Goal: Task Accomplishment & Management: Complete application form

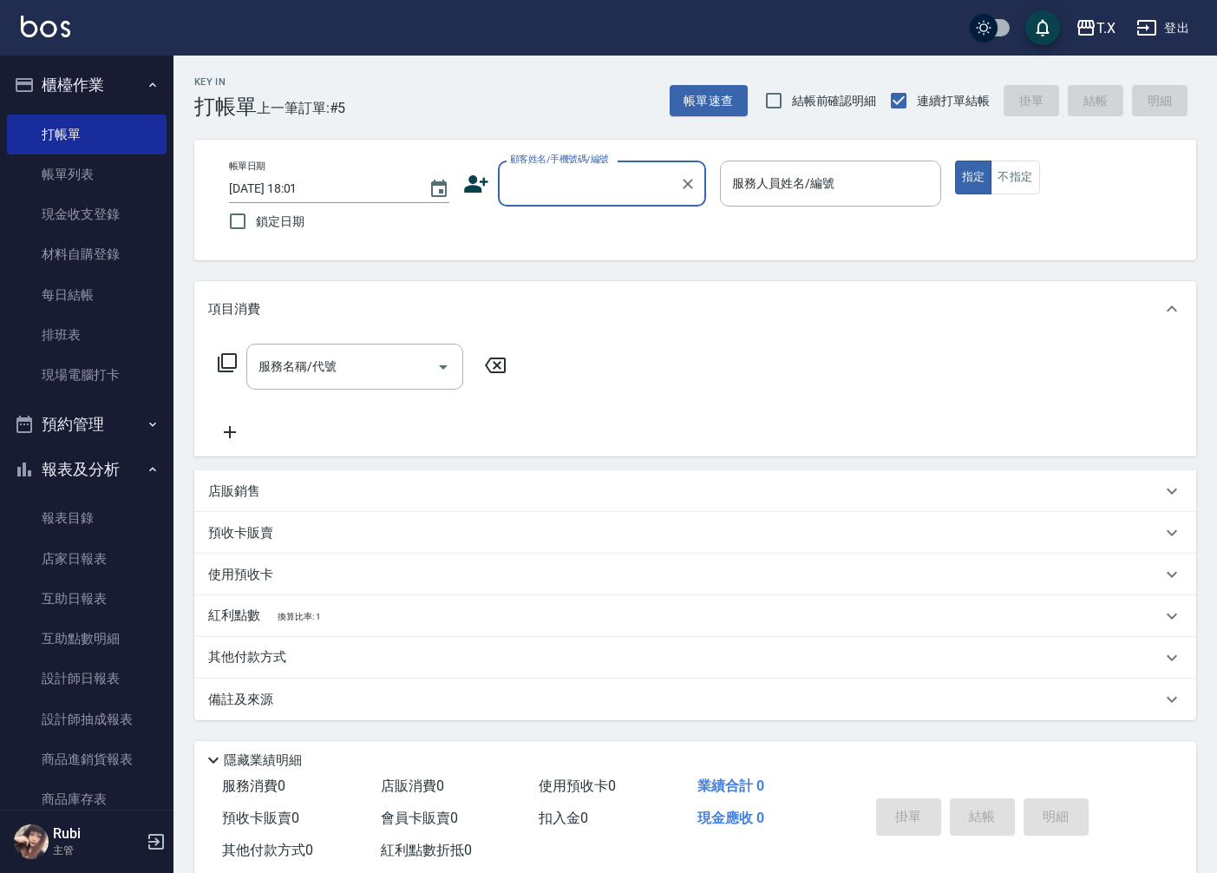
scroll to position [40, 0]
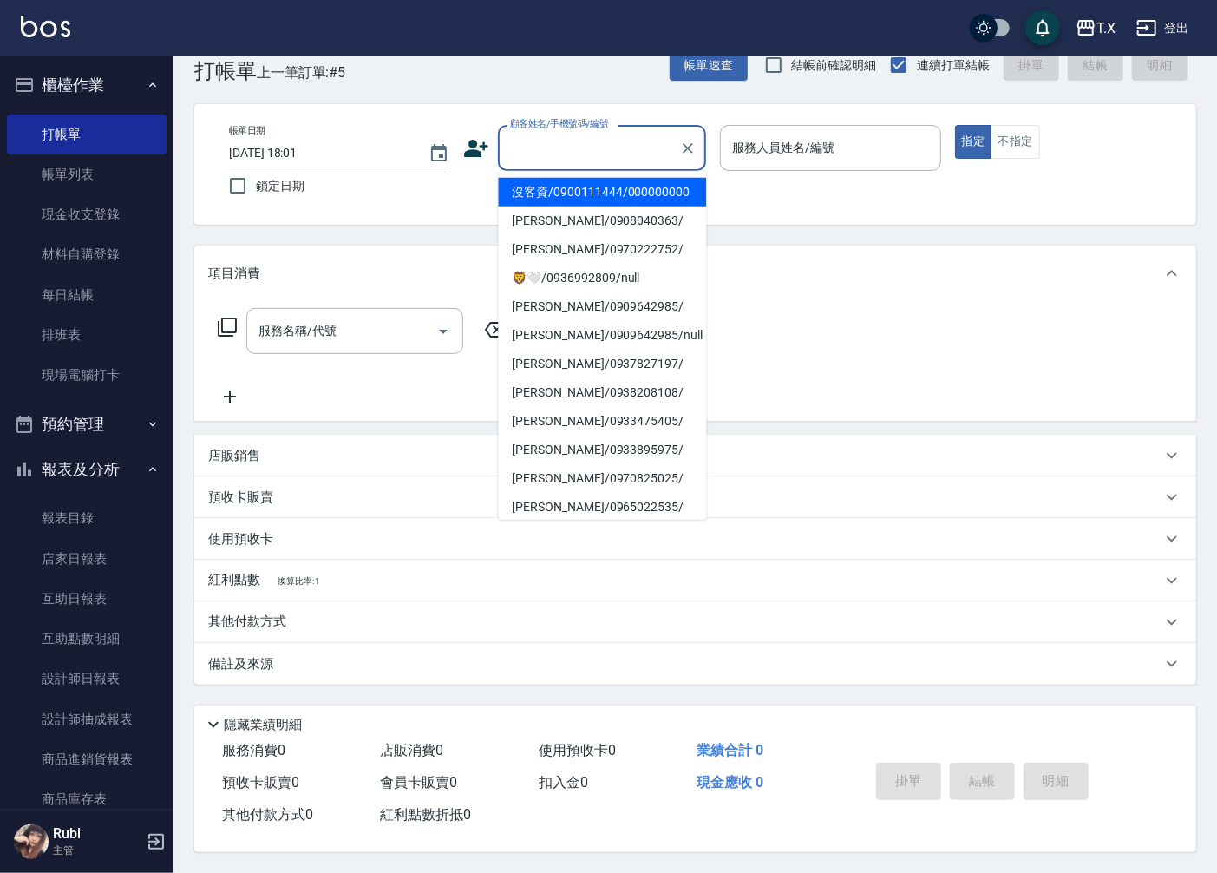
click at [604, 135] on input "顧客姓名/手機號碼/編號" at bounding box center [589, 148] width 167 height 30
click at [613, 180] on li "沒客資/0900111444/000000000" at bounding box center [602, 192] width 208 height 29
type input "沒客資/0900111444/000000000"
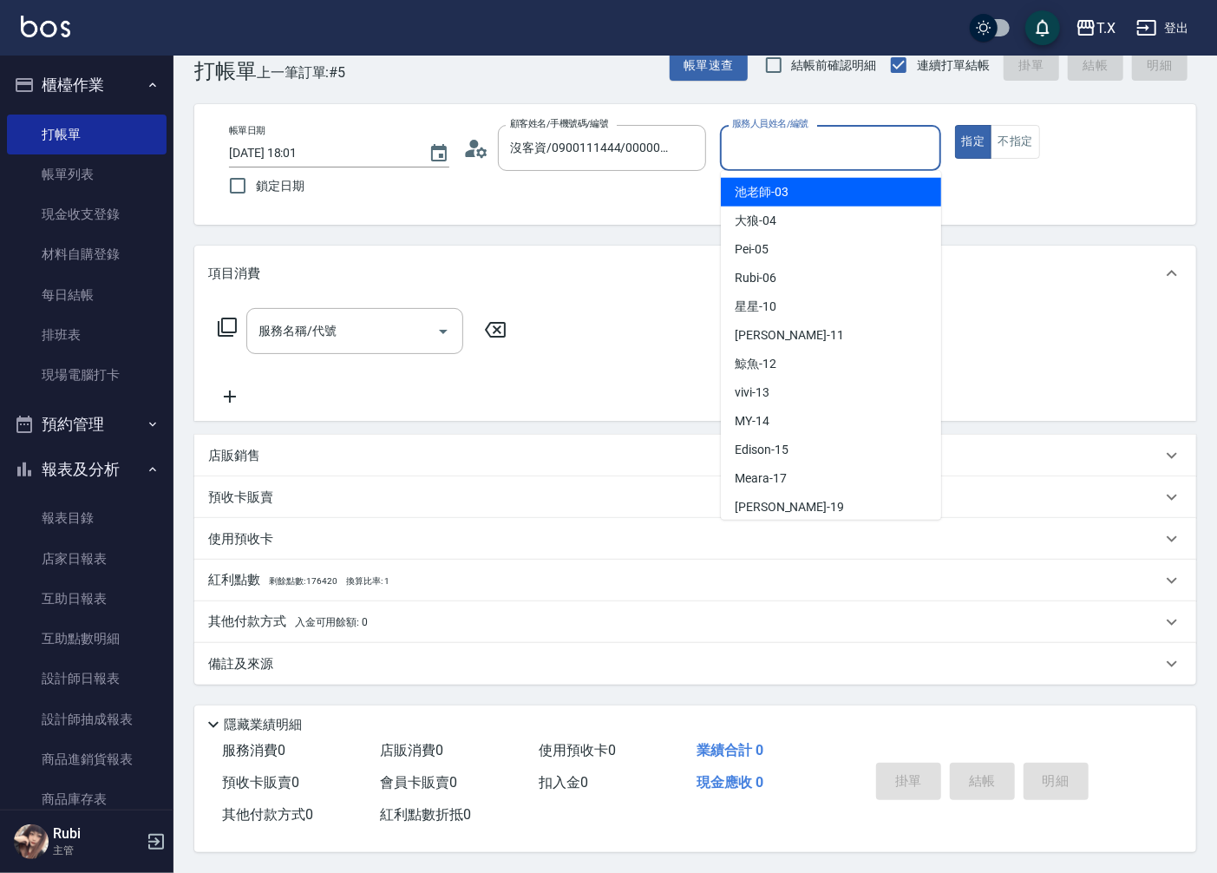
click at [772, 154] on input "服務人員姓名/編號" at bounding box center [830, 148] width 205 height 30
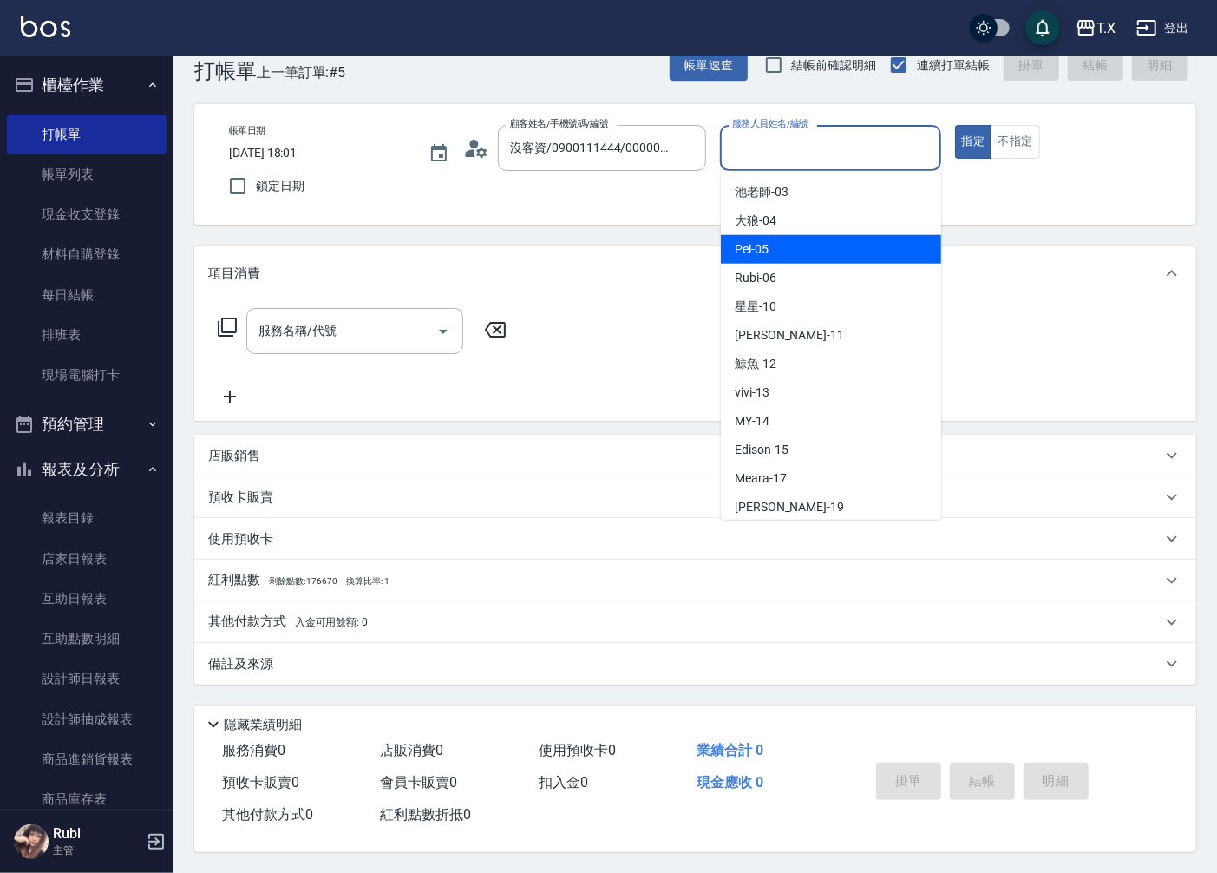
click at [789, 236] on div "Pei -05" at bounding box center [831, 249] width 220 height 29
type input "Pei-05"
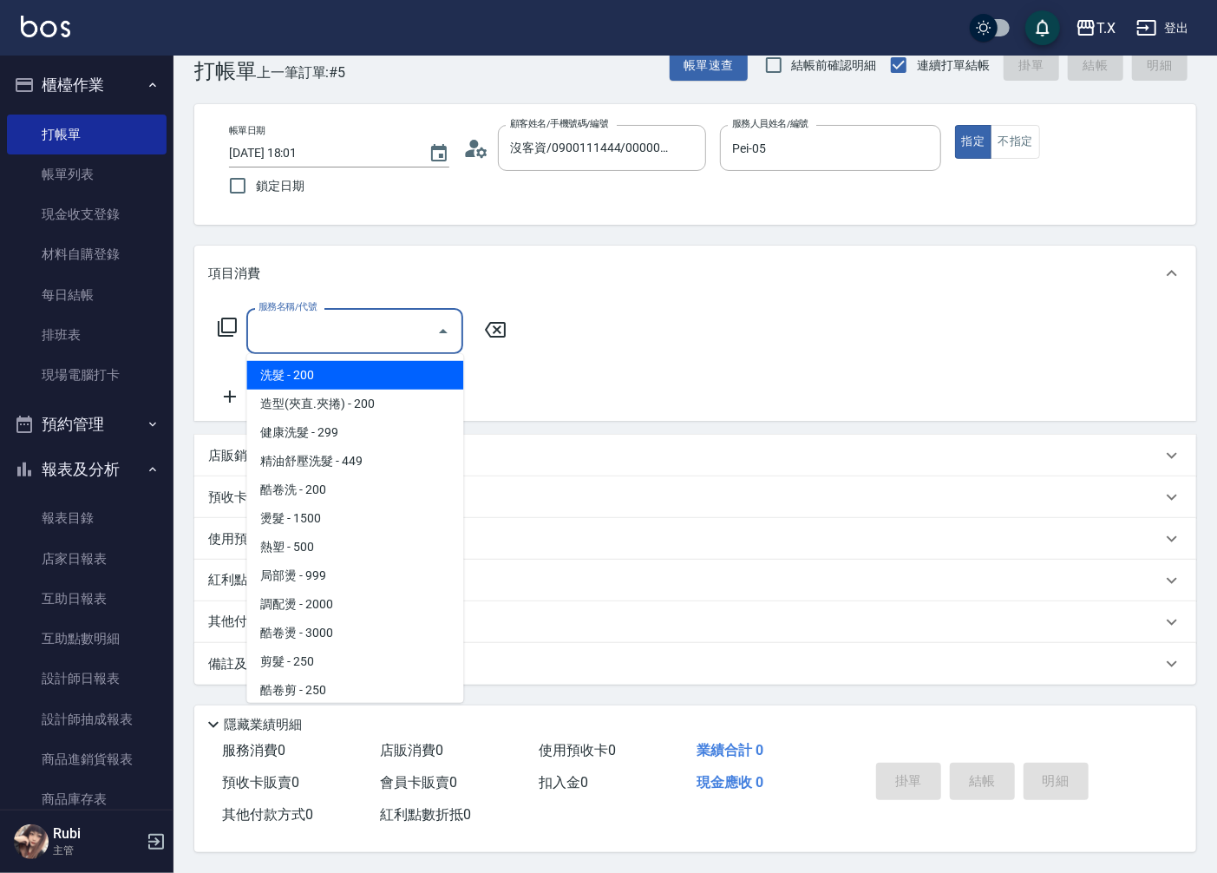
click at [369, 336] on input "服務名稱/代號" at bounding box center [341, 331] width 175 height 30
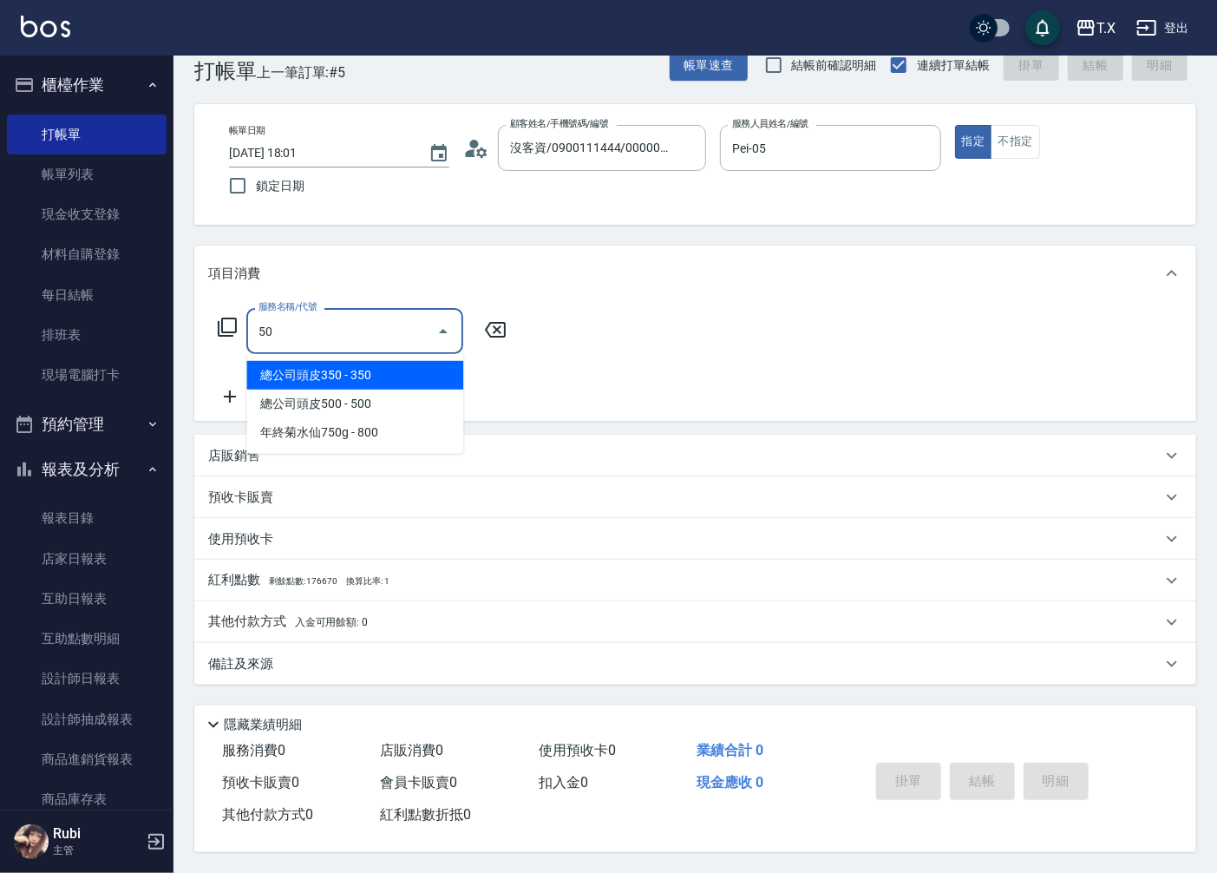
type input "501"
type input "100"
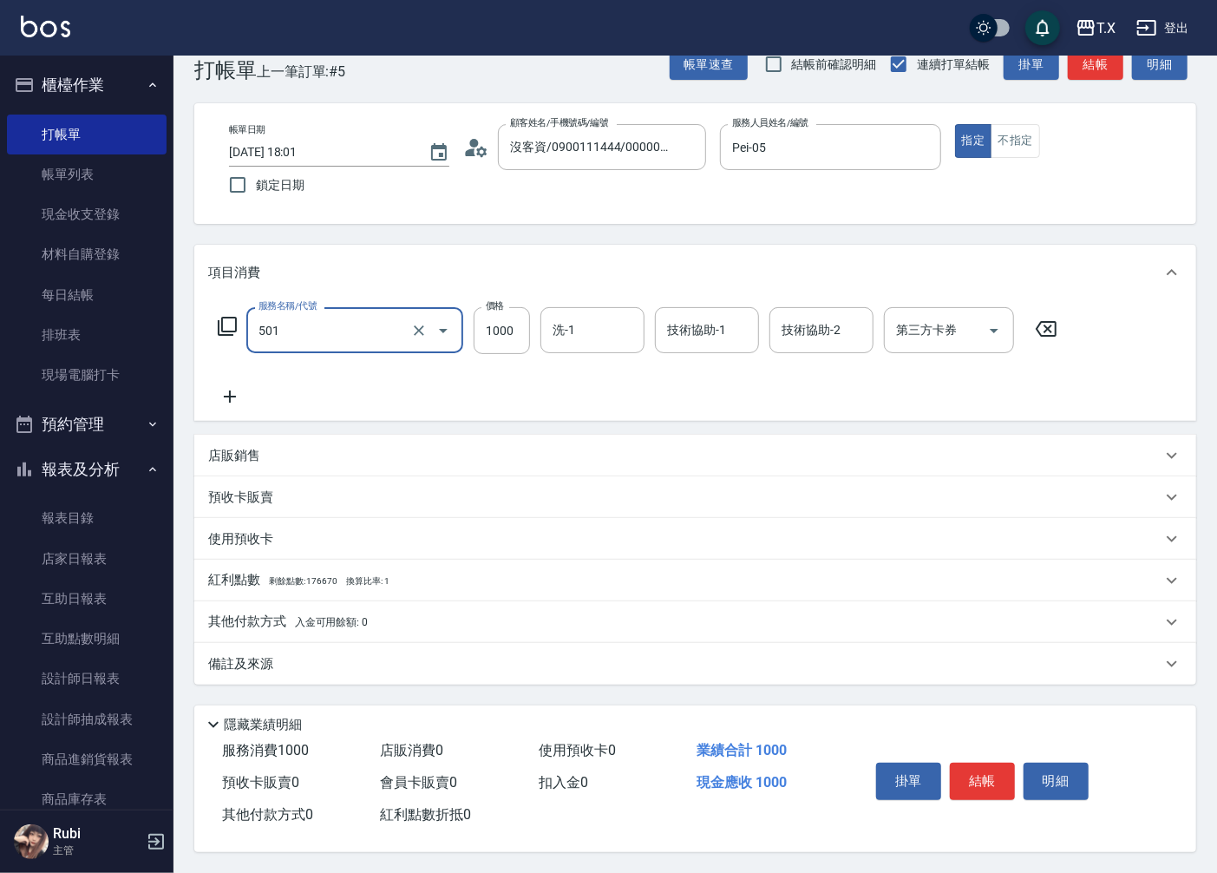
type input "染髮(501)"
type input "1"
type input "0"
type input "15"
type input "10"
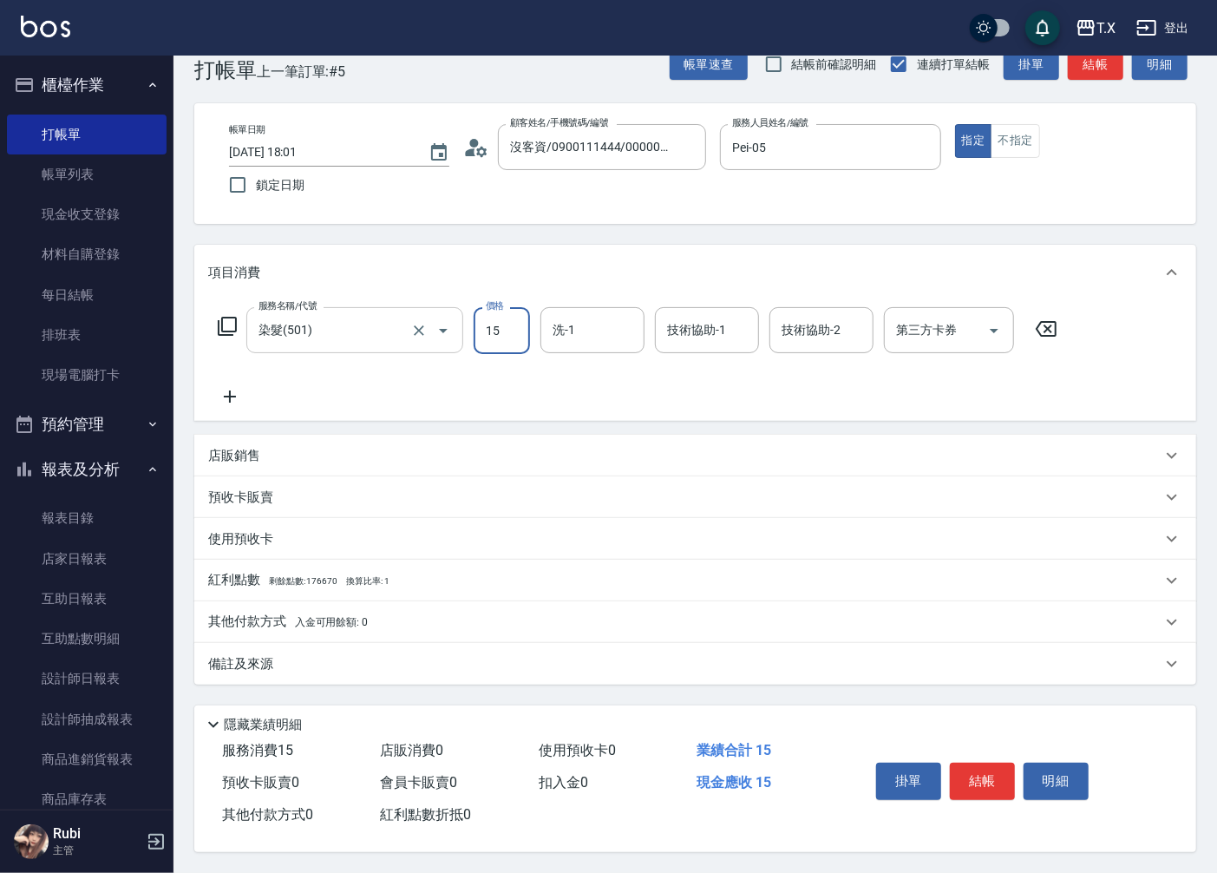
type input "150"
type input "1500"
type input "星星-10"
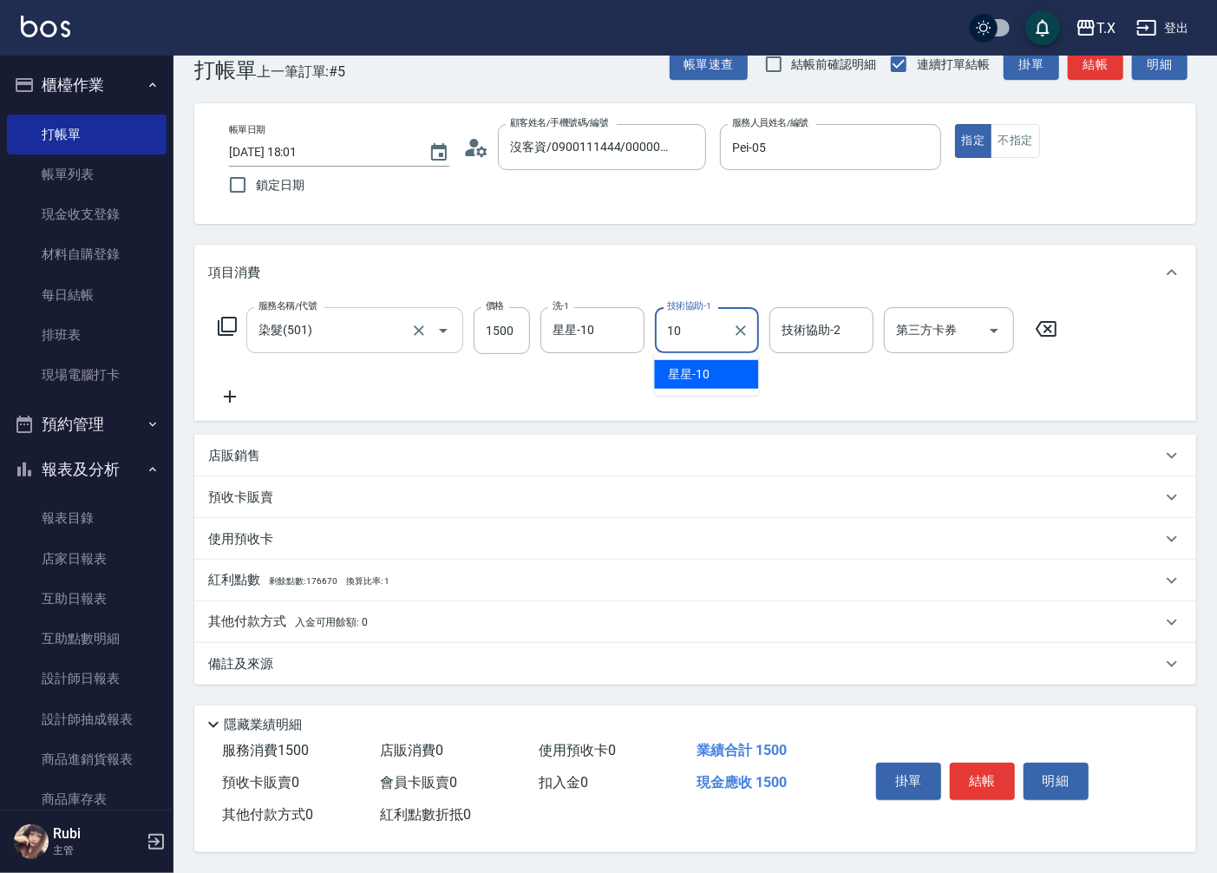
type input "星星-10"
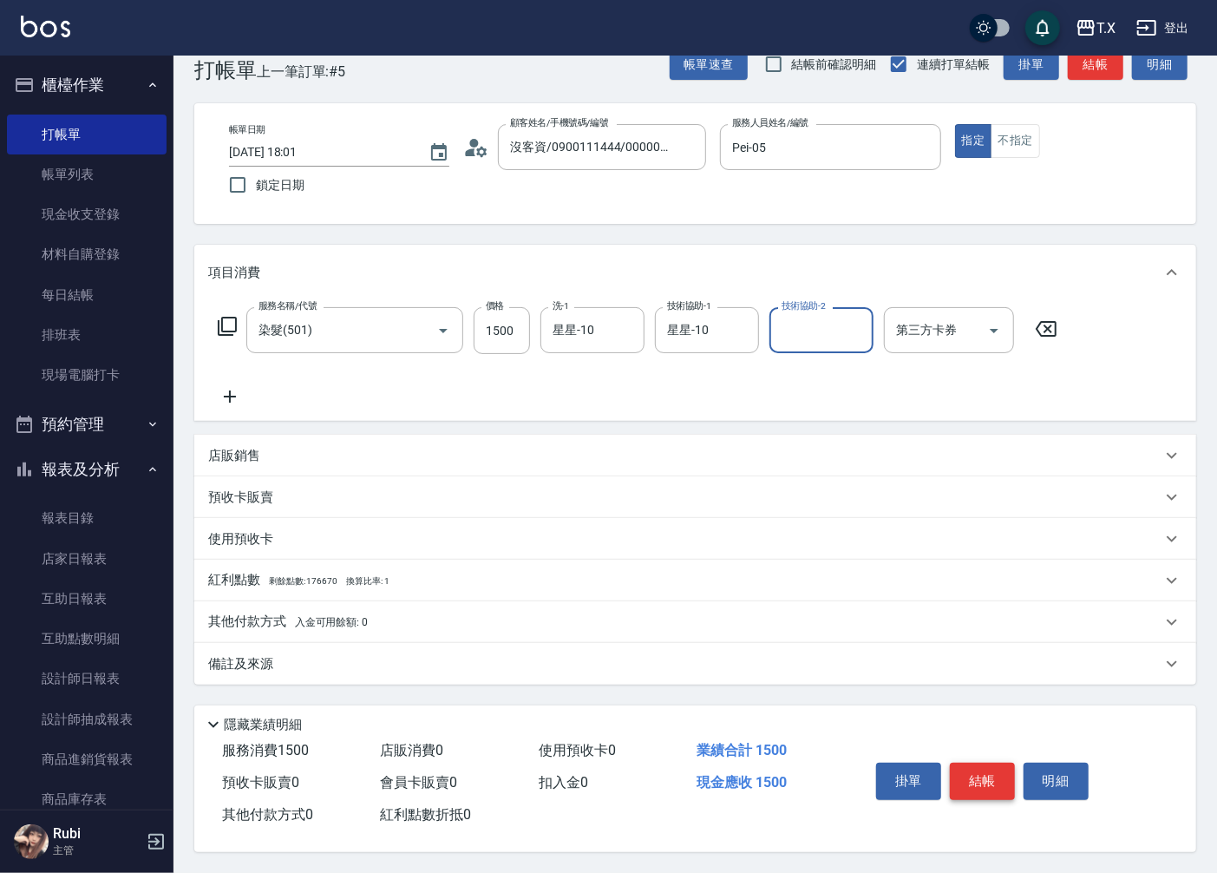
click at [972, 782] on button "結帳" at bounding box center [982, 780] width 65 height 36
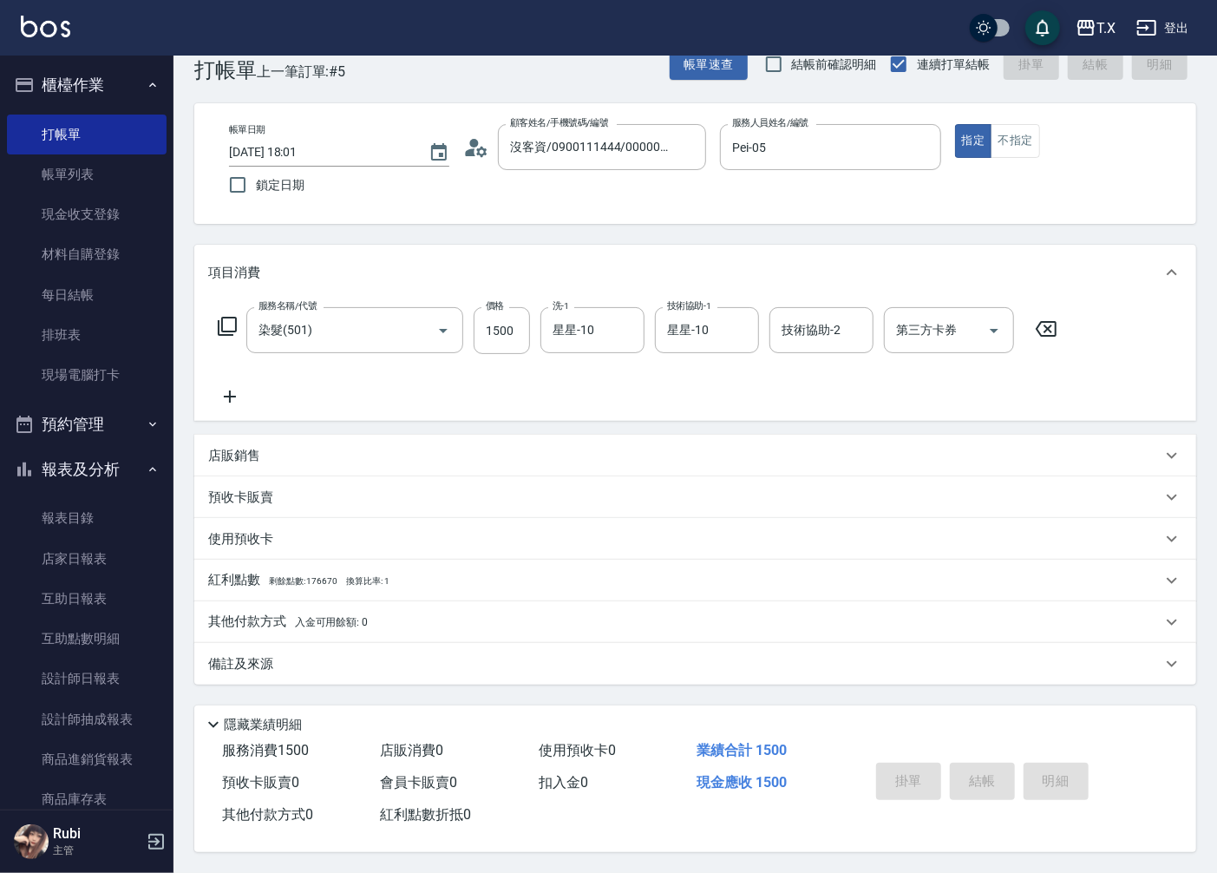
type input "[DATE] 19:18"
type input "0"
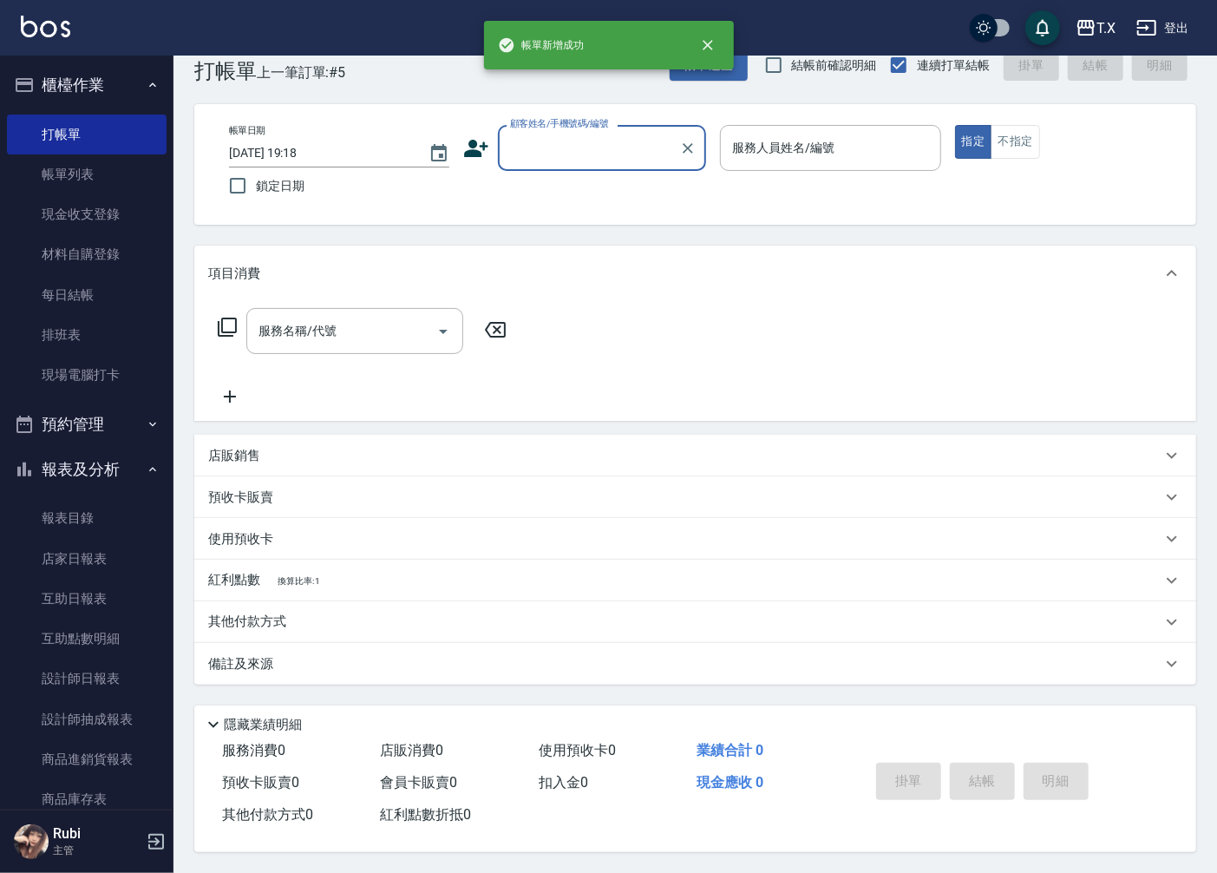
scroll to position [0, 0]
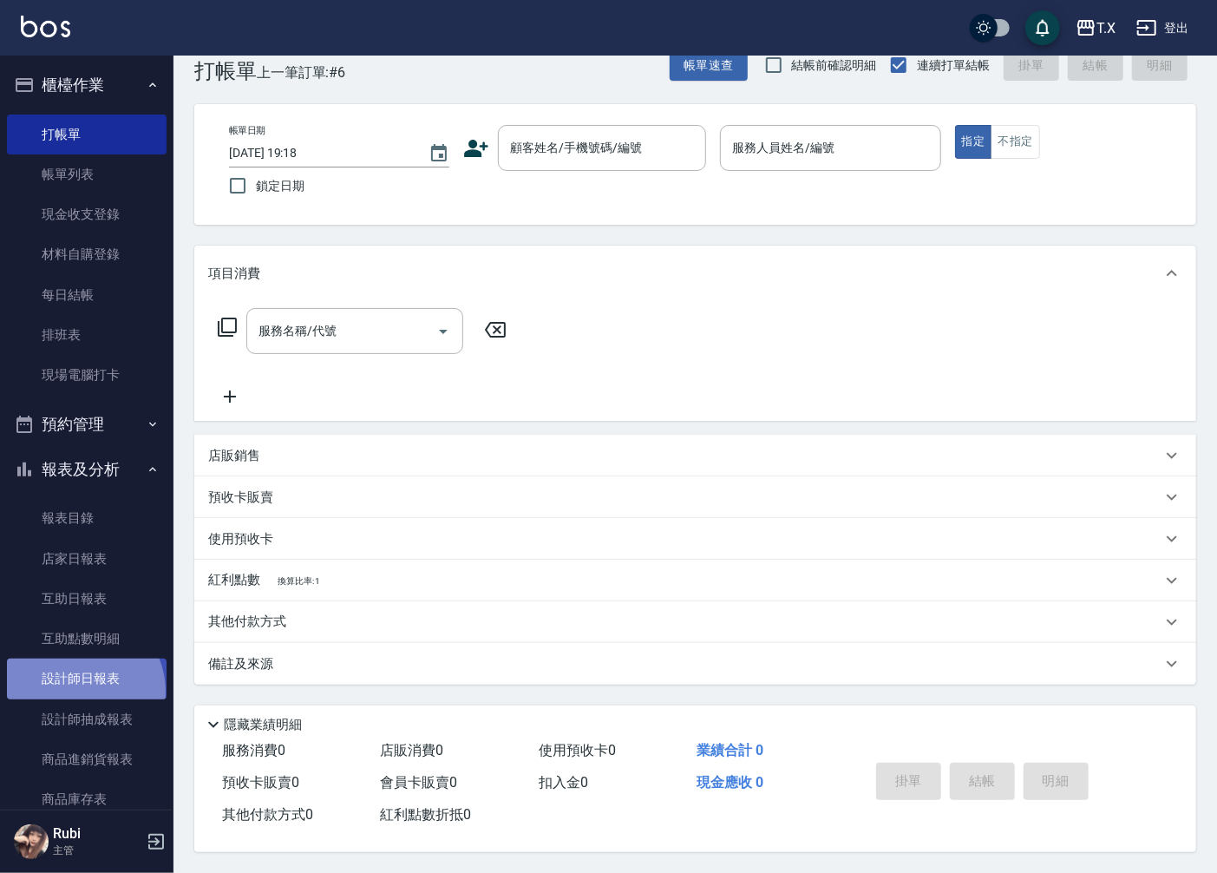
click at [78, 690] on link "設計師日報表" at bounding box center [87, 678] width 160 height 40
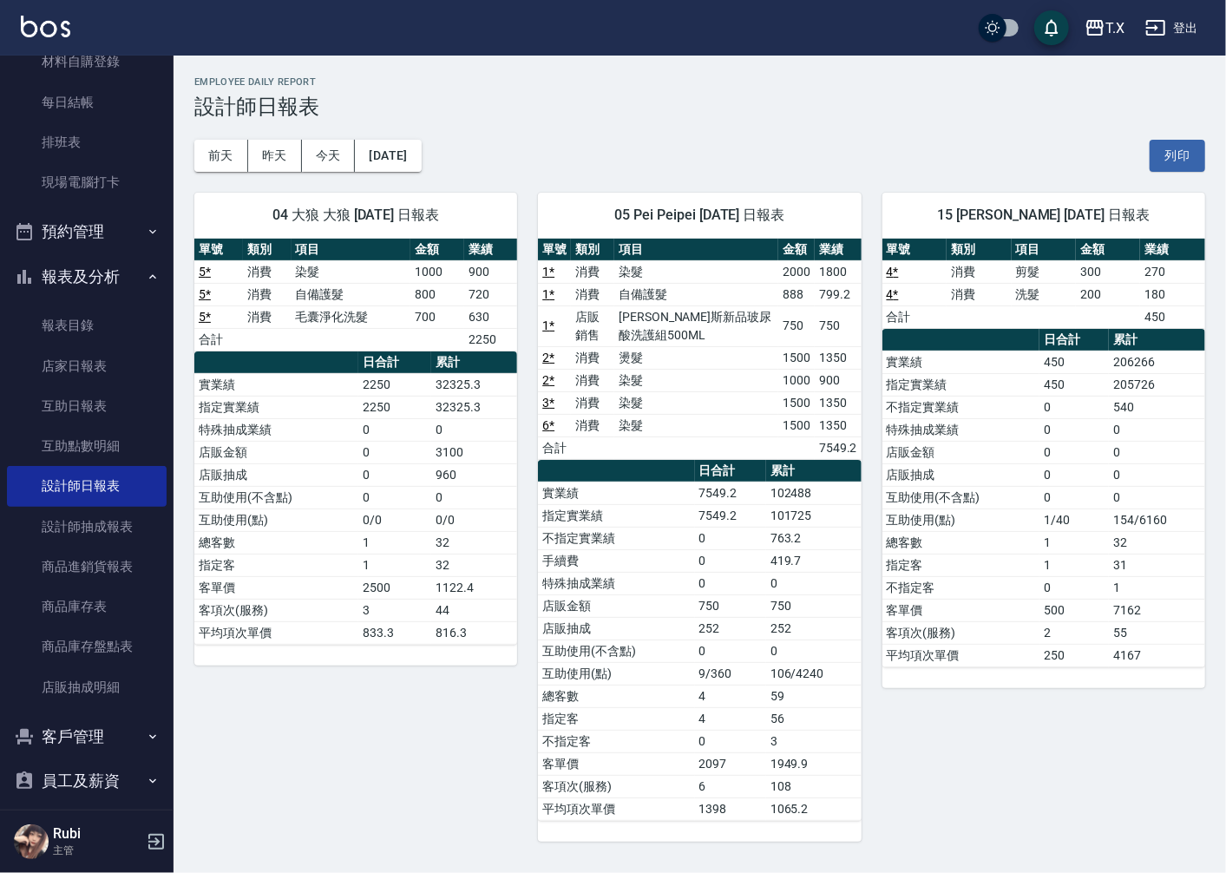
scroll to position [289, 0]
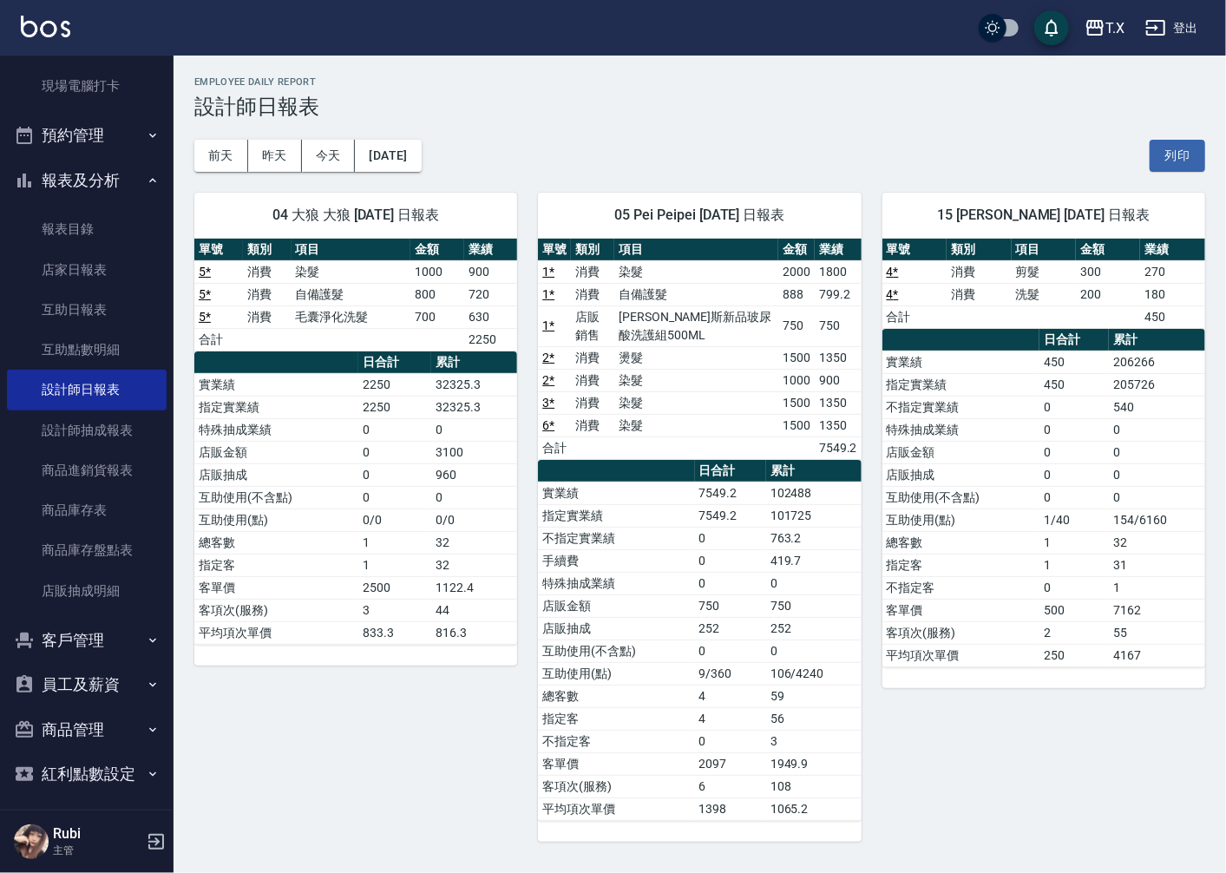
click at [105, 671] on button "員工及薪資" at bounding box center [87, 684] width 160 height 45
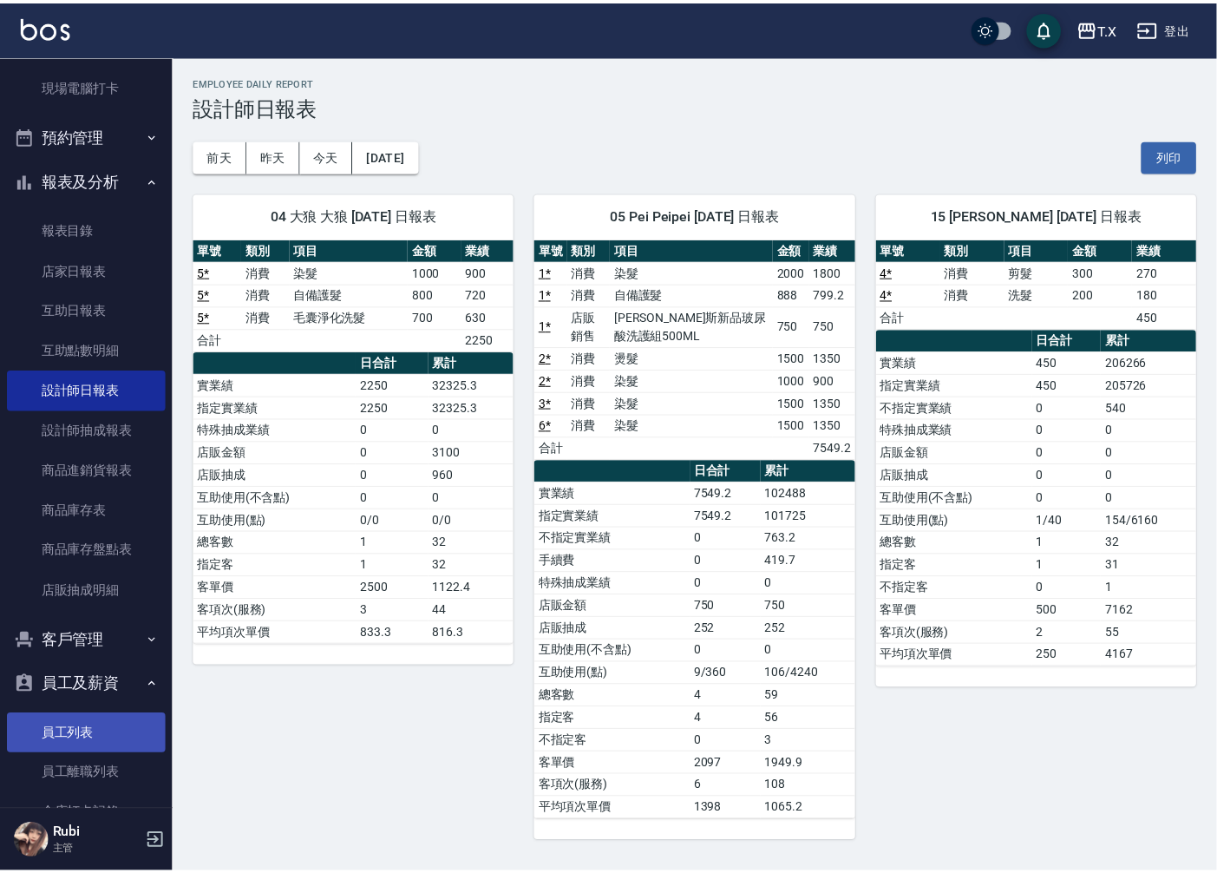
scroll to position [385, 0]
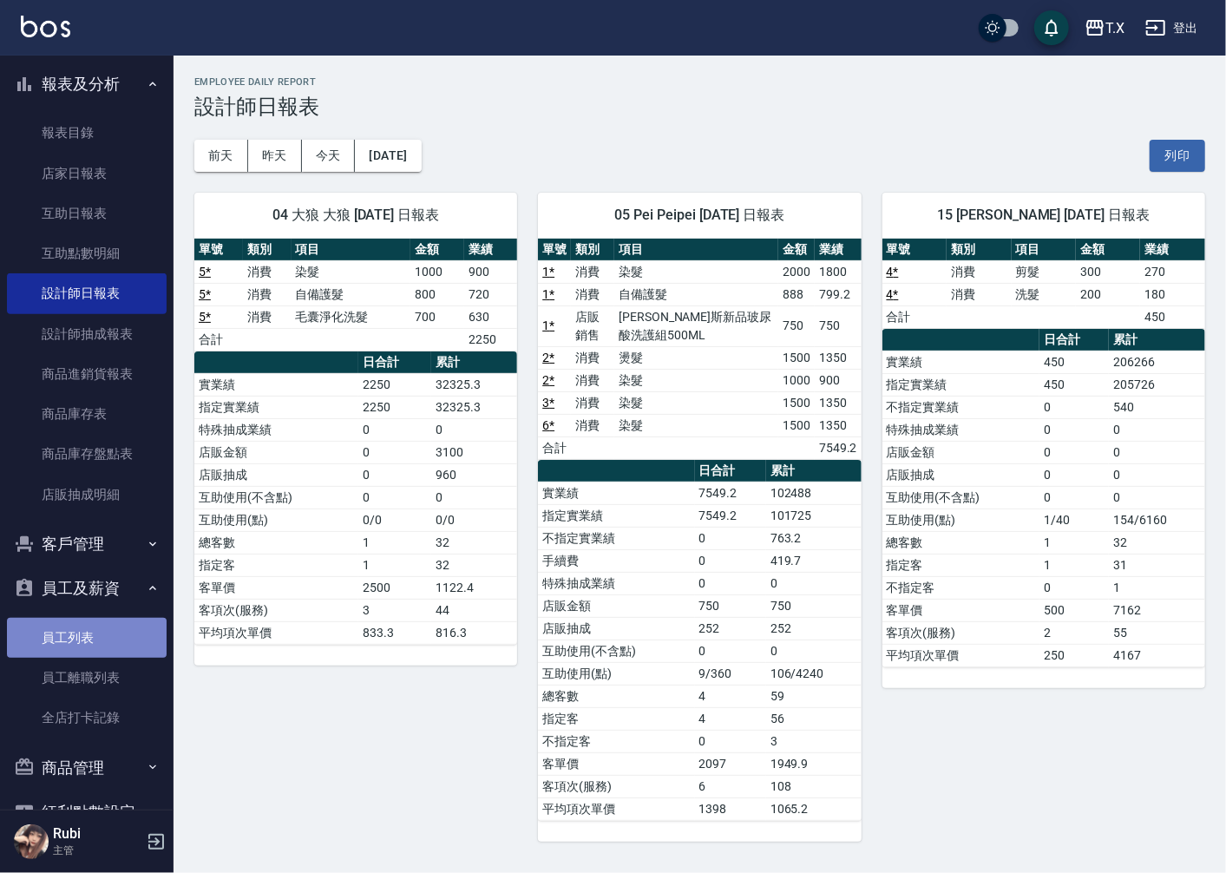
click at [118, 645] on link "員工列表" at bounding box center [87, 638] width 160 height 40
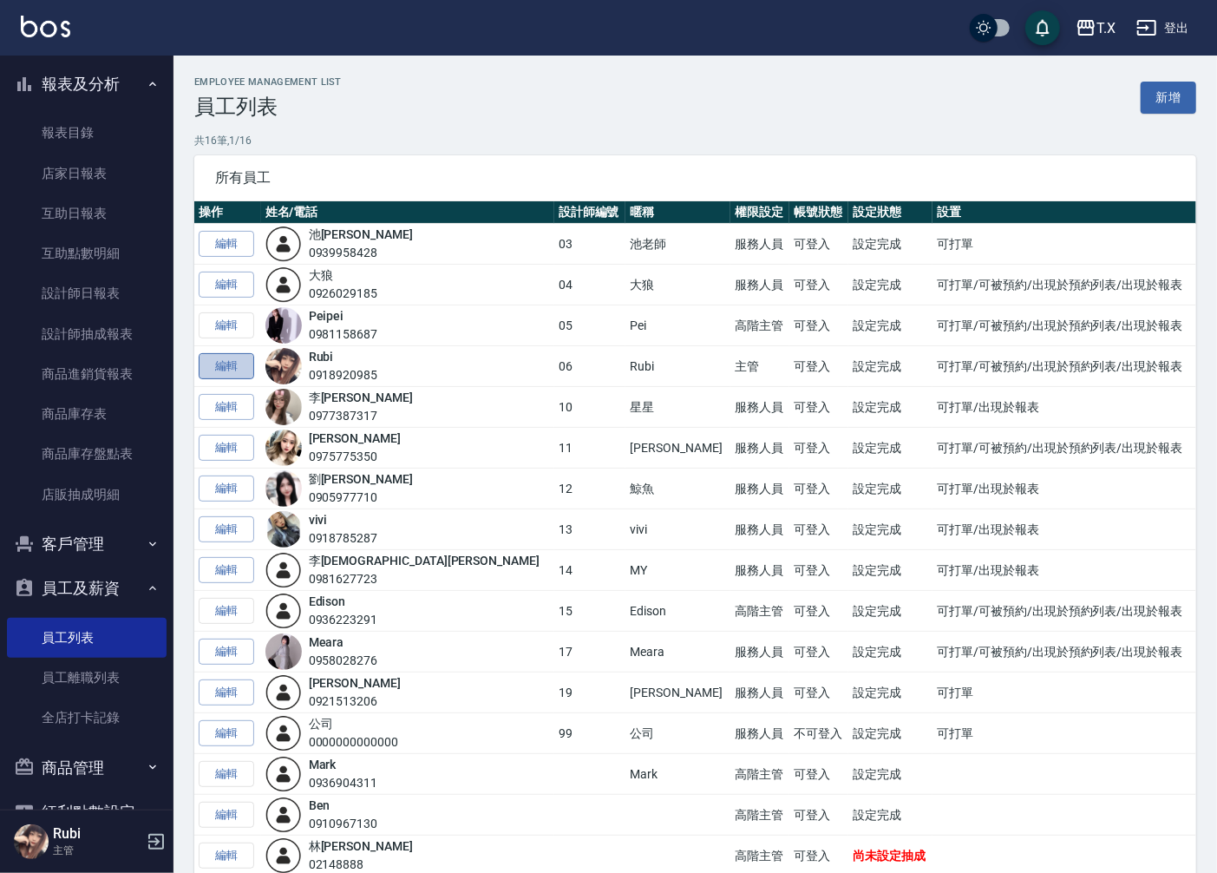
click at [247, 364] on link "編輯" at bounding box center [227, 366] width 56 height 27
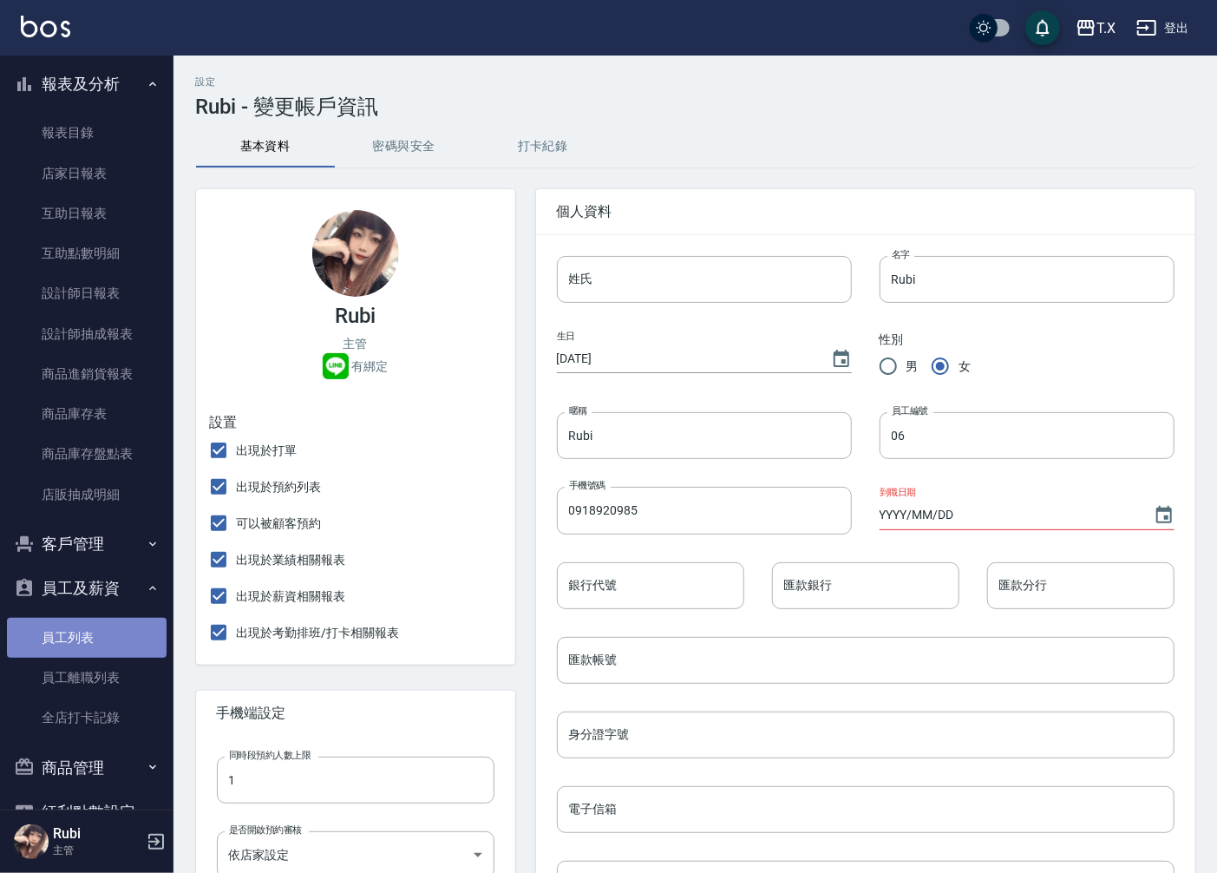
click at [100, 628] on link "員工列表" at bounding box center [87, 638] width 160 height 40
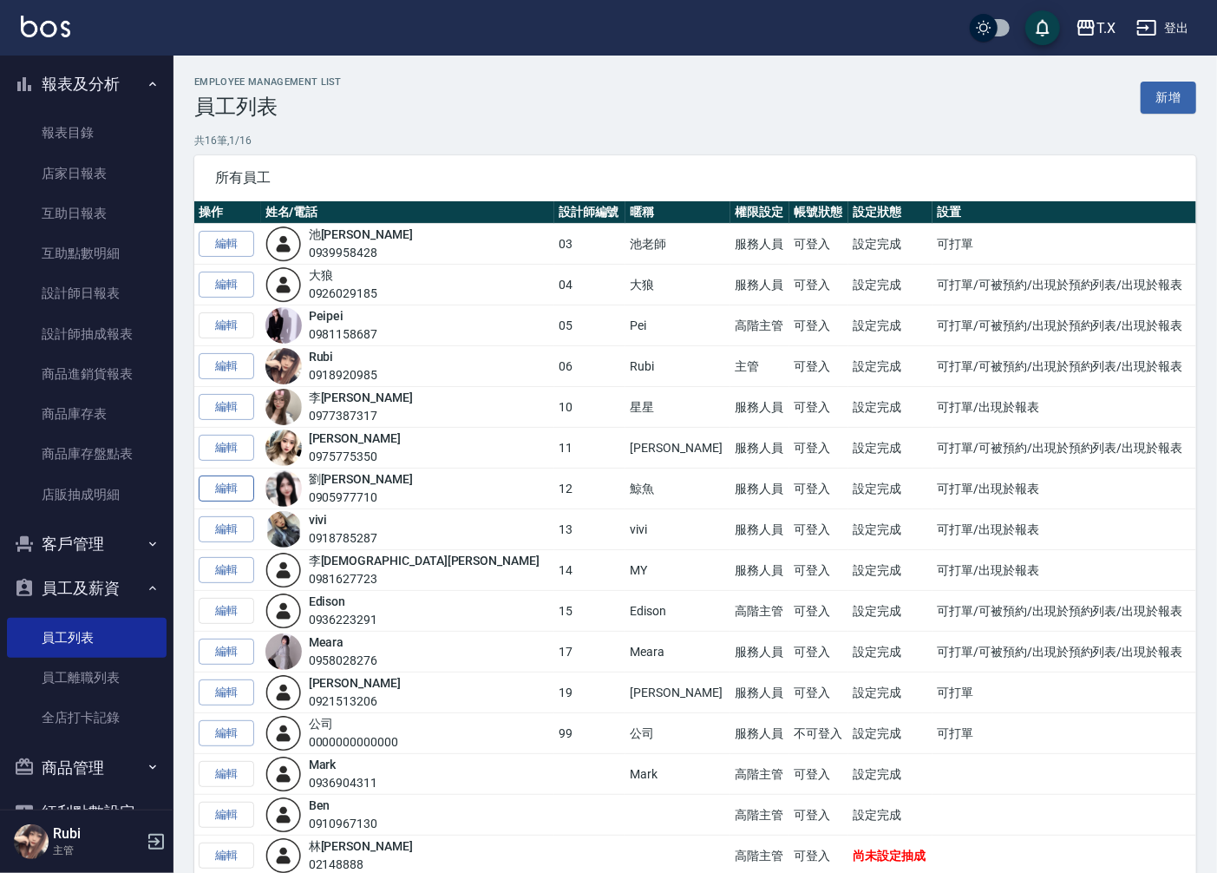
click at [239, 490] on link "編輯" at bounding box center [227, 488] width 56 height 27
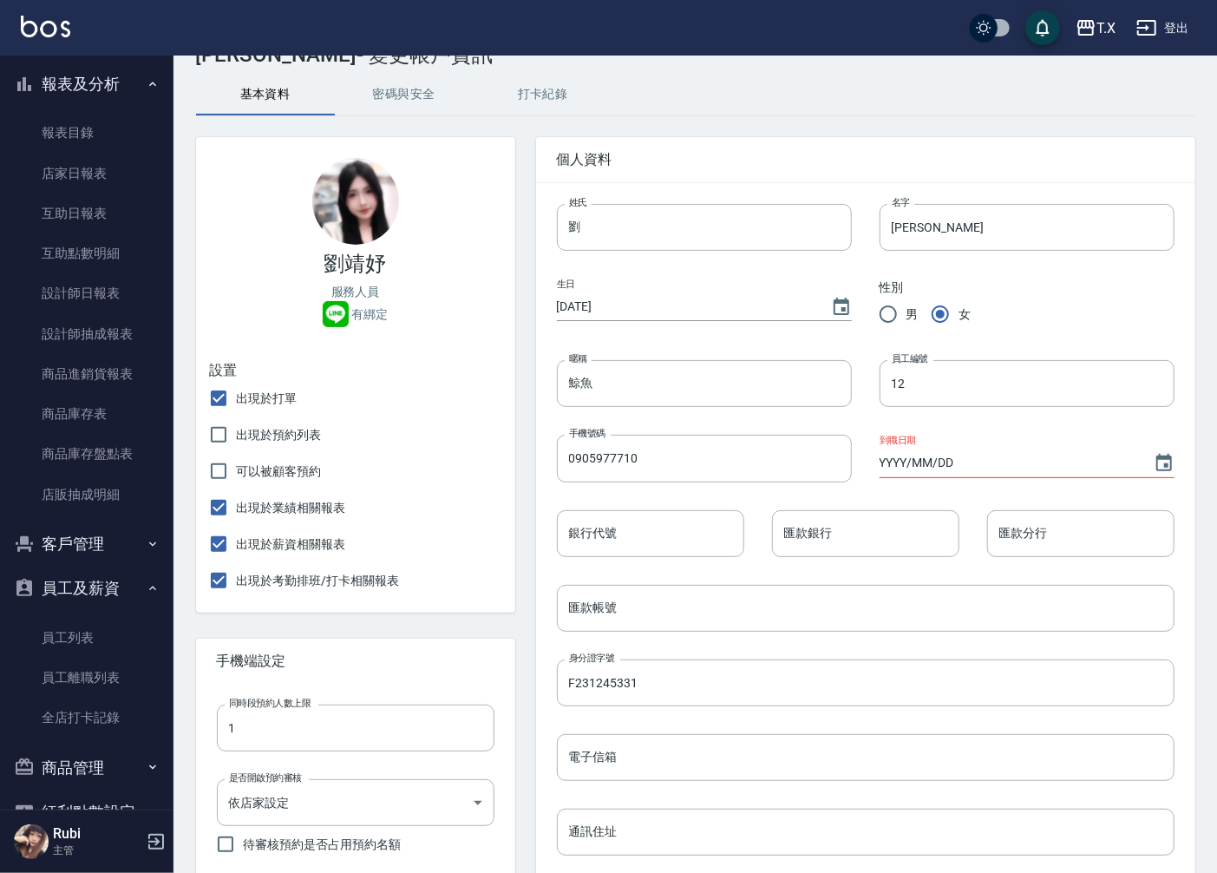
scroll to position [96, 0]
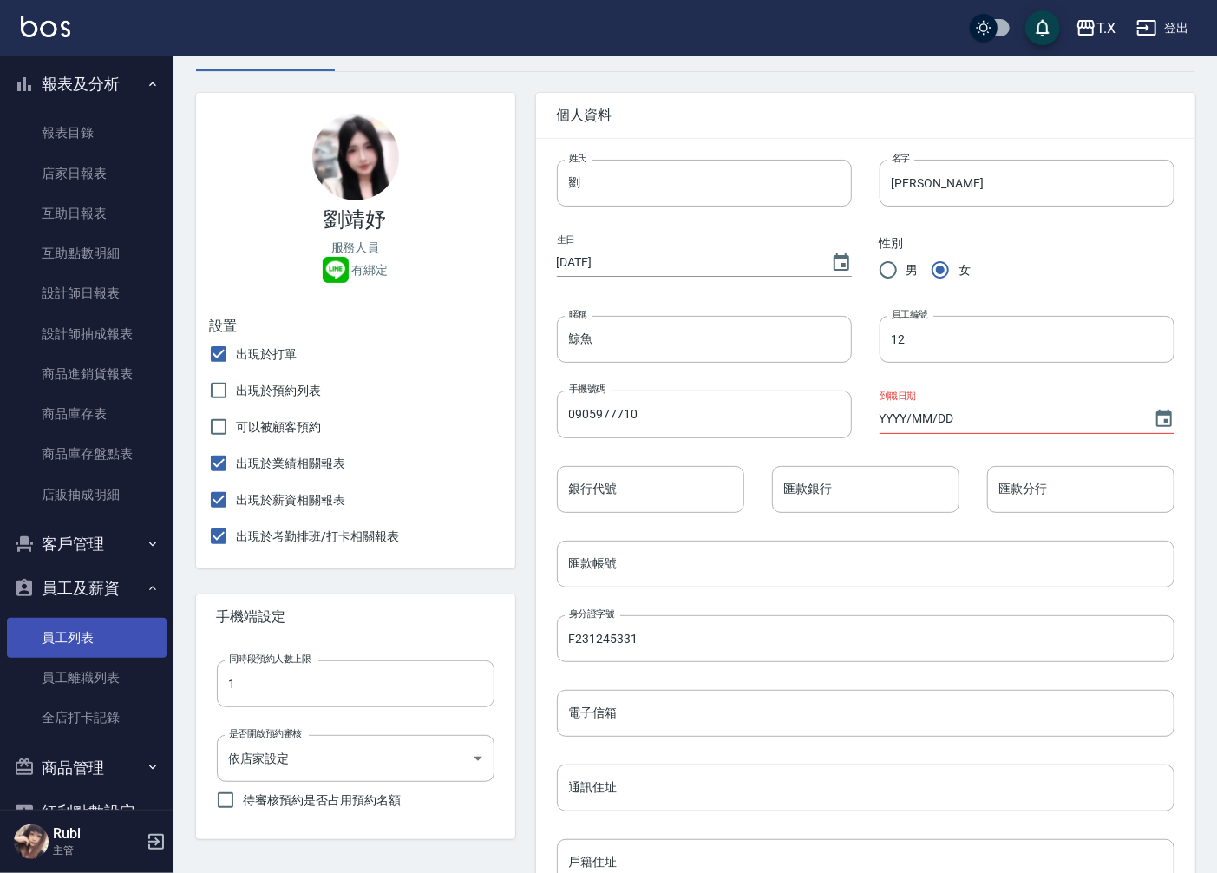
click at [100, 642] on link "員工列表" at bounding box center [87, 638] width 160 height 40
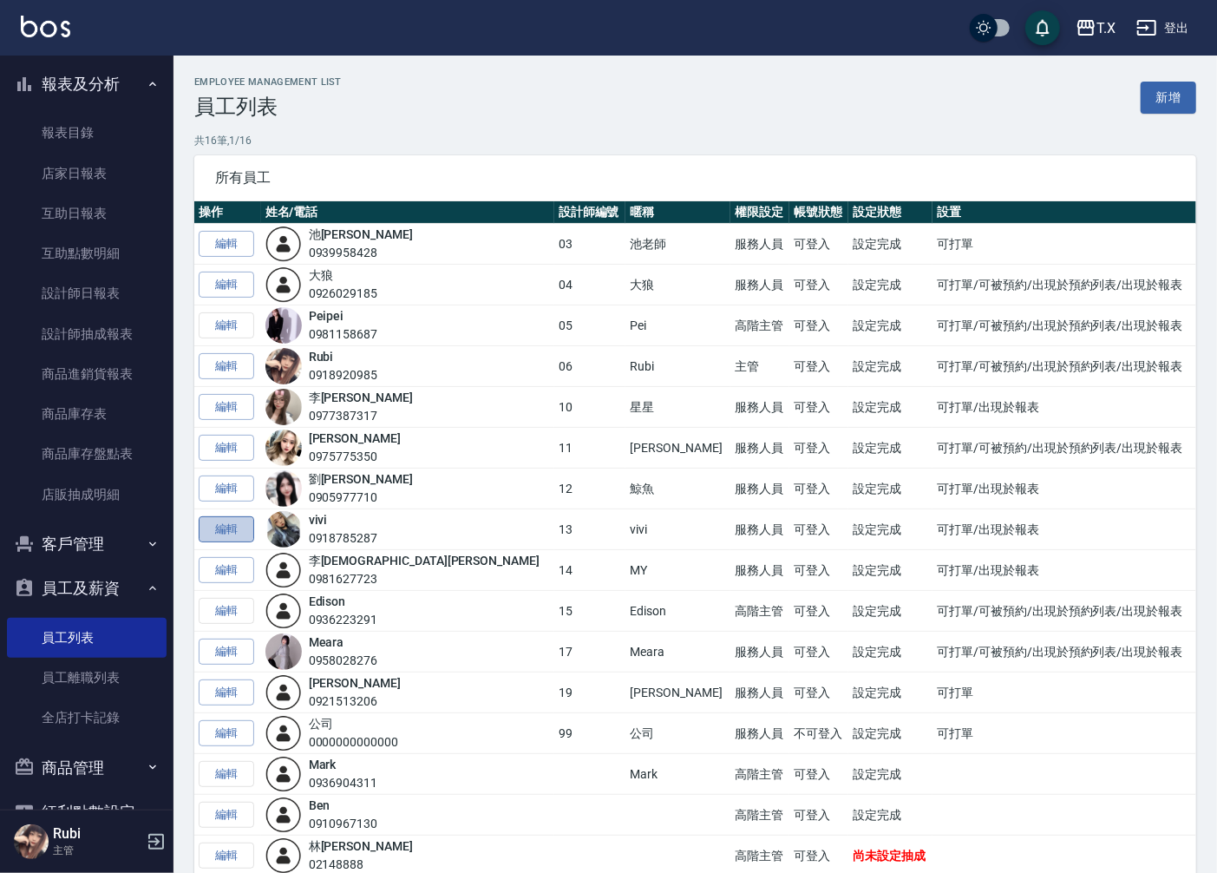
click at [245, 530] on link "編輯" at bounding box center [227, 529] width 56 height 27
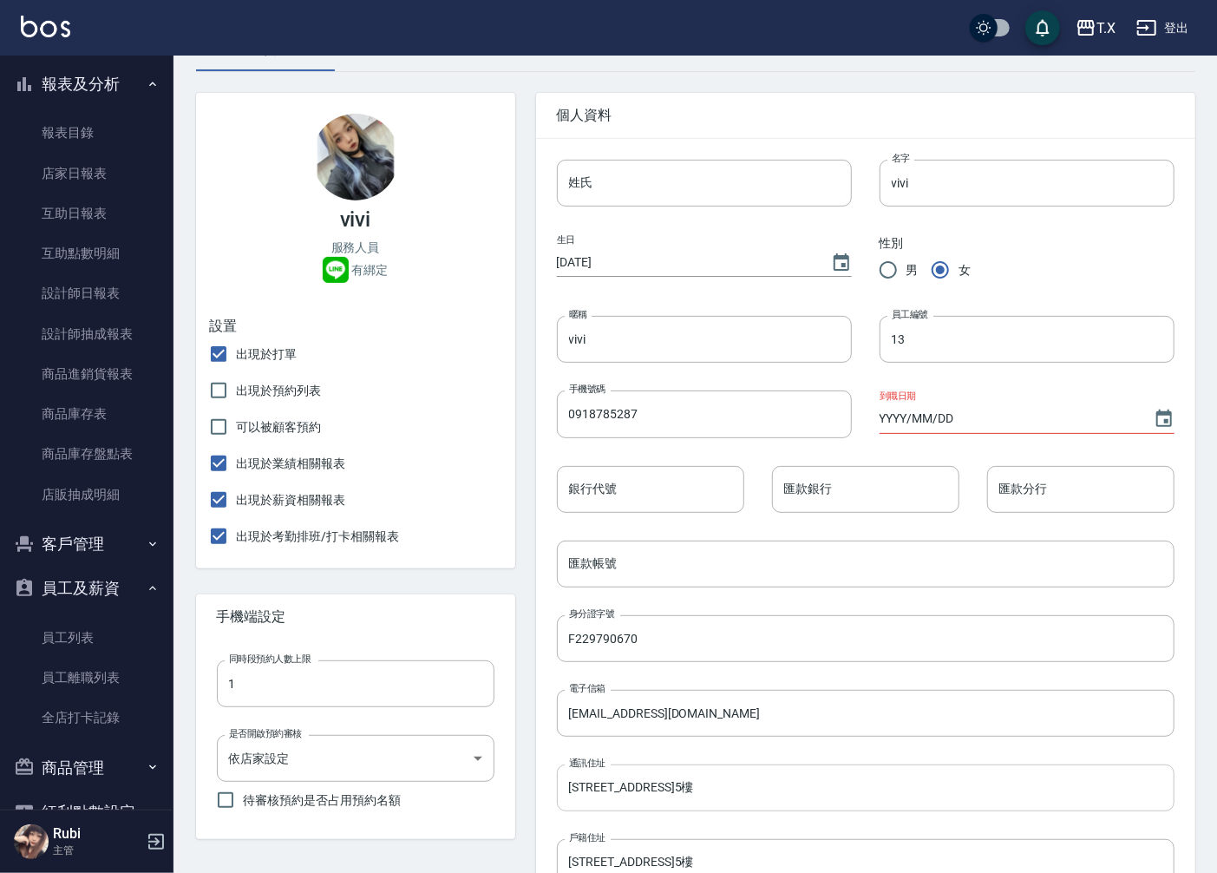
scroll to position [193, 0]
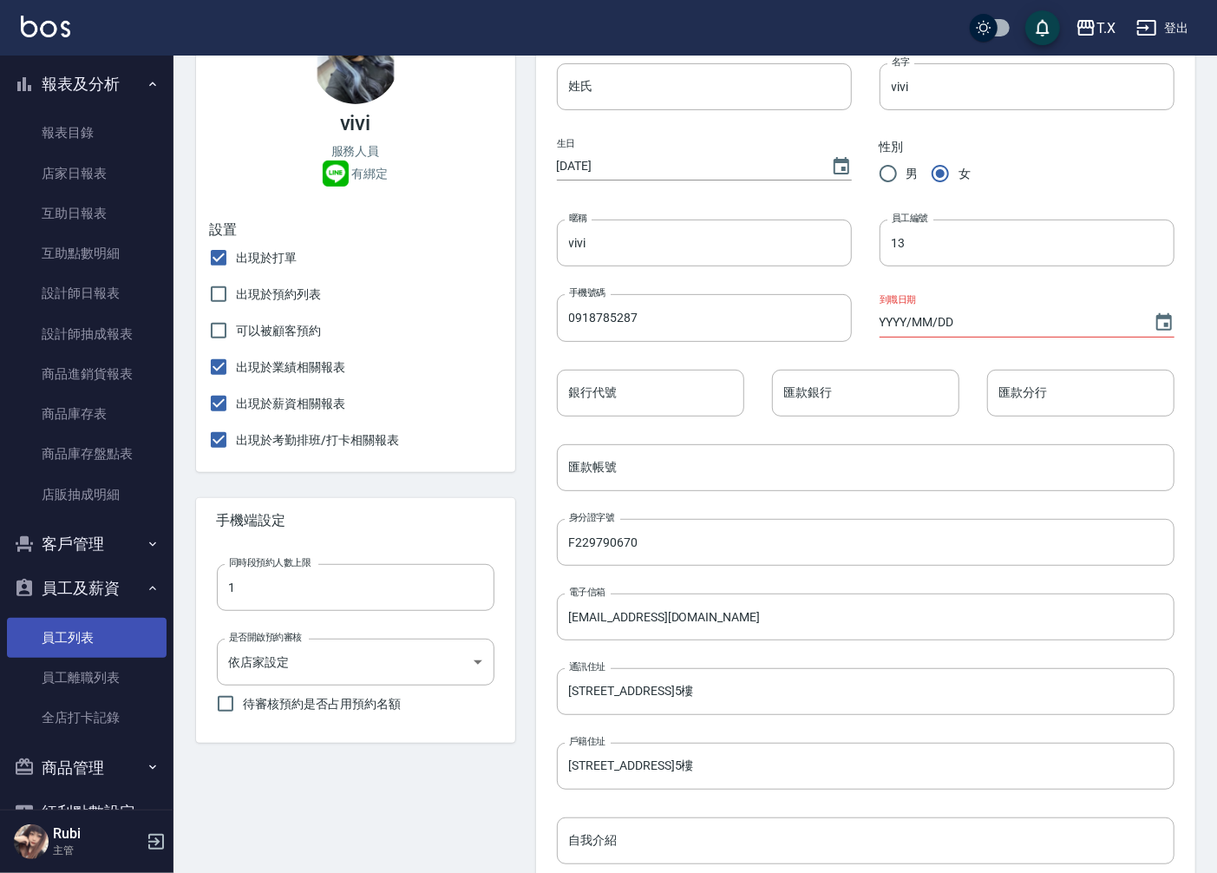
click at [85, 637] on link "員工列表" at bounding box center [87, 638] width 160 height 40
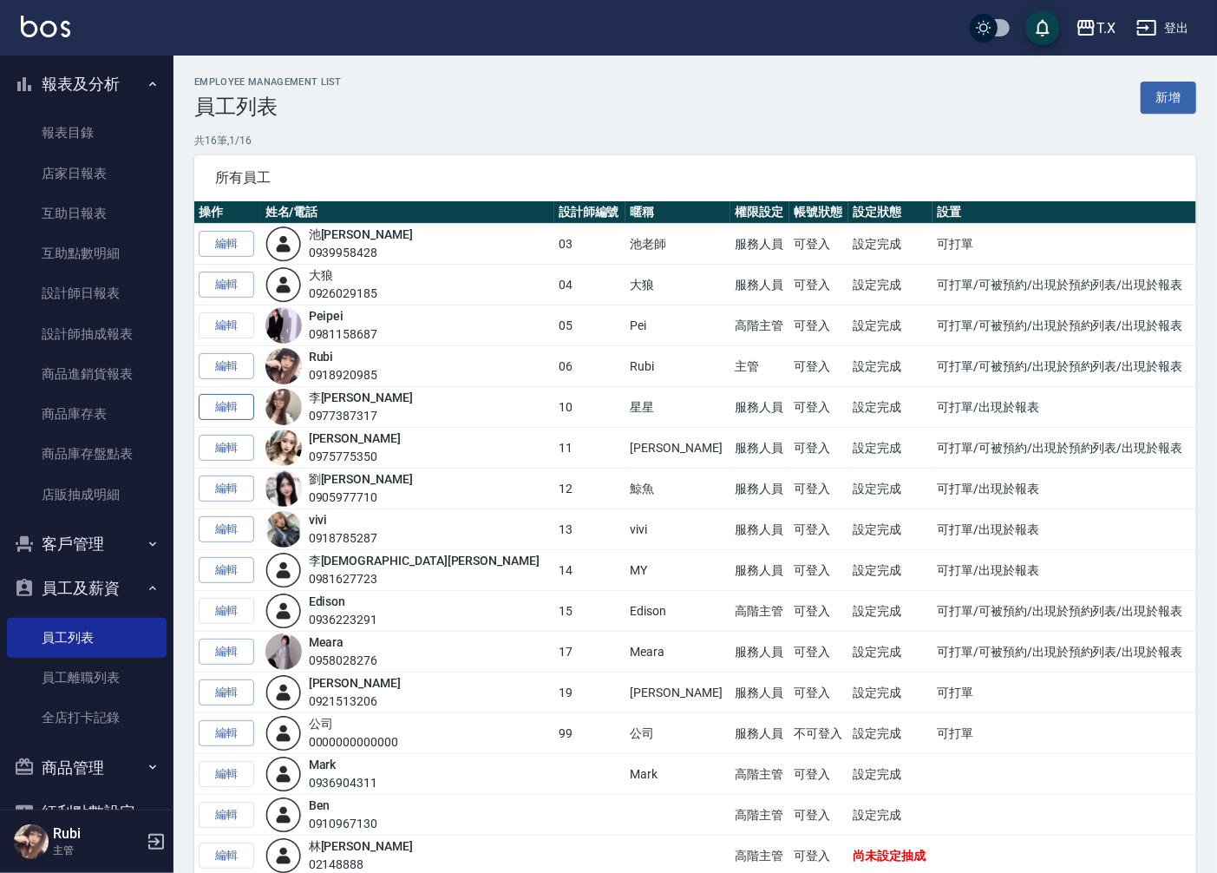
click at [243, 406] on link "編輯" at bounding box center [227, 407] width 56 height 27
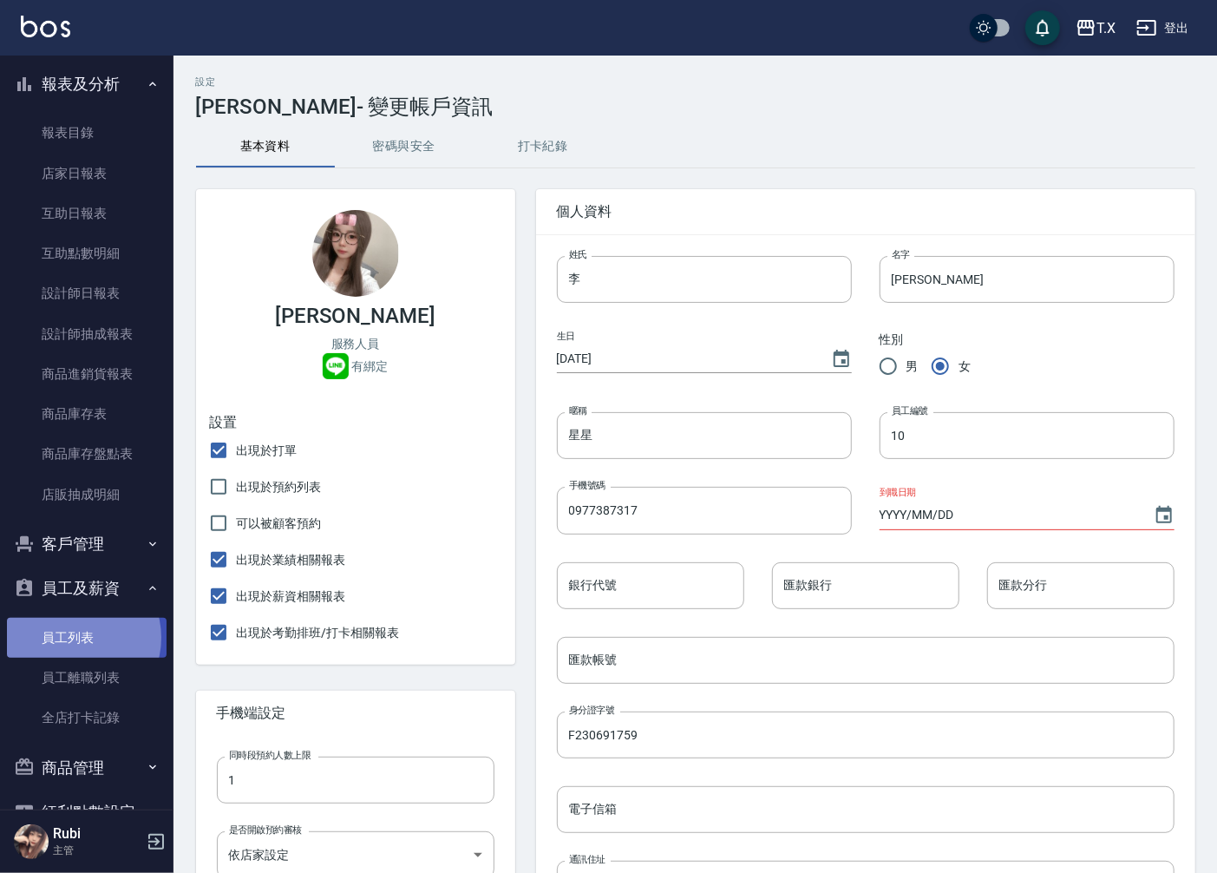
click at [74, 637] on link "員工列表" at bounding box center [87, 638] width 160 height 40
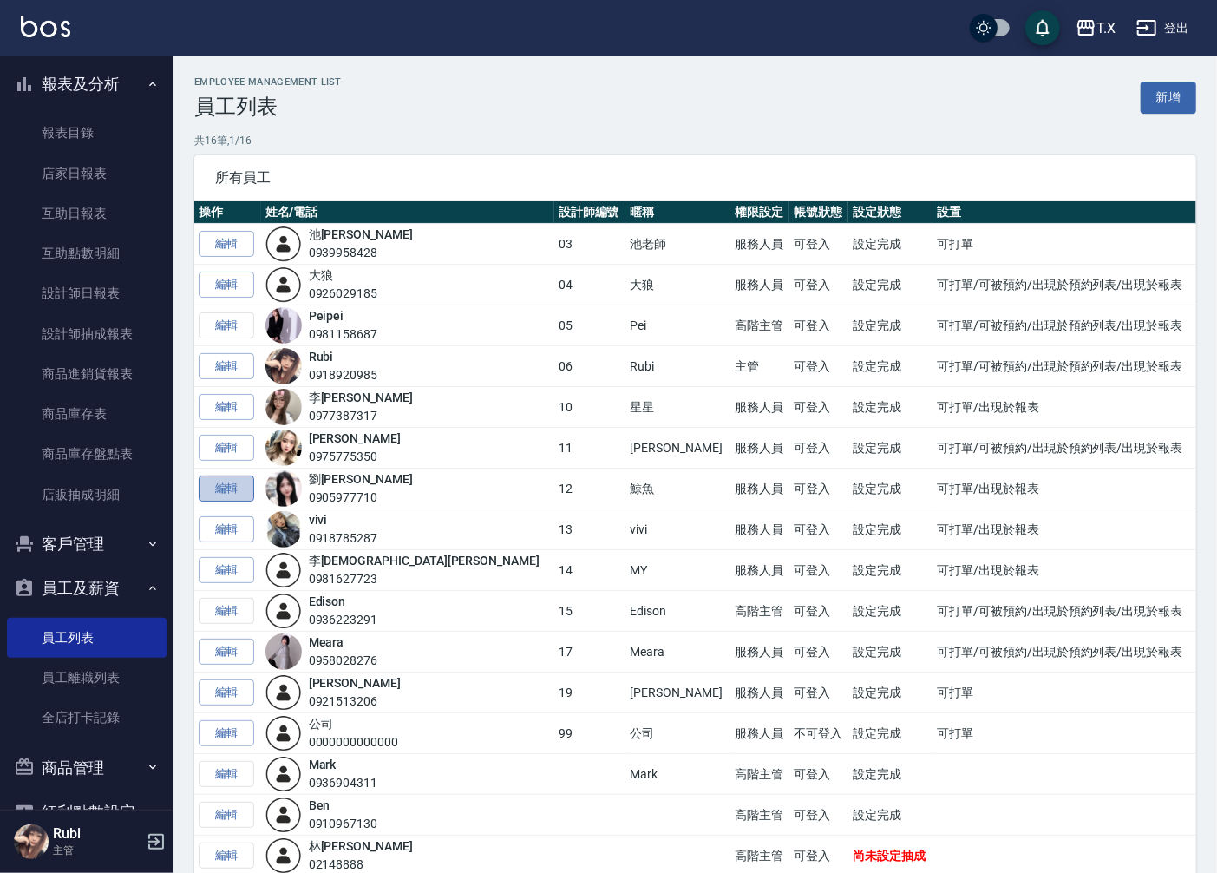
click at [219, 494] on link "編輯" at bounding box center [227, 488] width 56 height 27
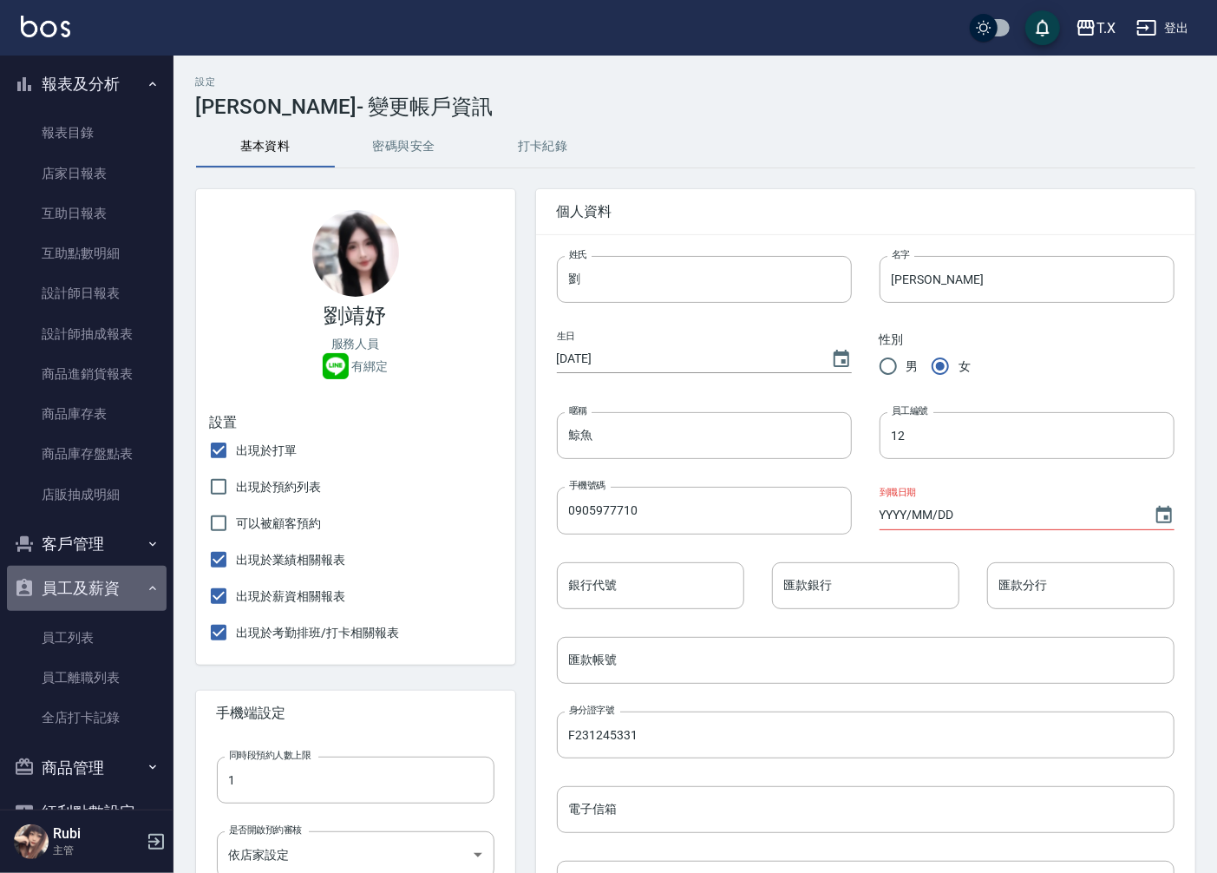
click at [99, 574] on button "員工及薪資" at bounding box center [87, 588] width 160 height 45
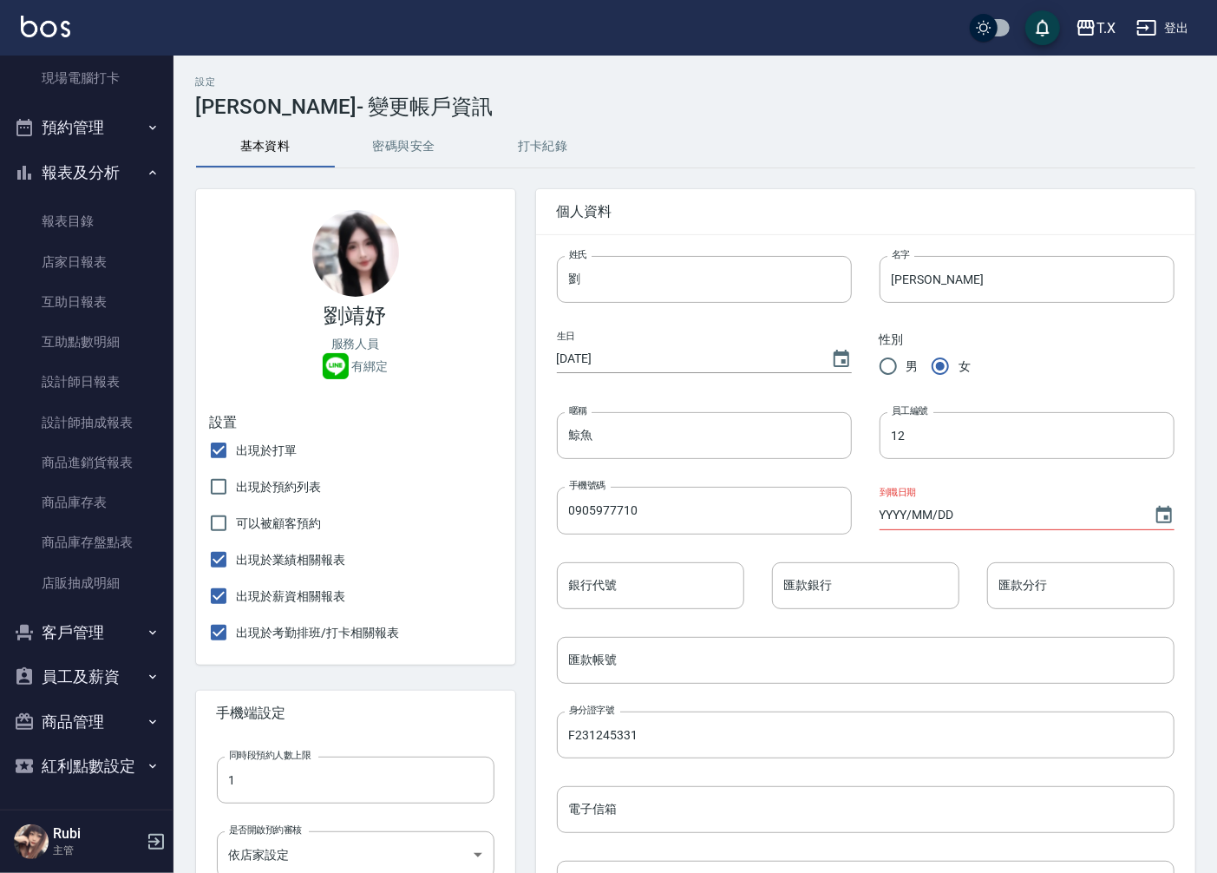
scroll to position [296, 0]
click at [119, 614] on button "客戶管理" at bounding box center [87, 633] width 160 height 45
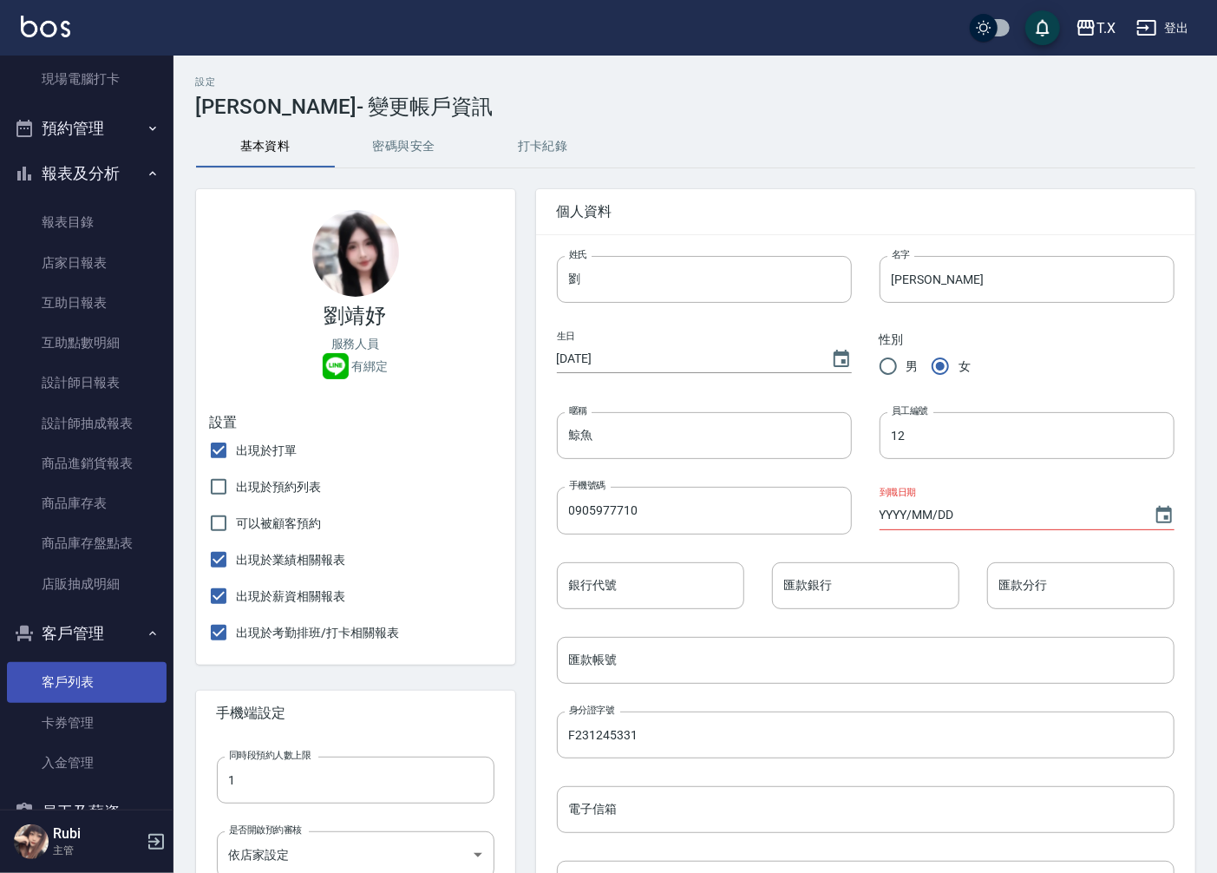
click at [131, 675] on link "客戶列表" at bounding box center [87, 682] width 160 height 40
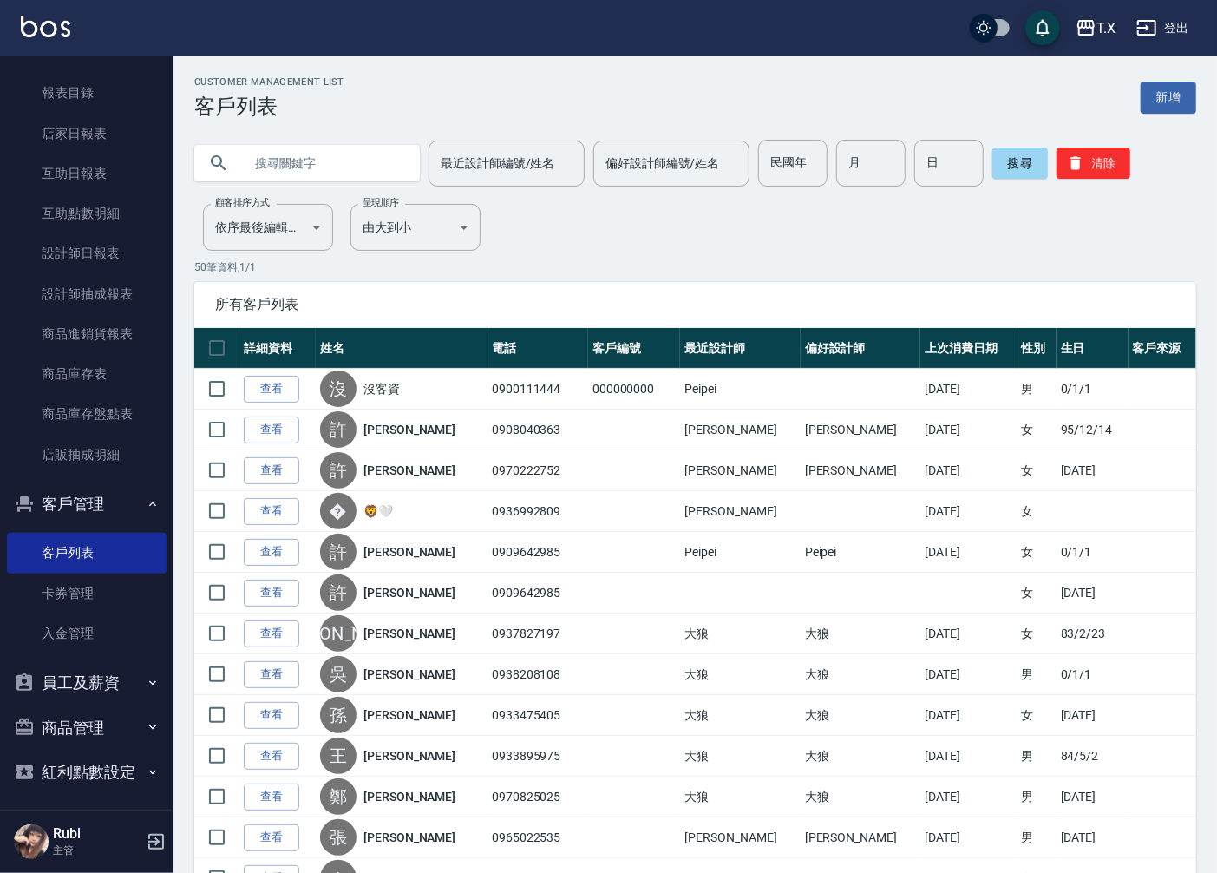
scroll to position [429, 0]
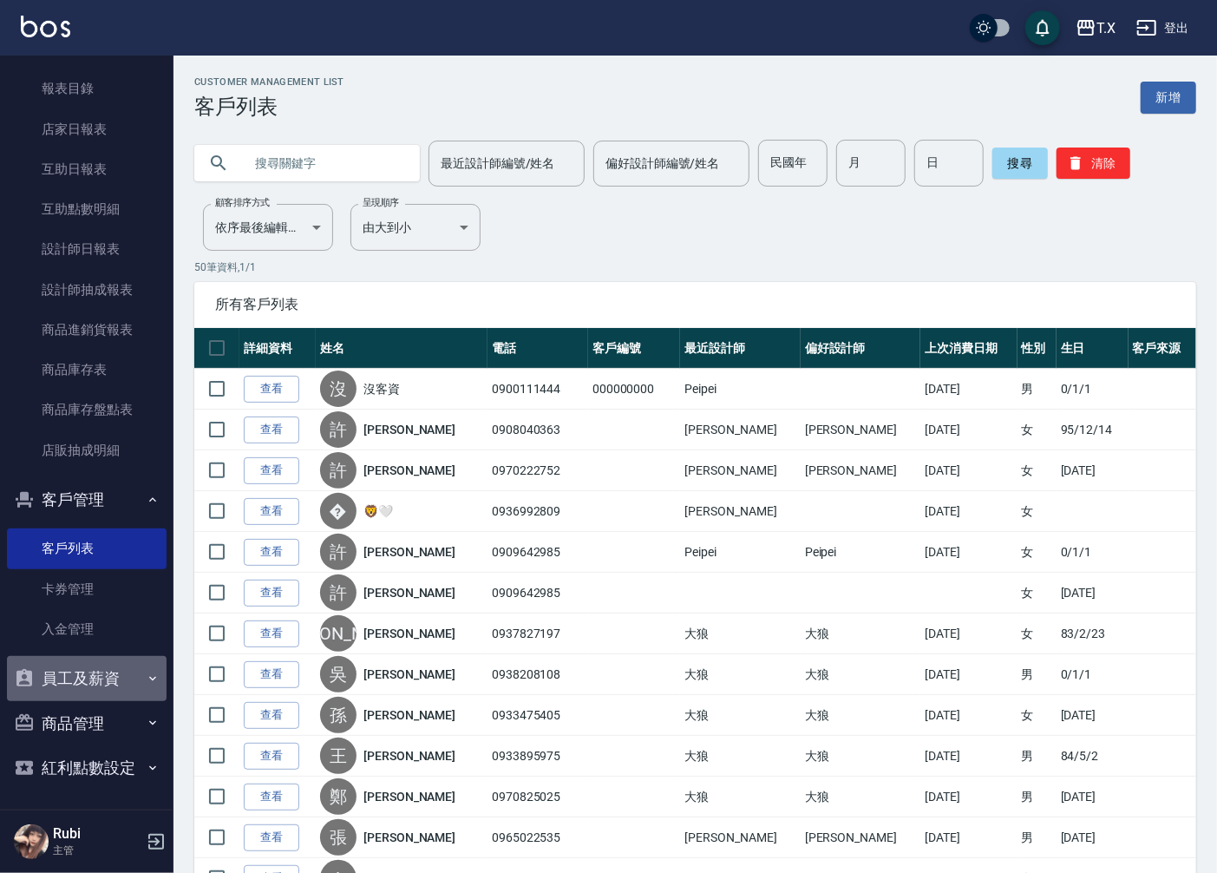
click at [146, 671] on icon "button" at bounding box center [153, 678] width 14 height 14
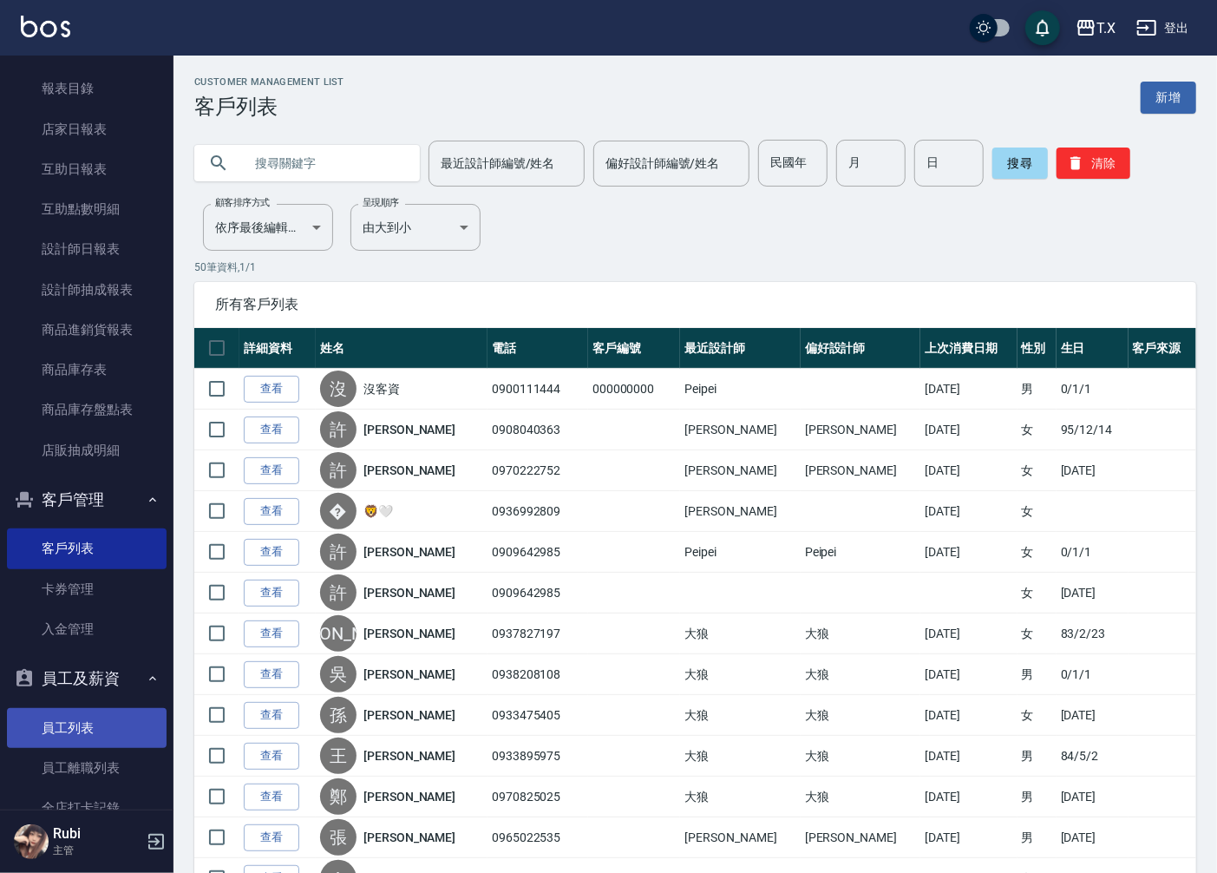
click at [117, 734] on link "員工列表" at bounding box center [87, 728] width 160 height 40
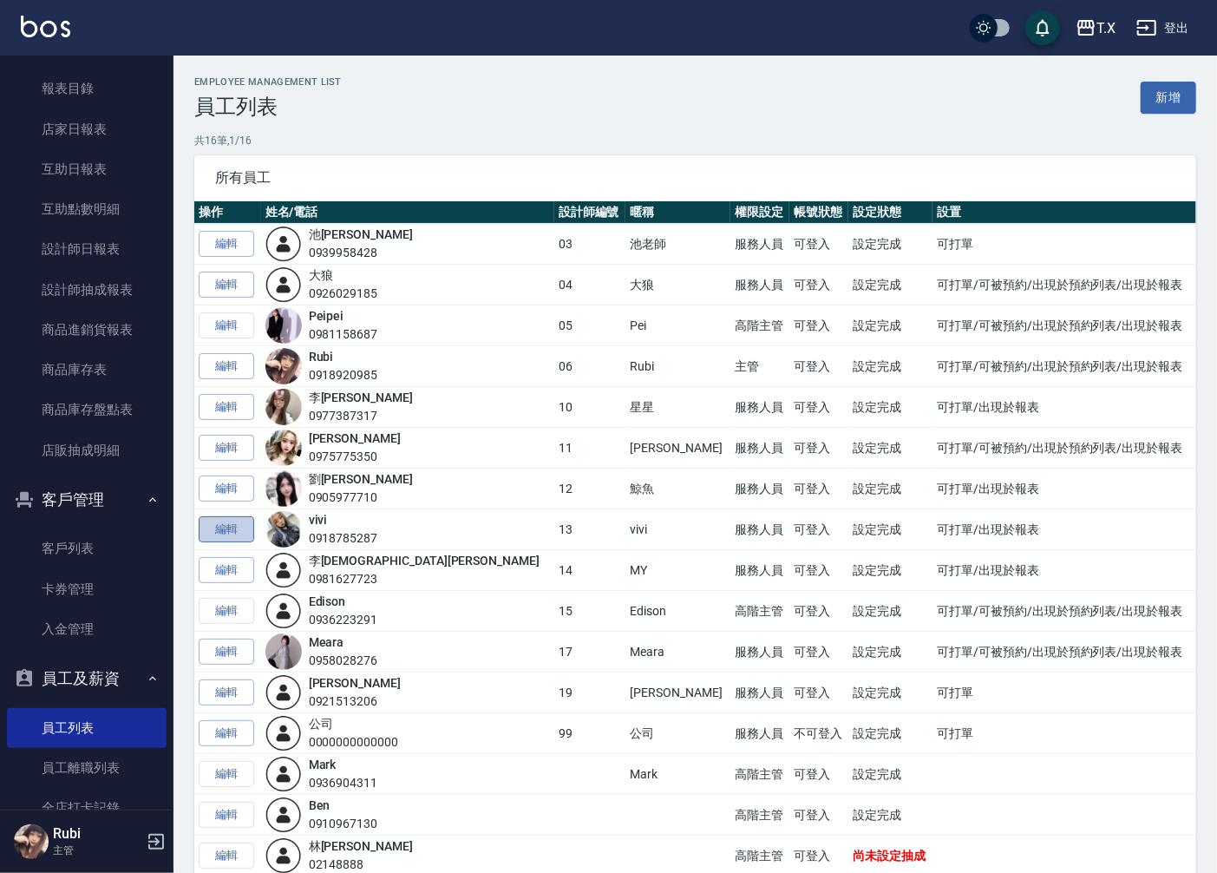
click at [245, 531] on link "編輯" at bounding box center [227, 529] width 56 height 27
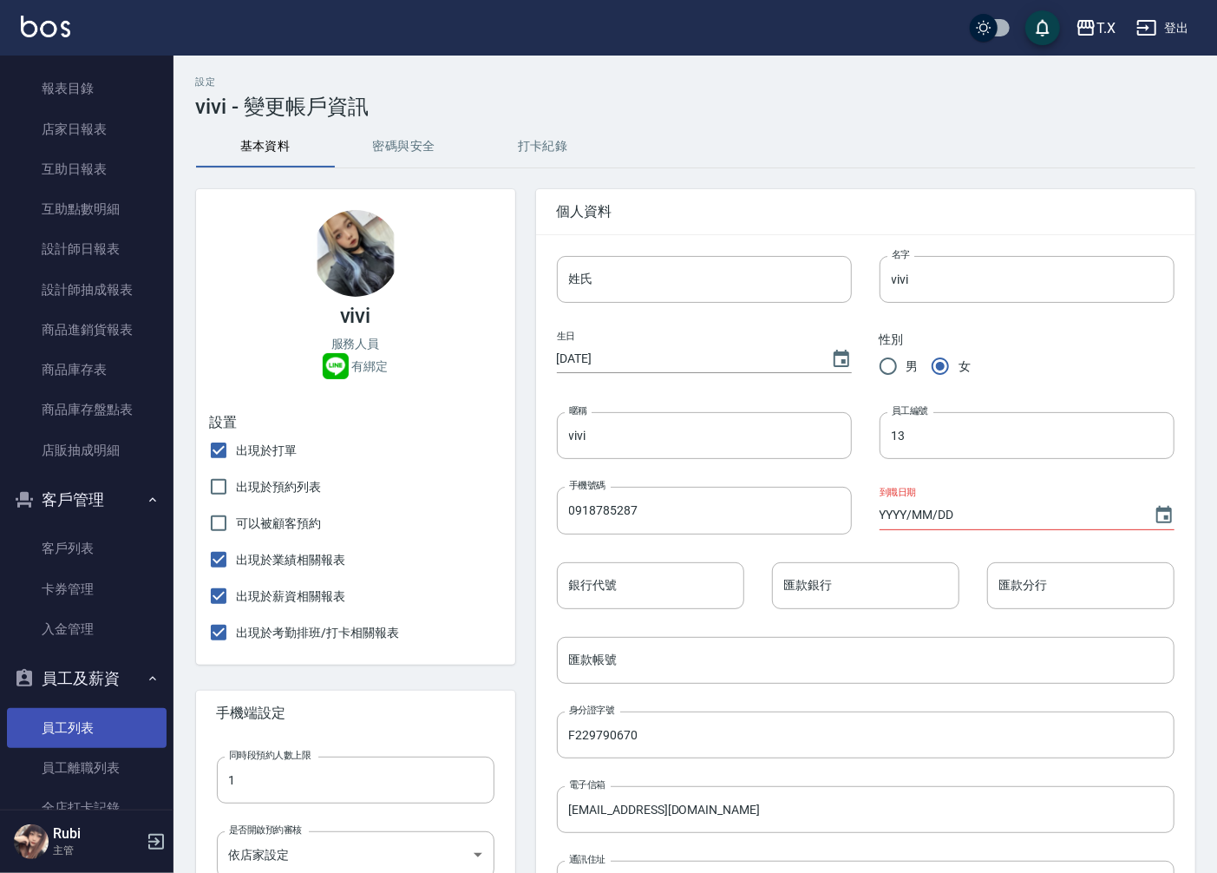
click at [87, 726] on link "員工列表" at bounding box center [87, 728] width 160 height 40
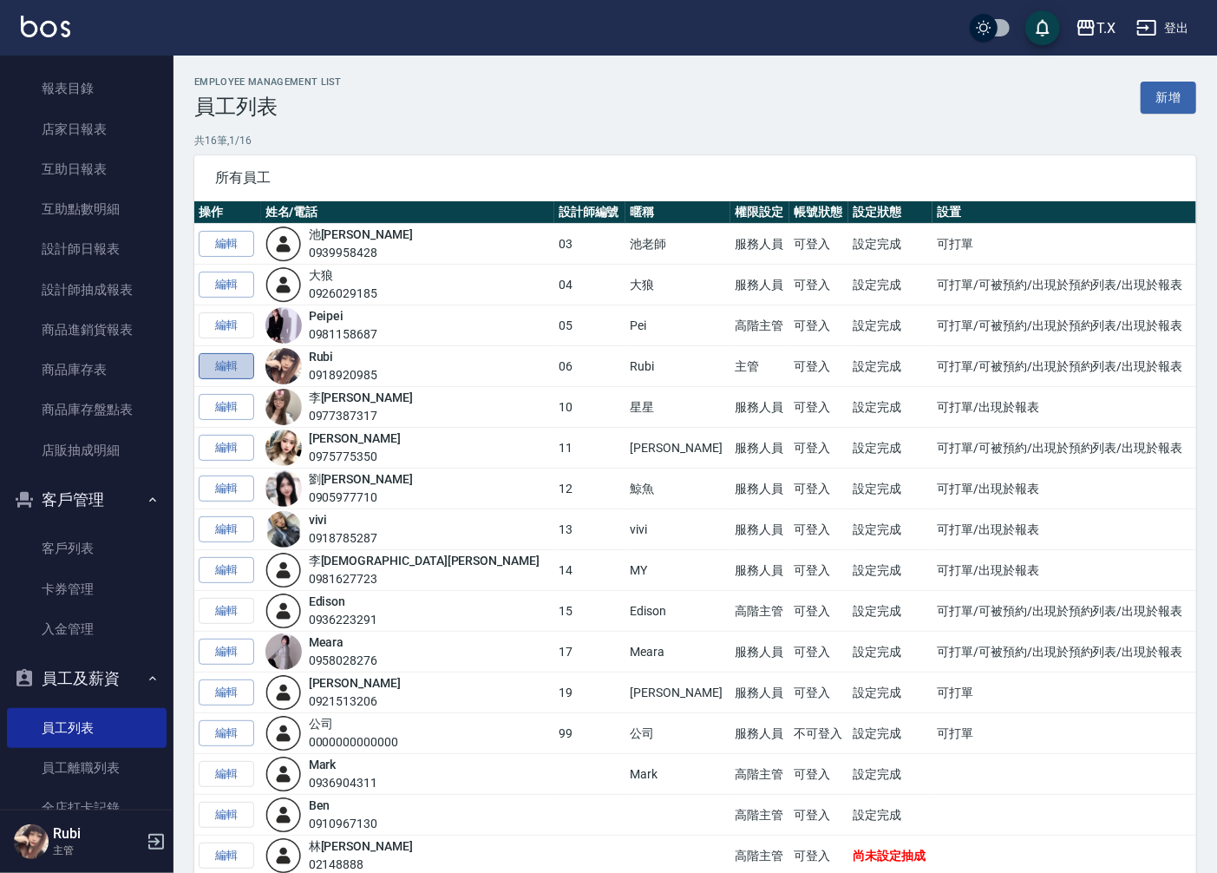
click at [224, 371] on link "編輯" at bounding box center [227, 366] width 56 height 27
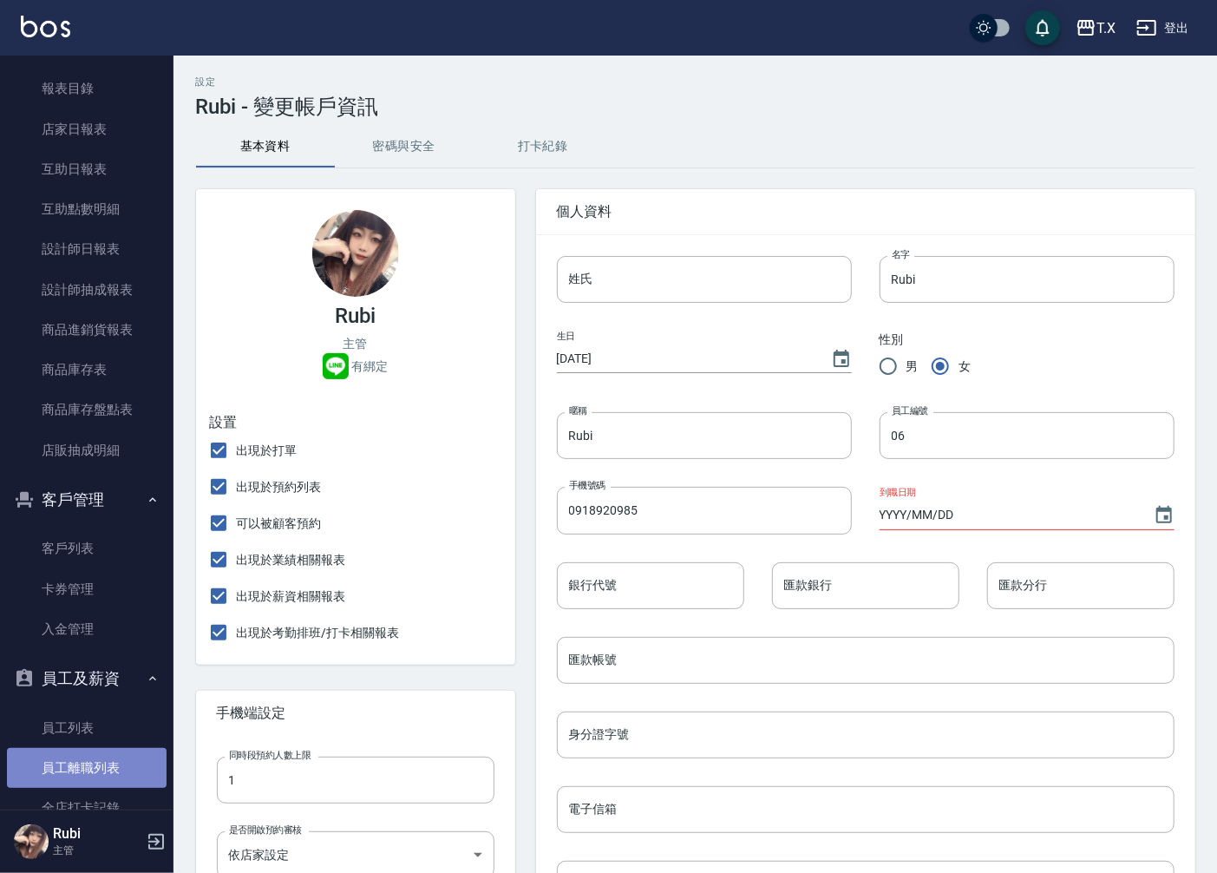
click at [96, 751] on link "員工離職列表" at bounding box center [87, 768] width 160 height 40
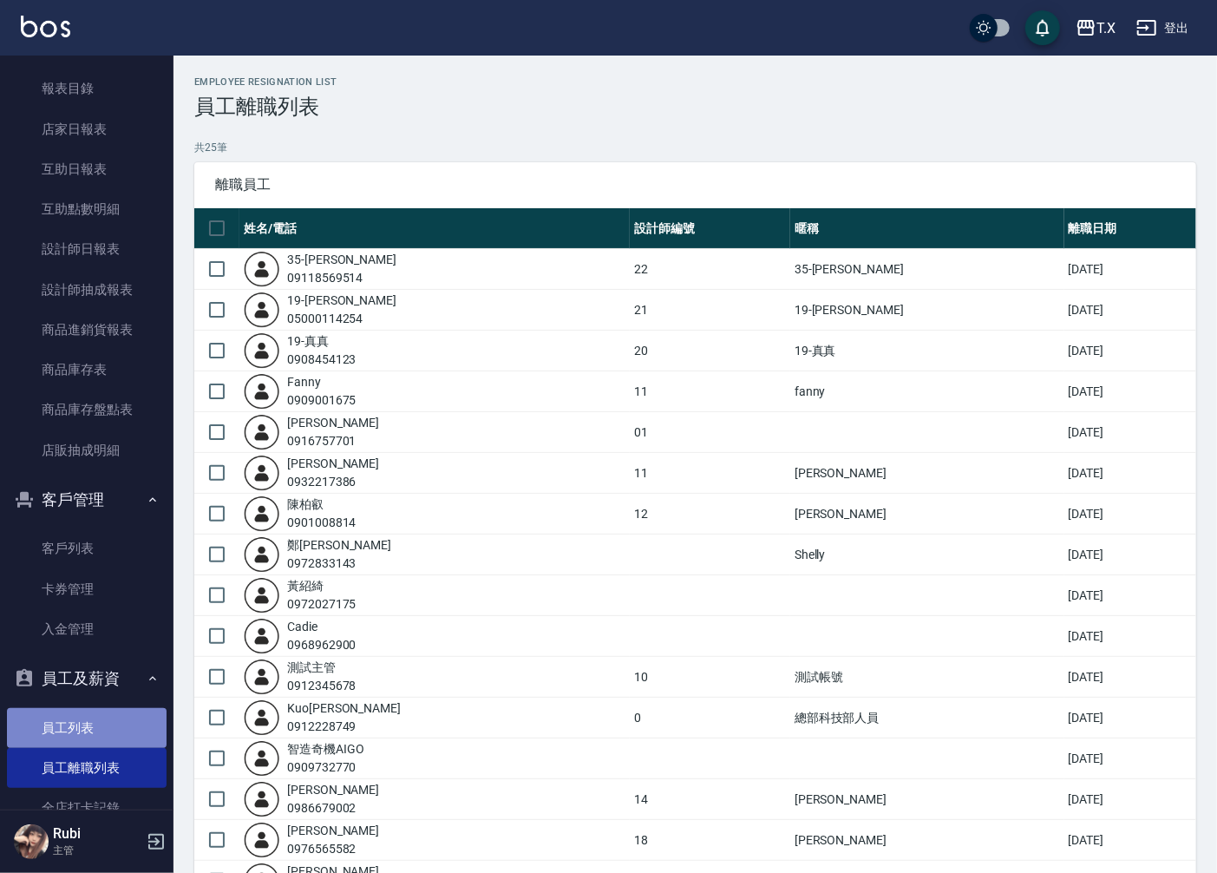
click at [101, 731] on link "員工列表" at bounding box center [87, 728] width 160 height 40
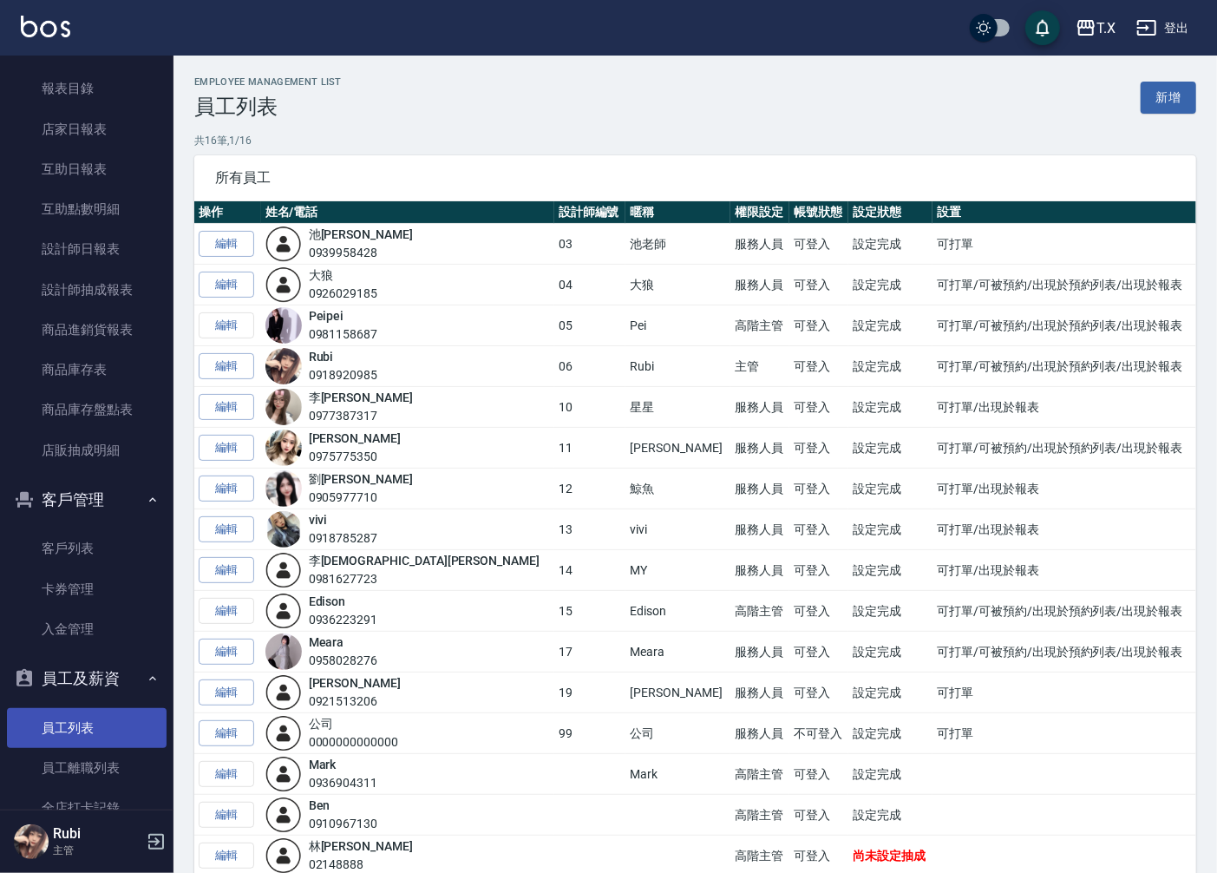
drag, startPoint x: 101, startPoint y: 731, endPoint x: 66, endPoint y: 727, distance: 35.0
click at [66, 727] on link "員工列表" at bounding box center [87, 728] width 160 height 40
click at [220, 317] on td "編輯" at bounding box center [227, 325] width 67 height 41
click at [229, 325] on td "編輯" at bounding box center [227, 325] width 67 height 41
click at [302, 317] on img at bounding box center [283, 325] width 36 height 36
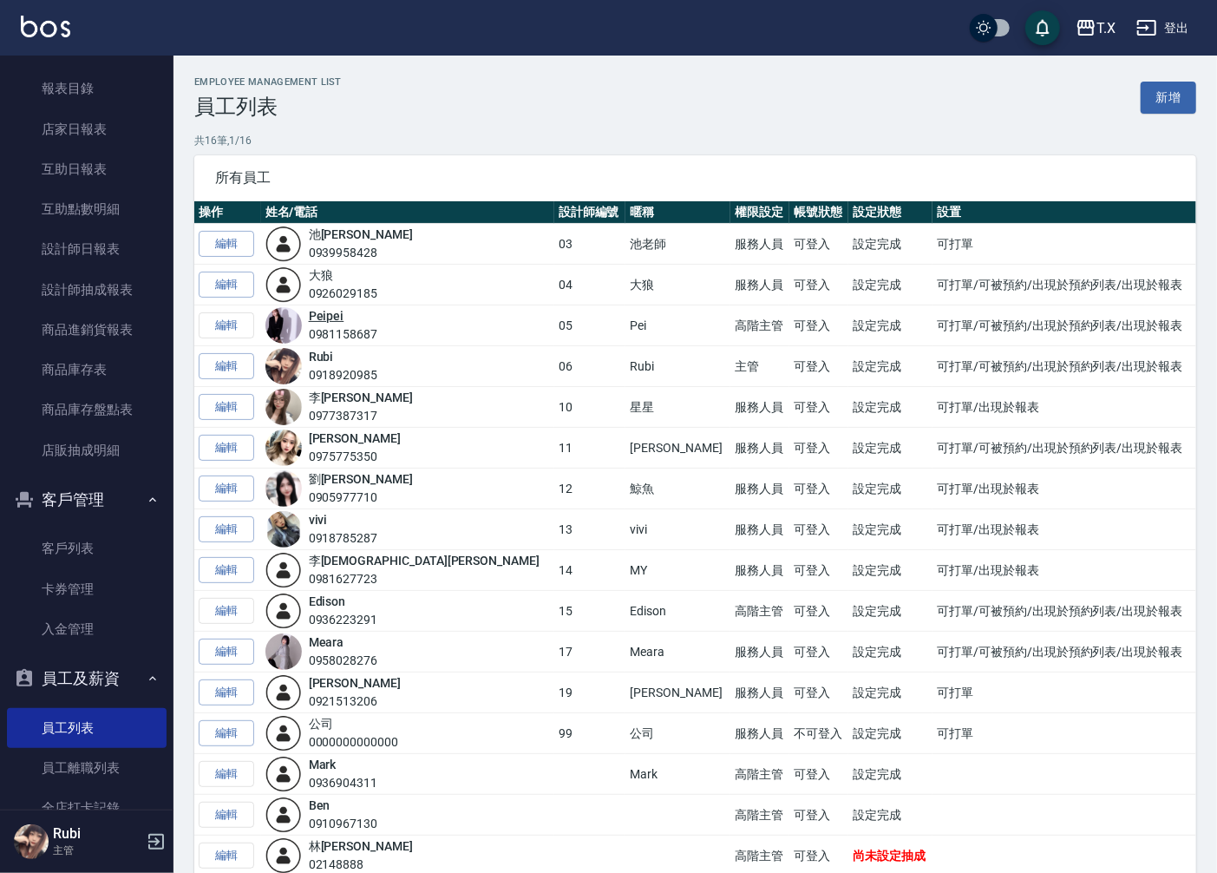
click at [340, 317] on link "Peipei" at bounding box center [327, 316] width 36 height 14
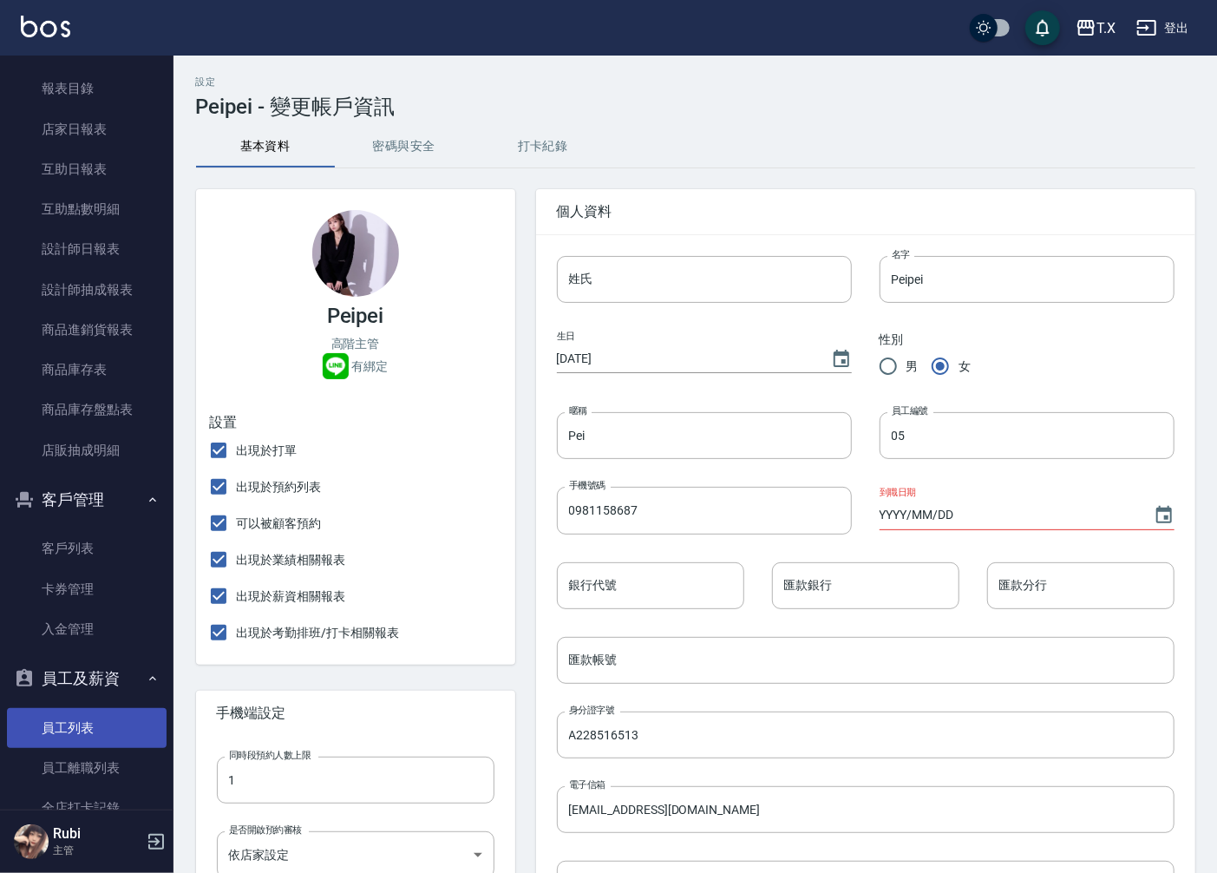
click at [90, 724] on link "員工列表" at bounding box center [87, 728] width 160 height 40
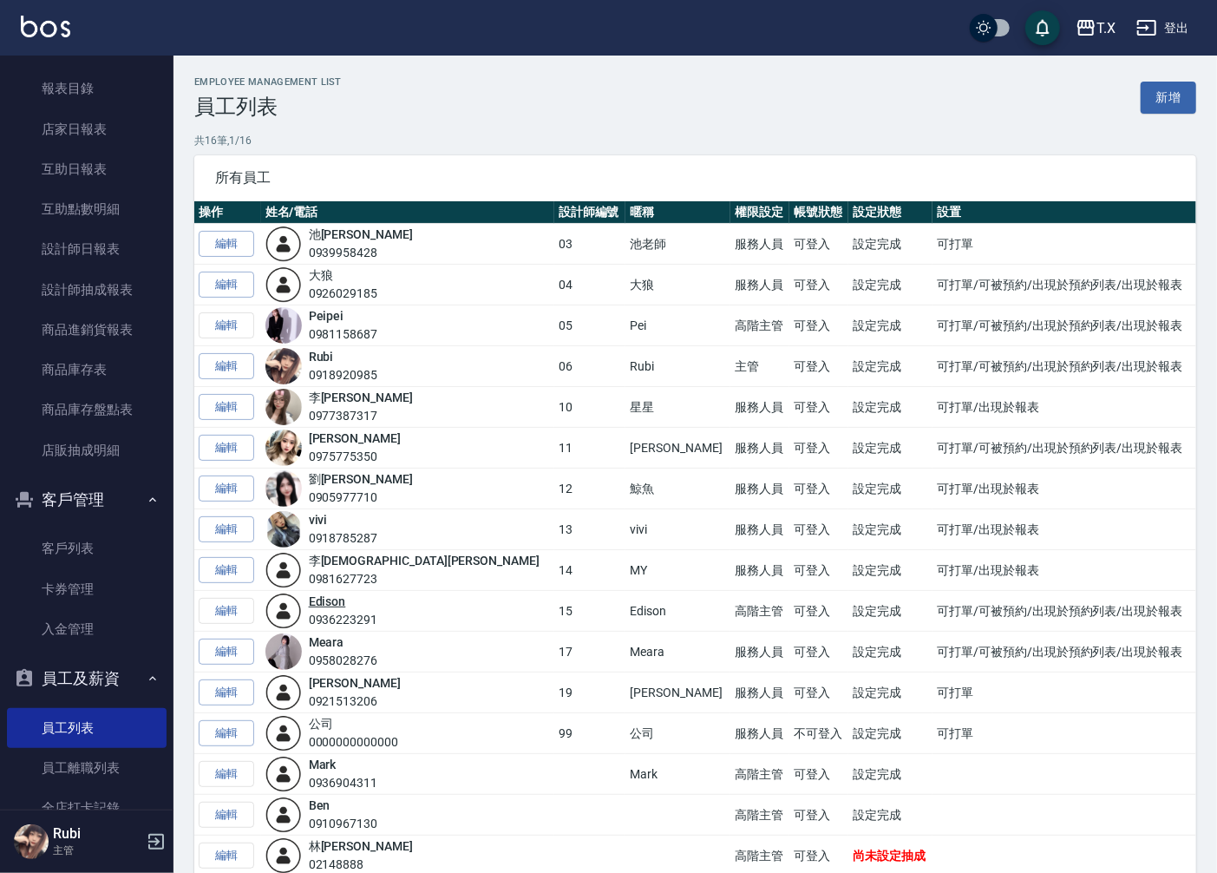
click at [341, 605] on link "Edison" at bounding box center [327, 601] width 37 height 14
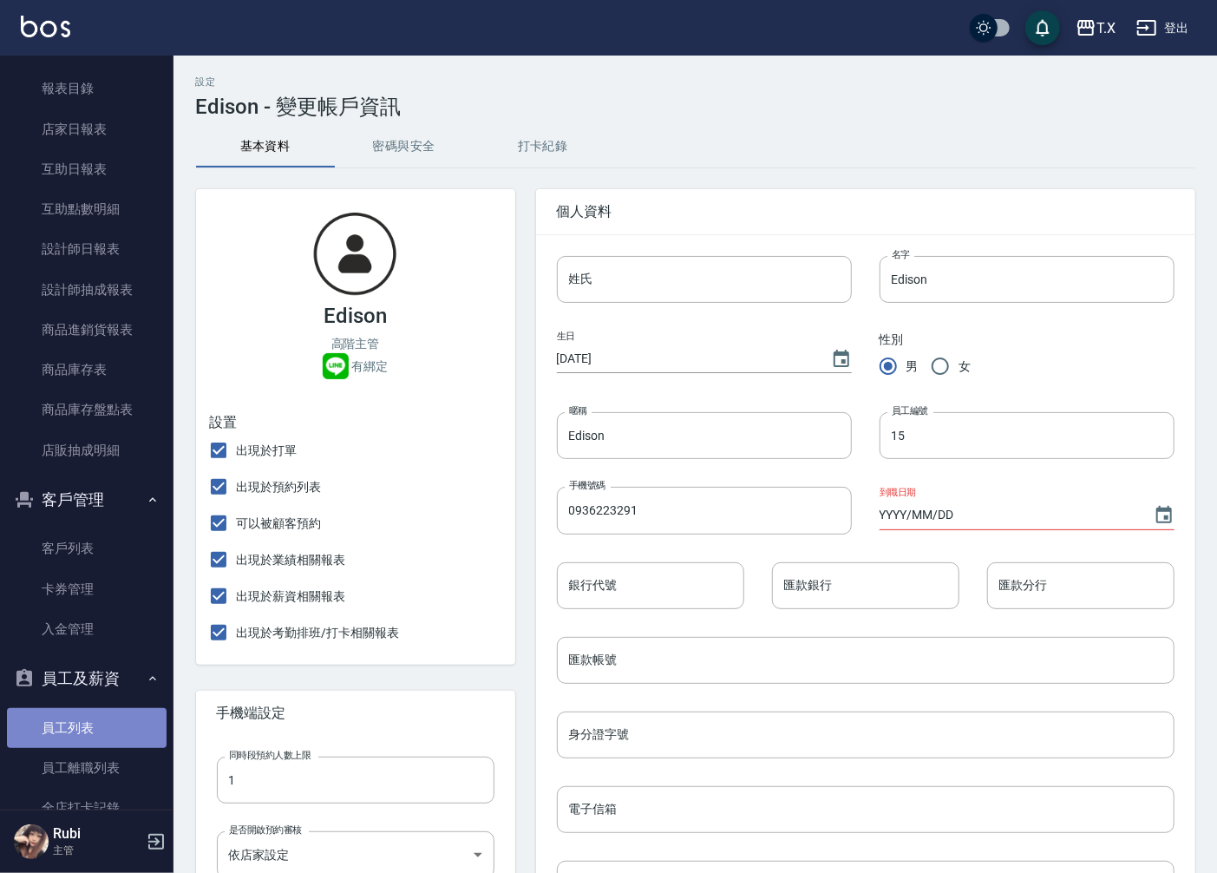
click at [118, 730] on link "員工列表" at bounding box center [87, 728] width 160 height 40
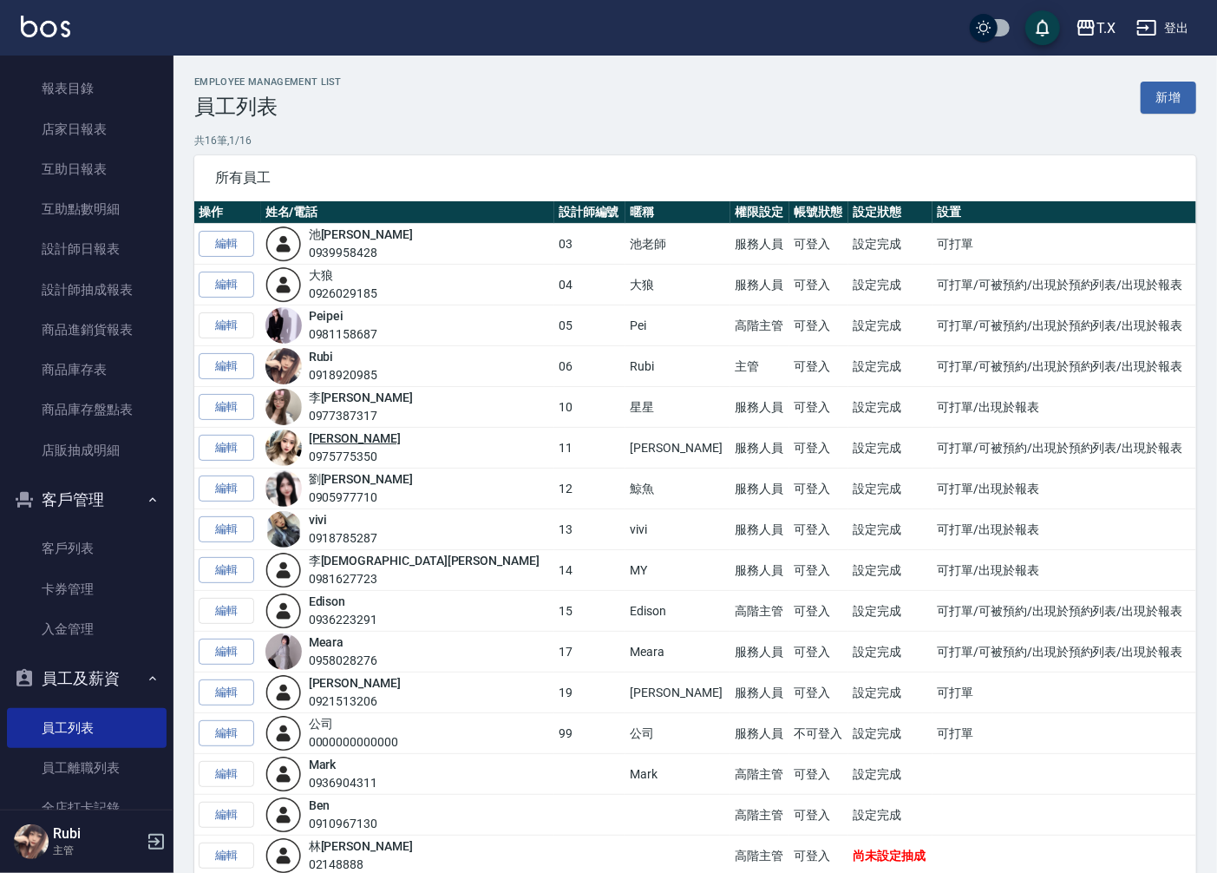
click at [341, 432] on link "[PERSON_NAME]" at bounding box center [355, 438] width 92 height 14
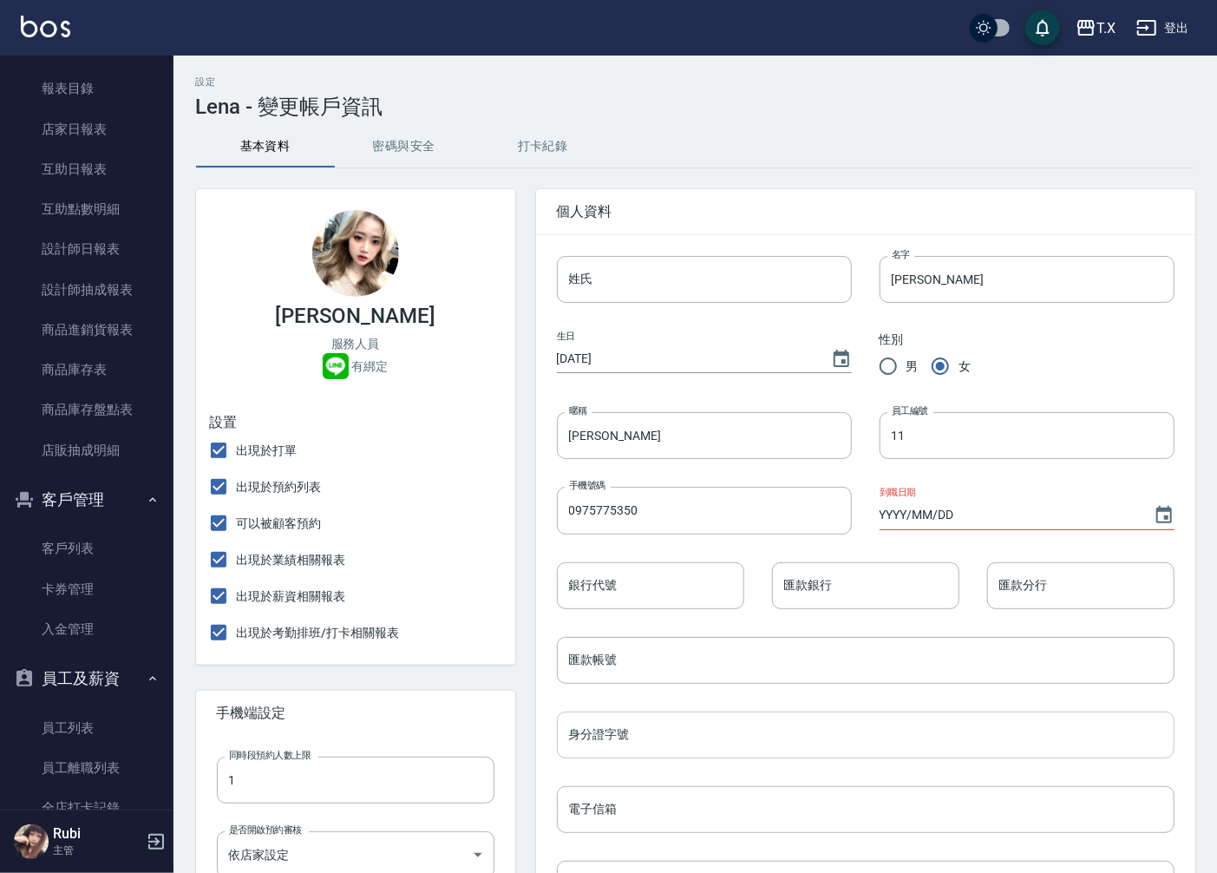
scroll to position [96, 0]
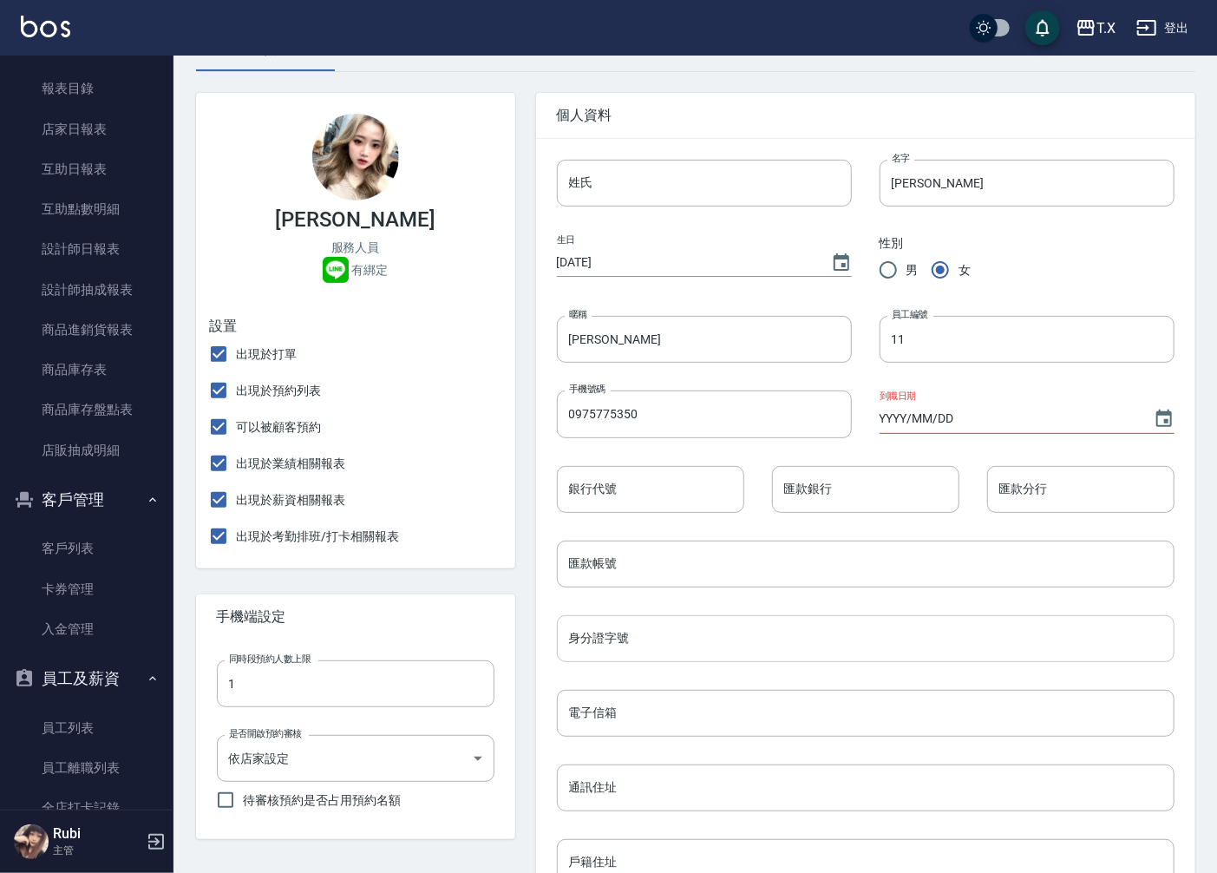
click at [653, 648] on input "身分證字號" at bounding box center [866, 638] width 618 height 47
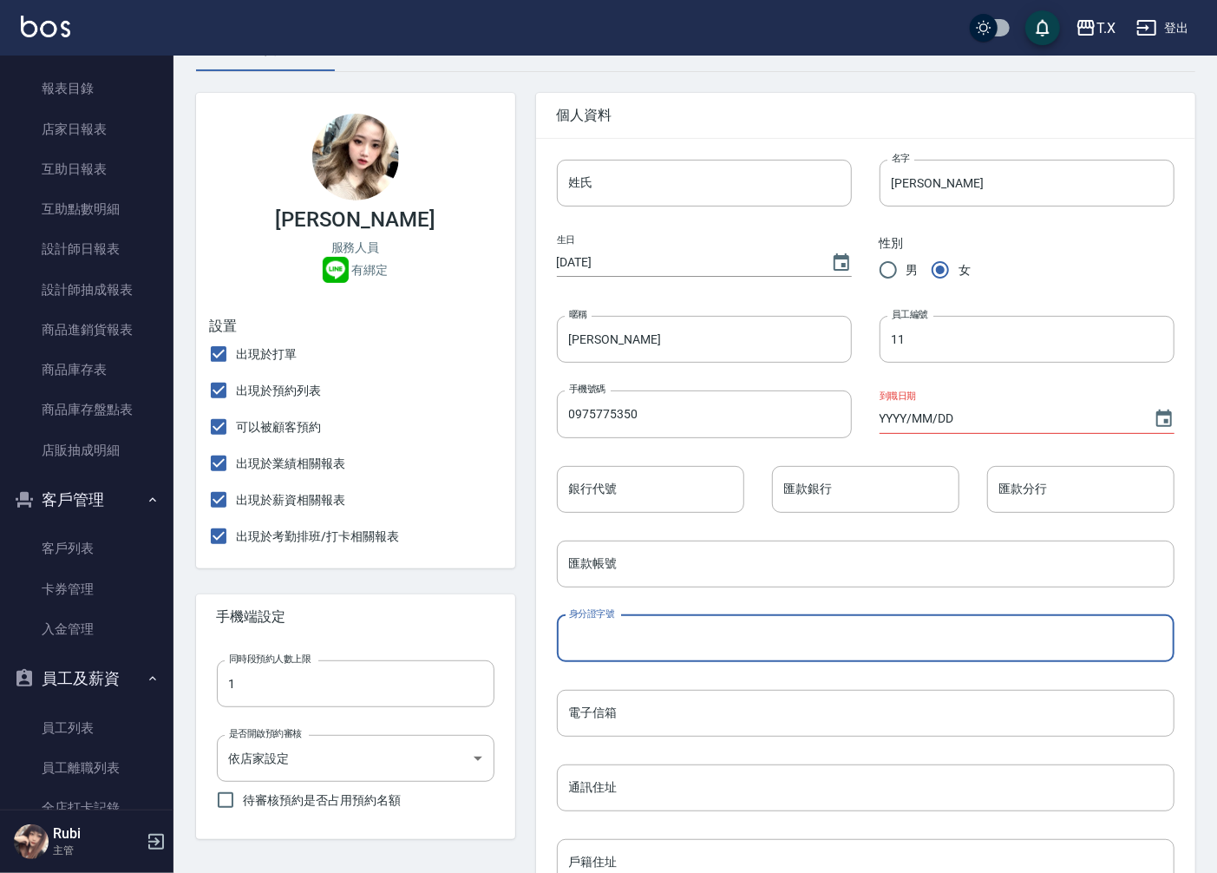
type input "ㄑ"
type input "f"
type input "F230619800"
click at [540, 700] on div "電子信箱 電子信箱" at bounding box center [851, 699] width 645 height 75
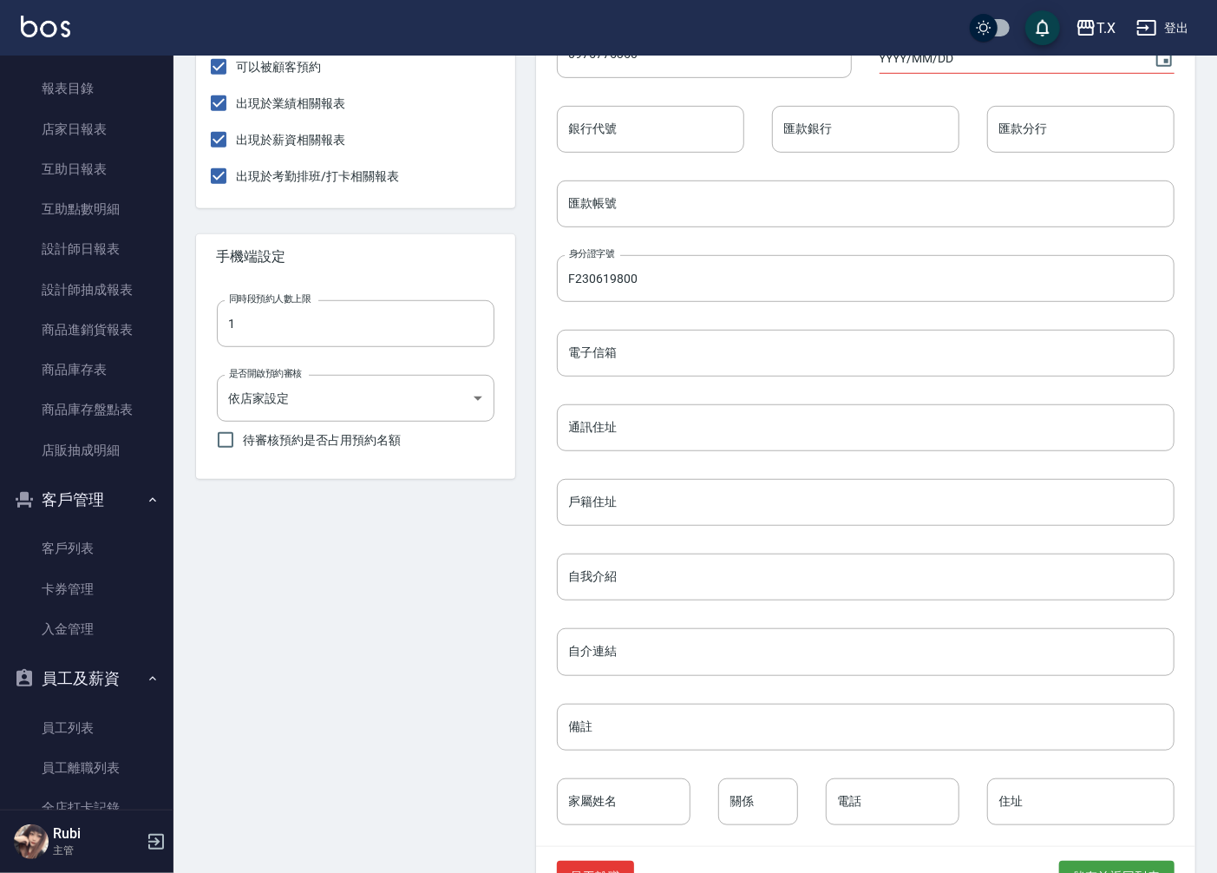
scroll to position [510, 0]
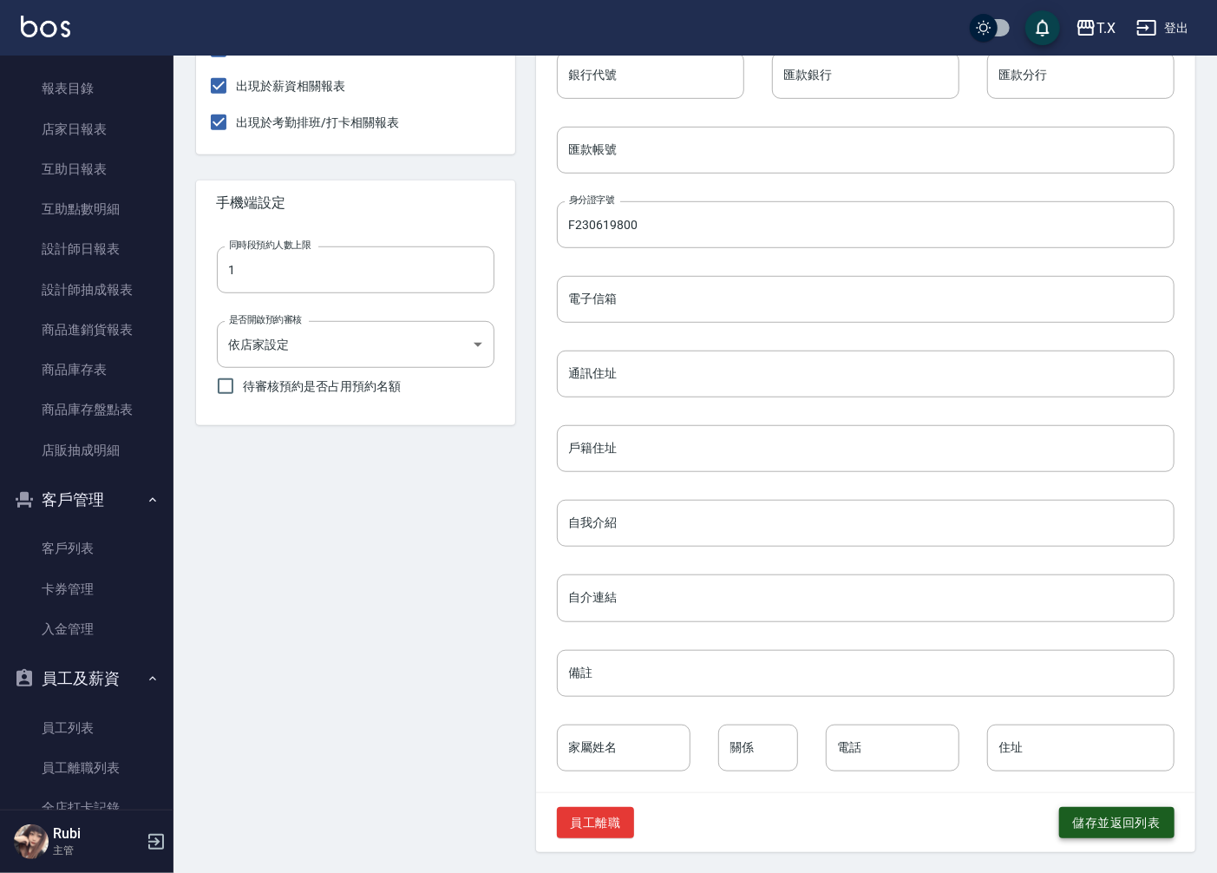
click at [1105, 828] on button "儲存並返回列表" at bounding box center [1116, 823] width 115 height 32
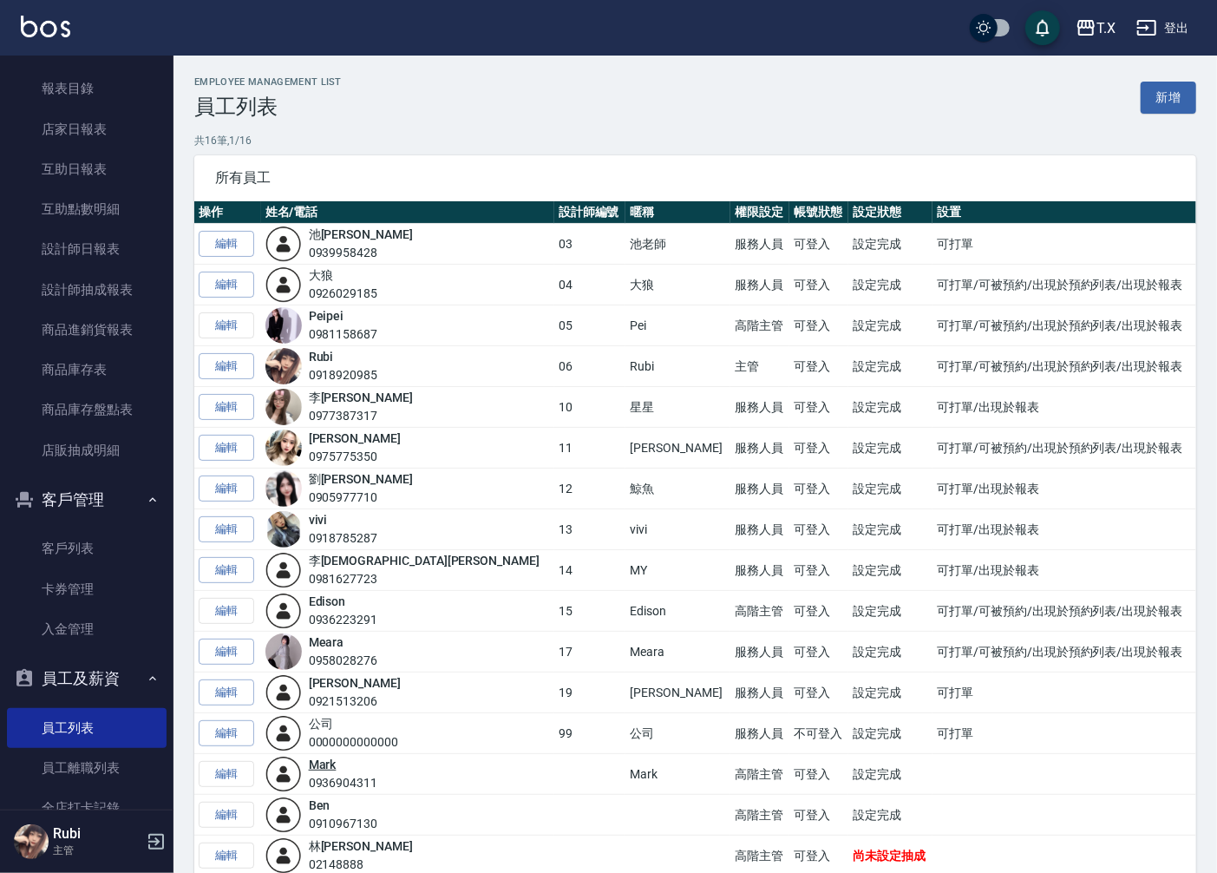
click at [337, 764] on link "Mark" at bounding box center [323, 764] width 28 height 14
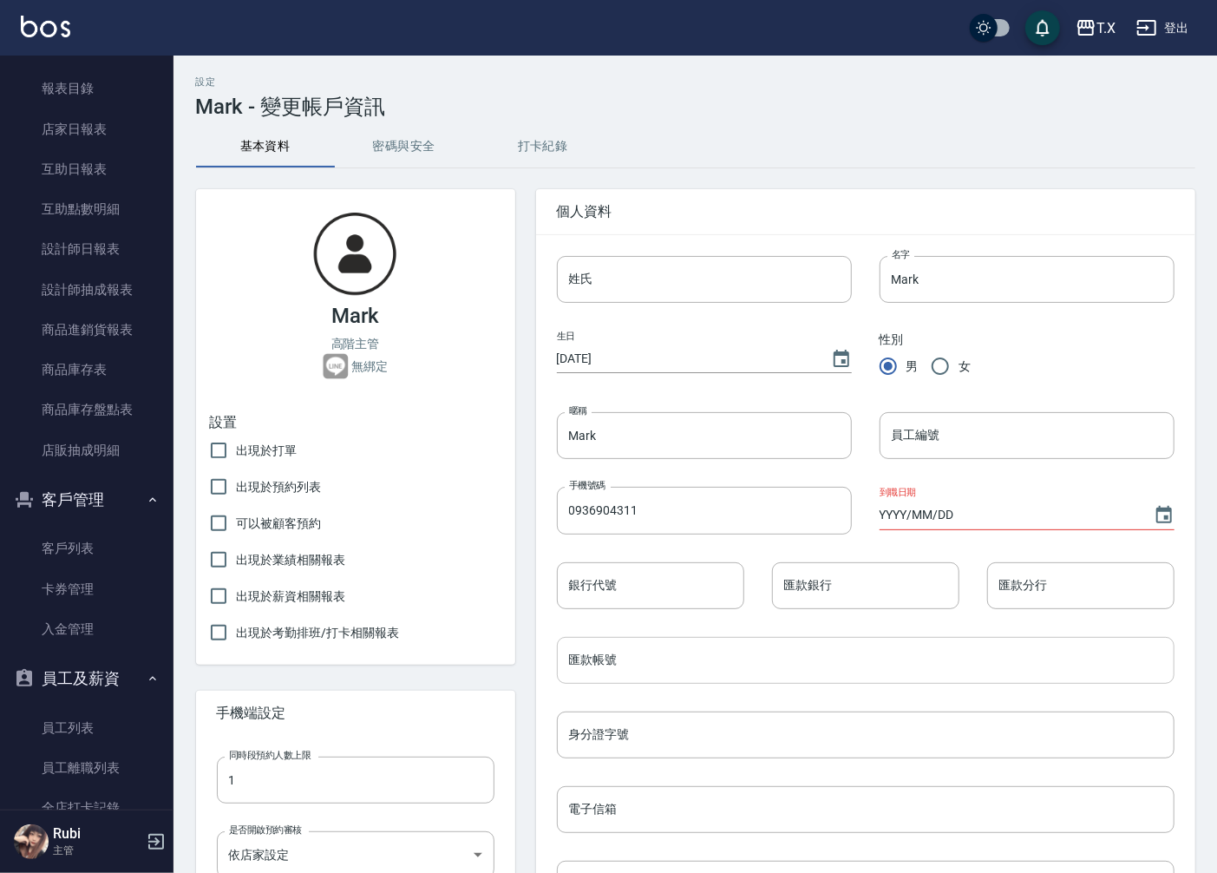
scroll to position [96, 0]
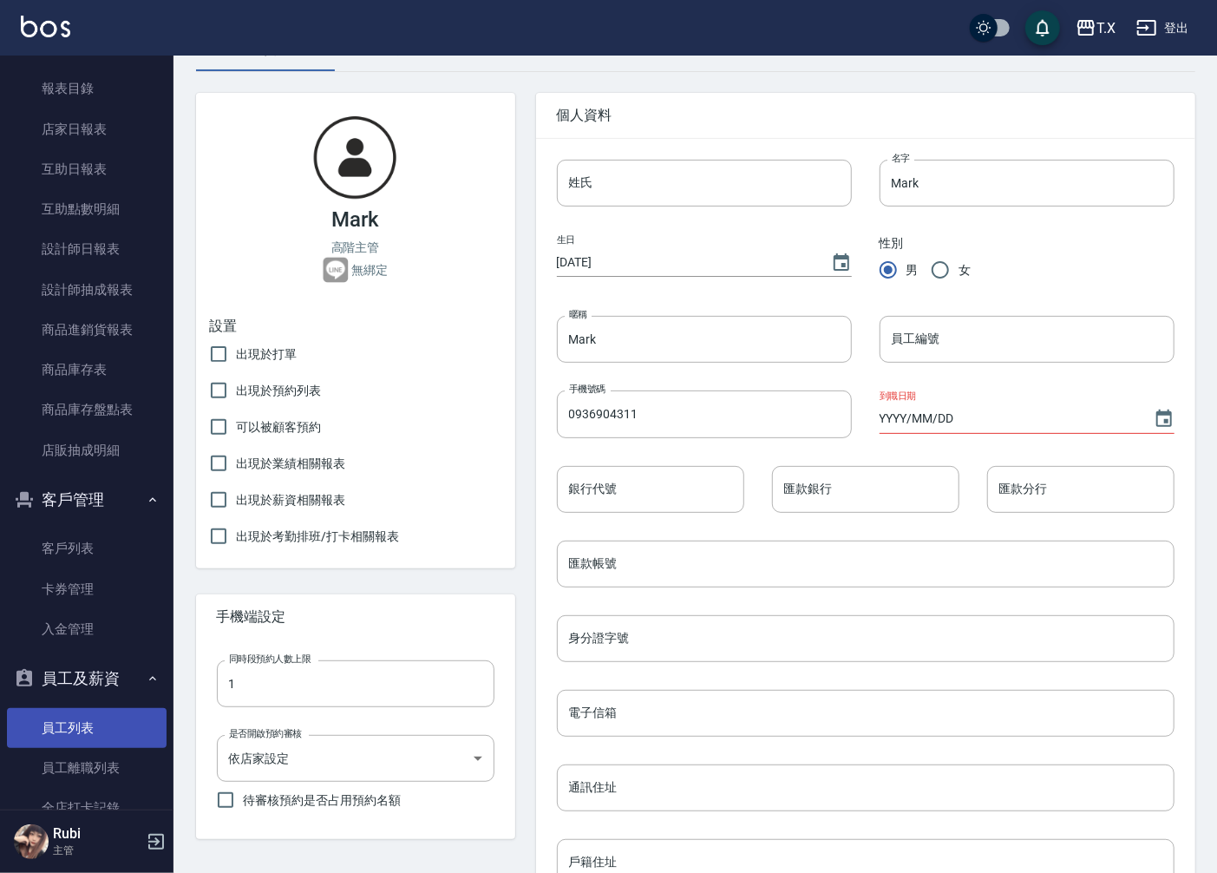
click at [137, 717] on link "員工列表" at bounding box center [87, 728] width 160 height 40
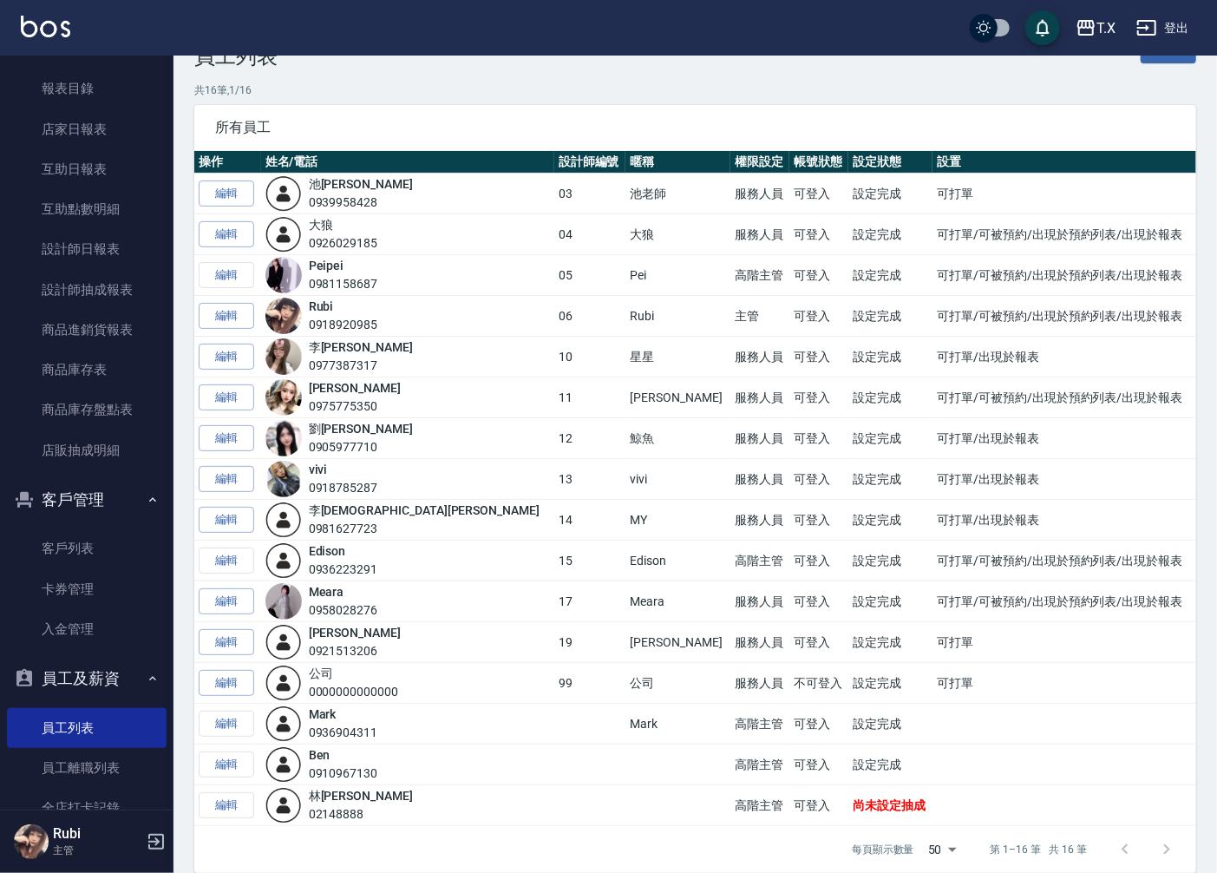
scroll to position [72, 0]
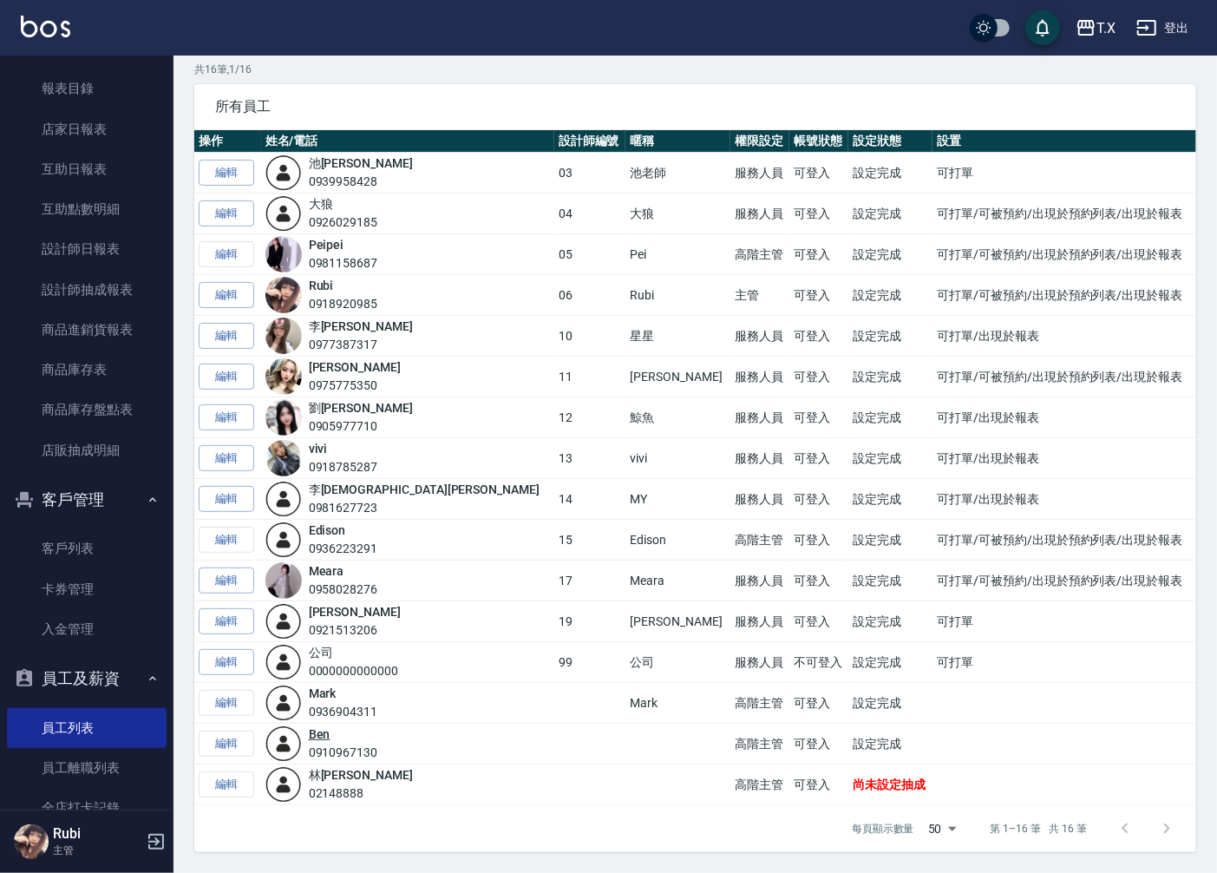
click at [330, 738] on link "Ben" at bounding box center [320, 734] width 22 height 14
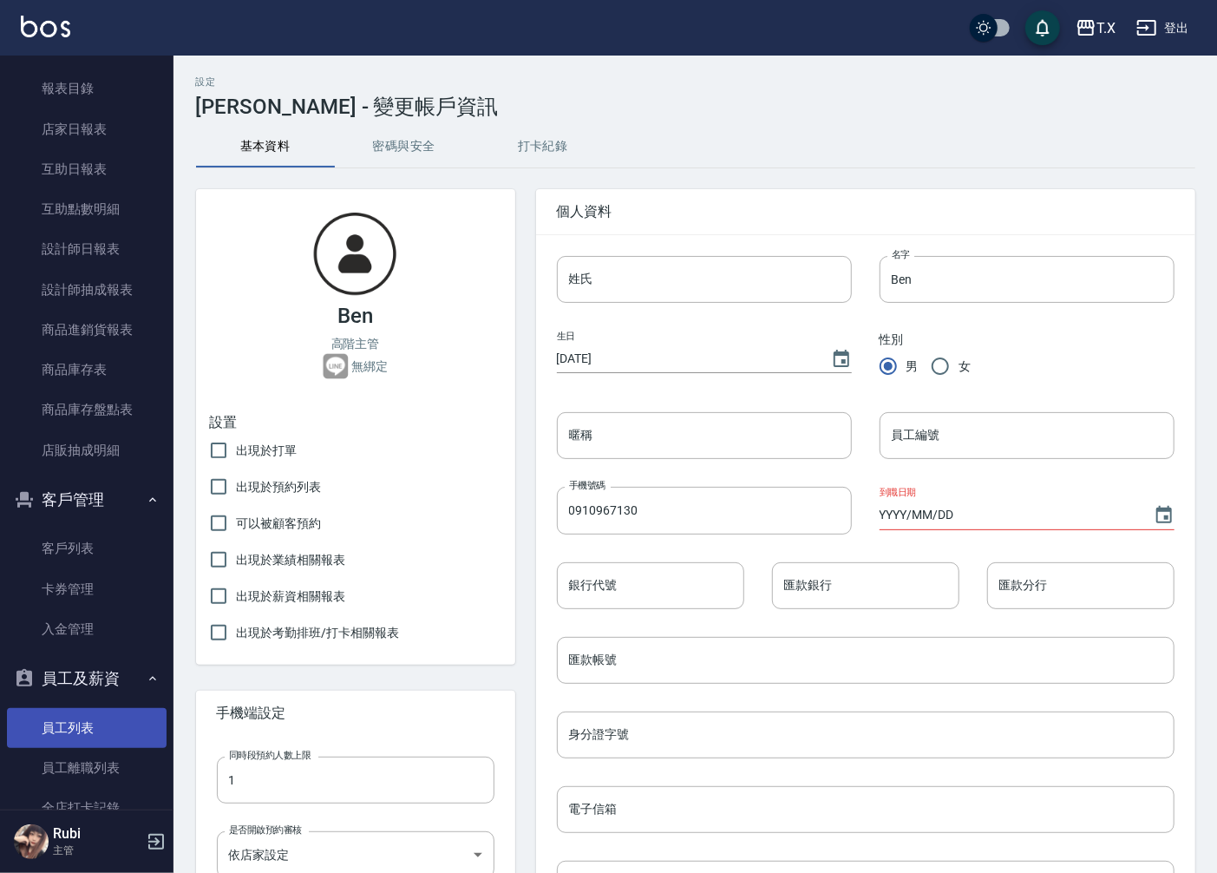
click at [67, 717] on link "員工列表" at bounding box center [87, 728] width 160 height 40
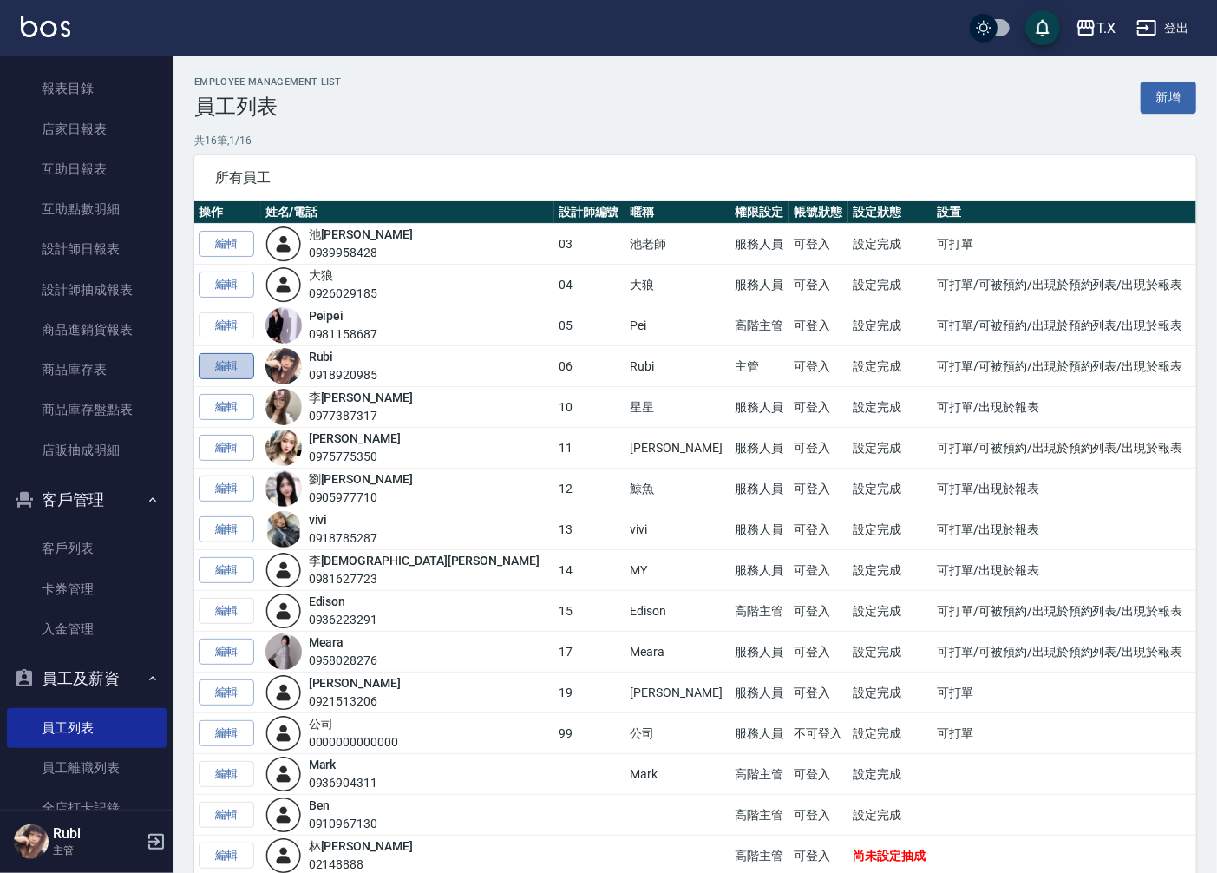
click at [228, 373] on link "編輯" at bounding box center [227, 366] width 56 height 27
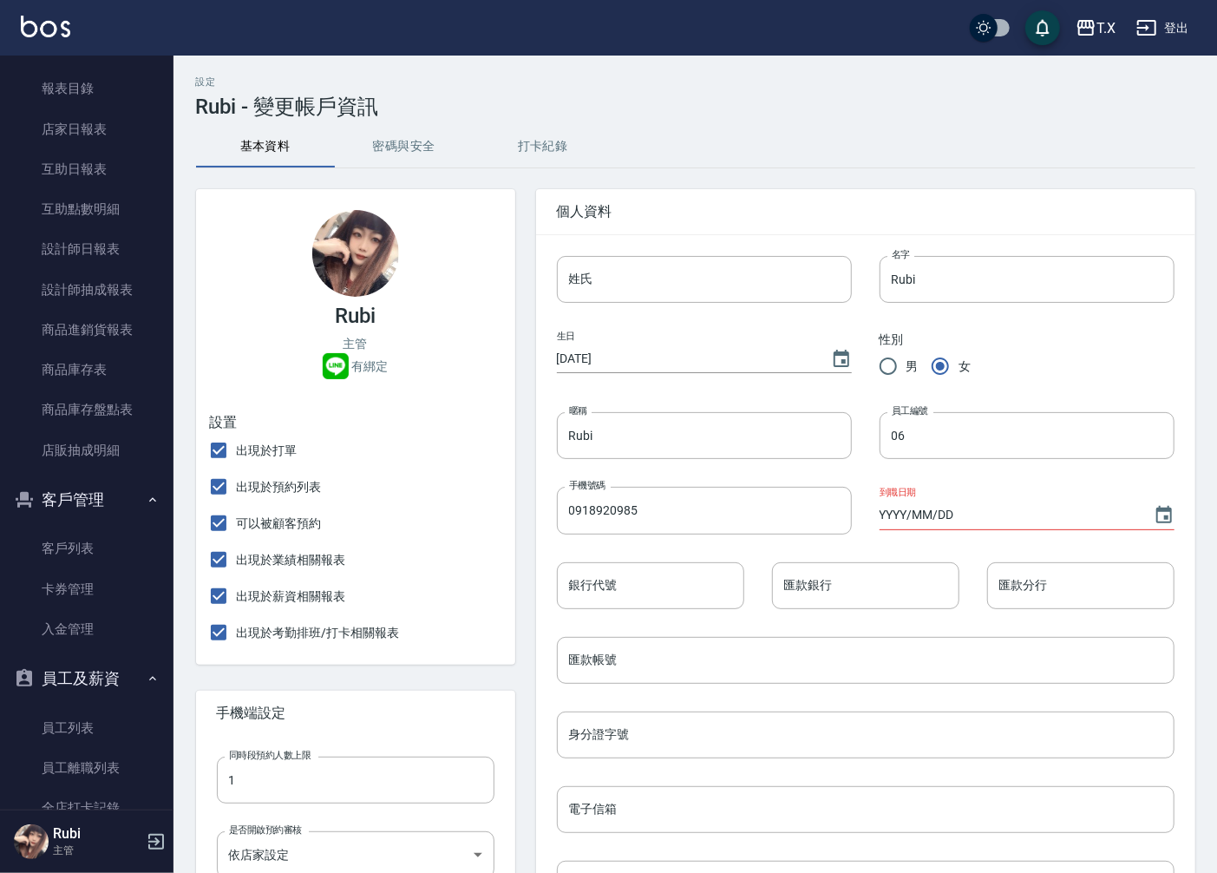
click at [600, 716] on div "身分證字號 身分證字號" at bounding box center [866, 734] width 618 height 47
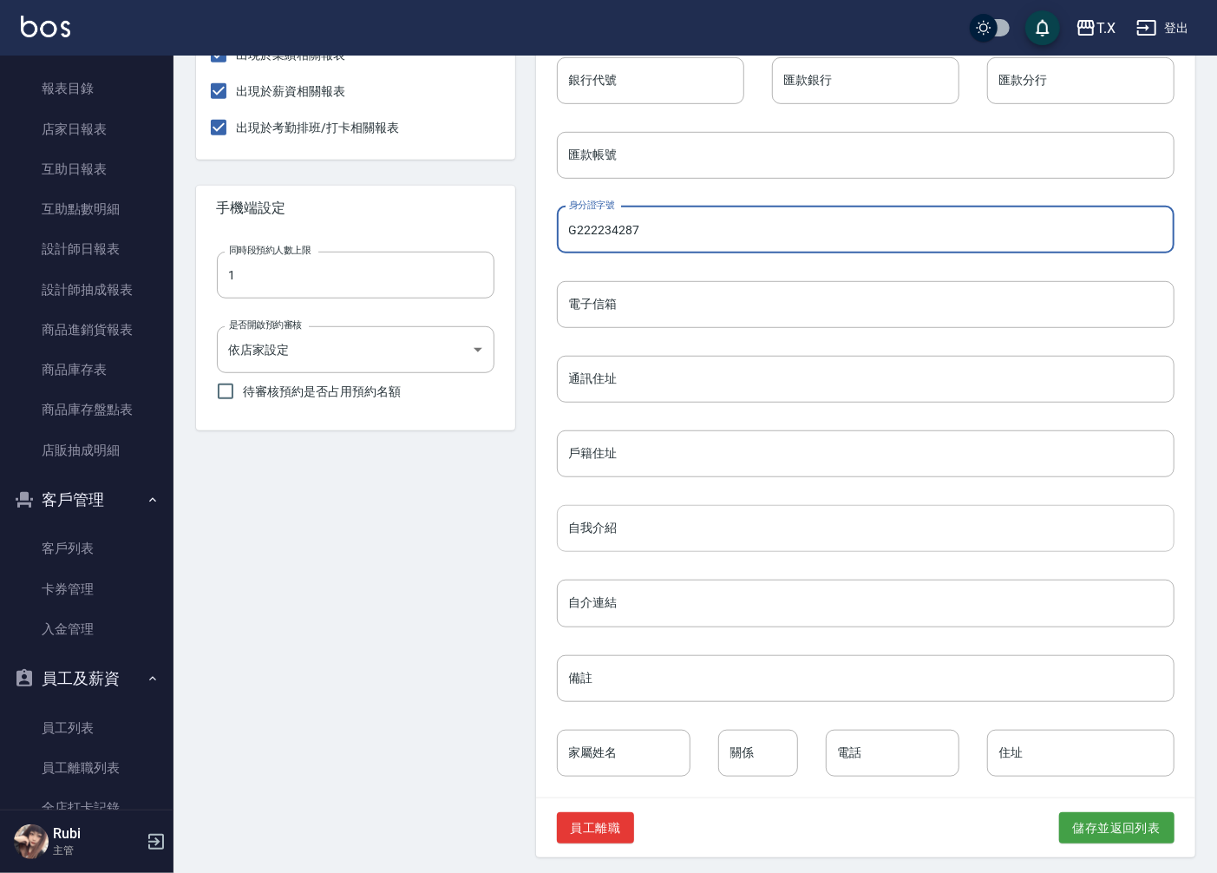
scroll to position [510, 0]
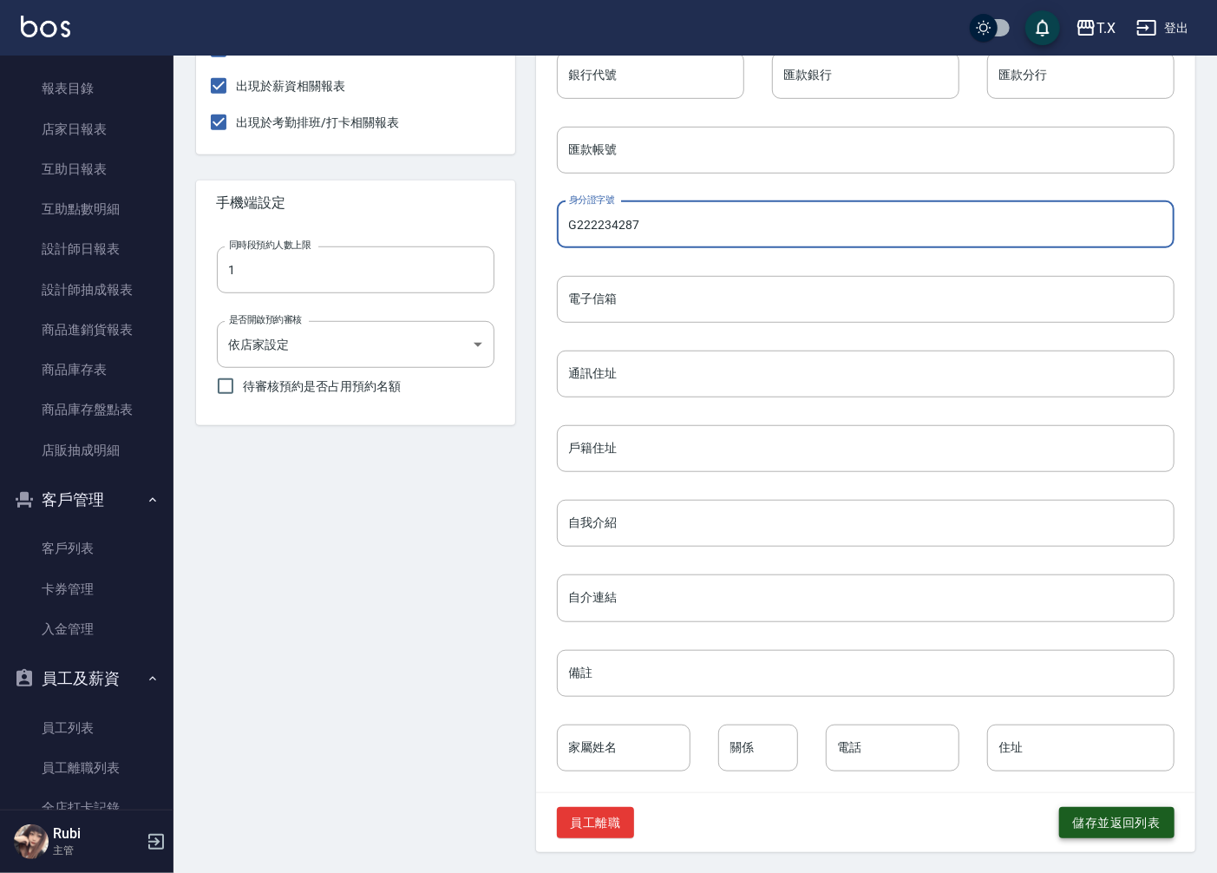
type input "G222234287"
click at [1129, 827] on button "儲存並返回列表" at bounding box center [1116, 823] width 115 height 32
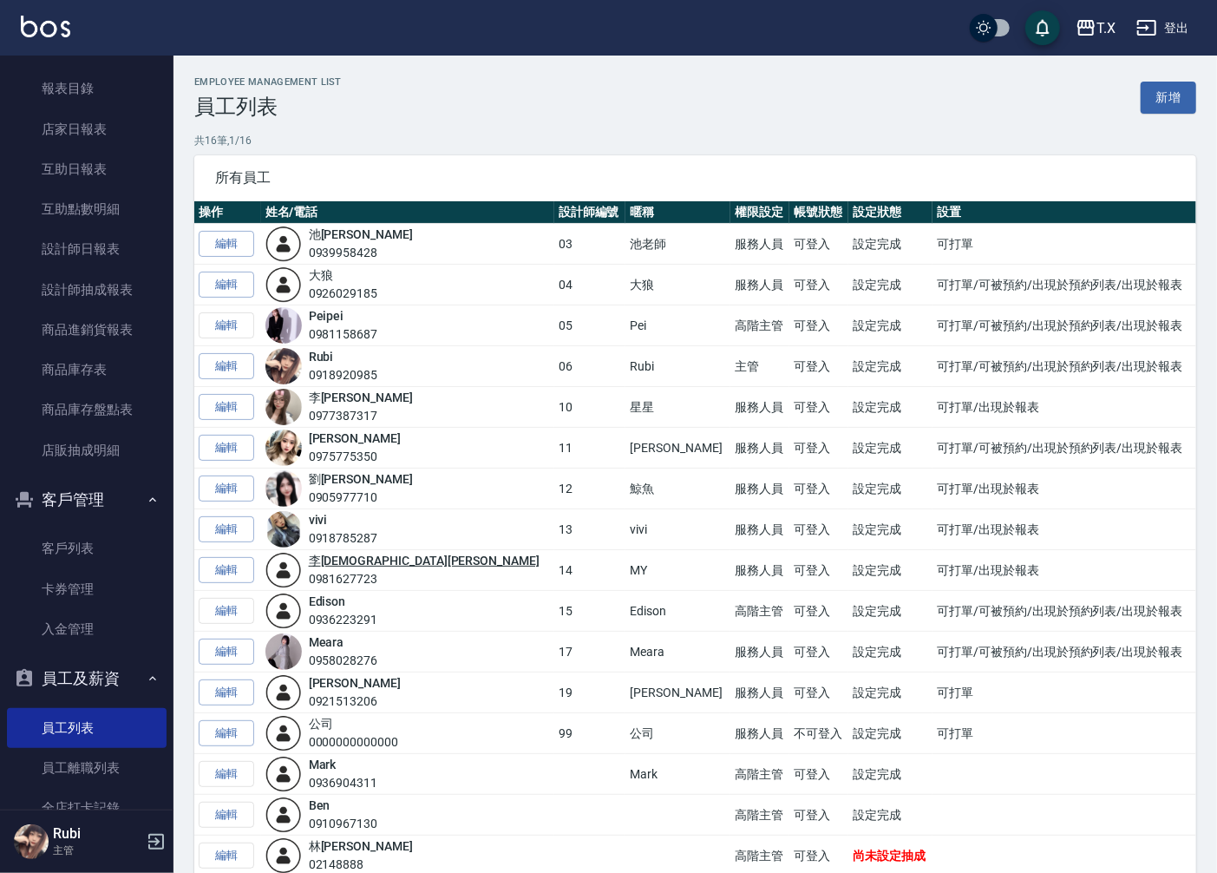
click at [343, 560] on link "[PERSON_NAME]" at bounding box center [424, 560] width 231 height 14
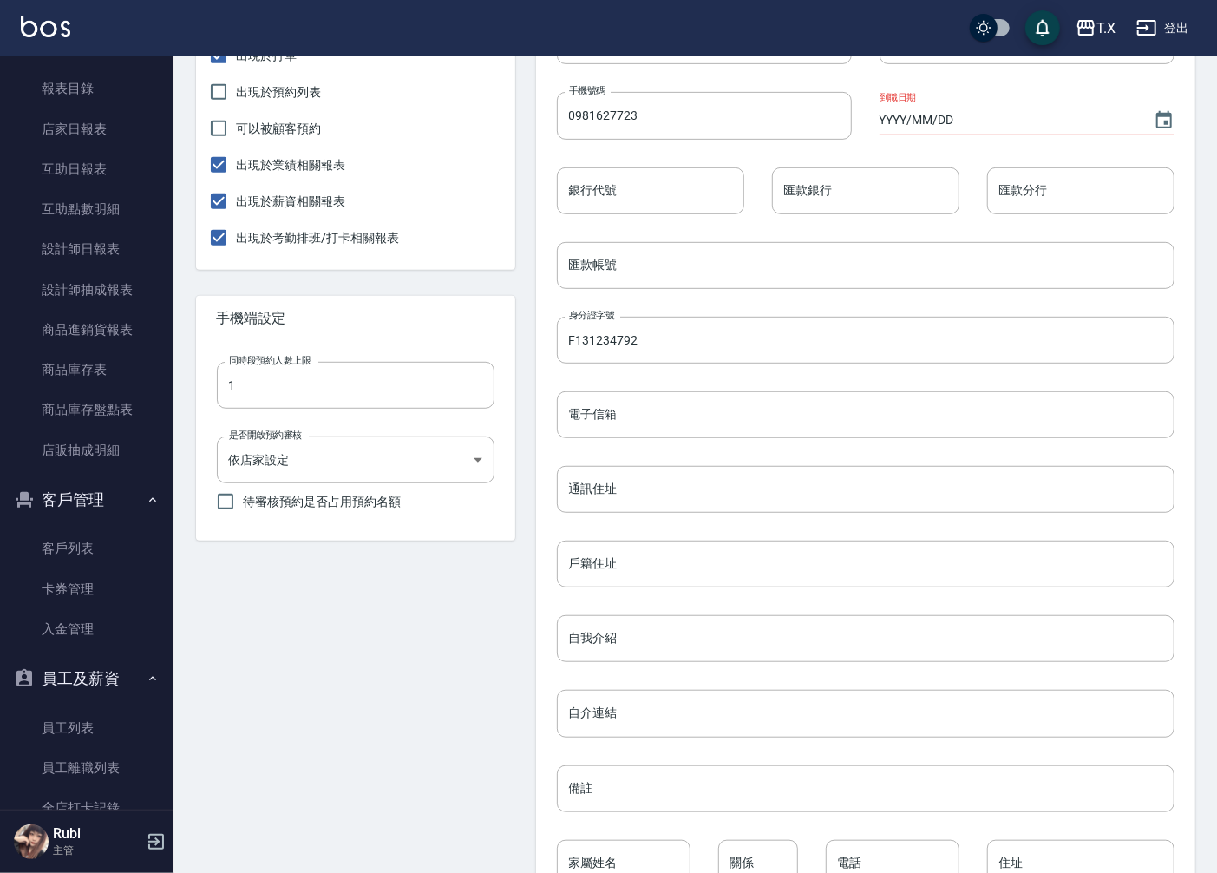
scroll to position [221, 0]
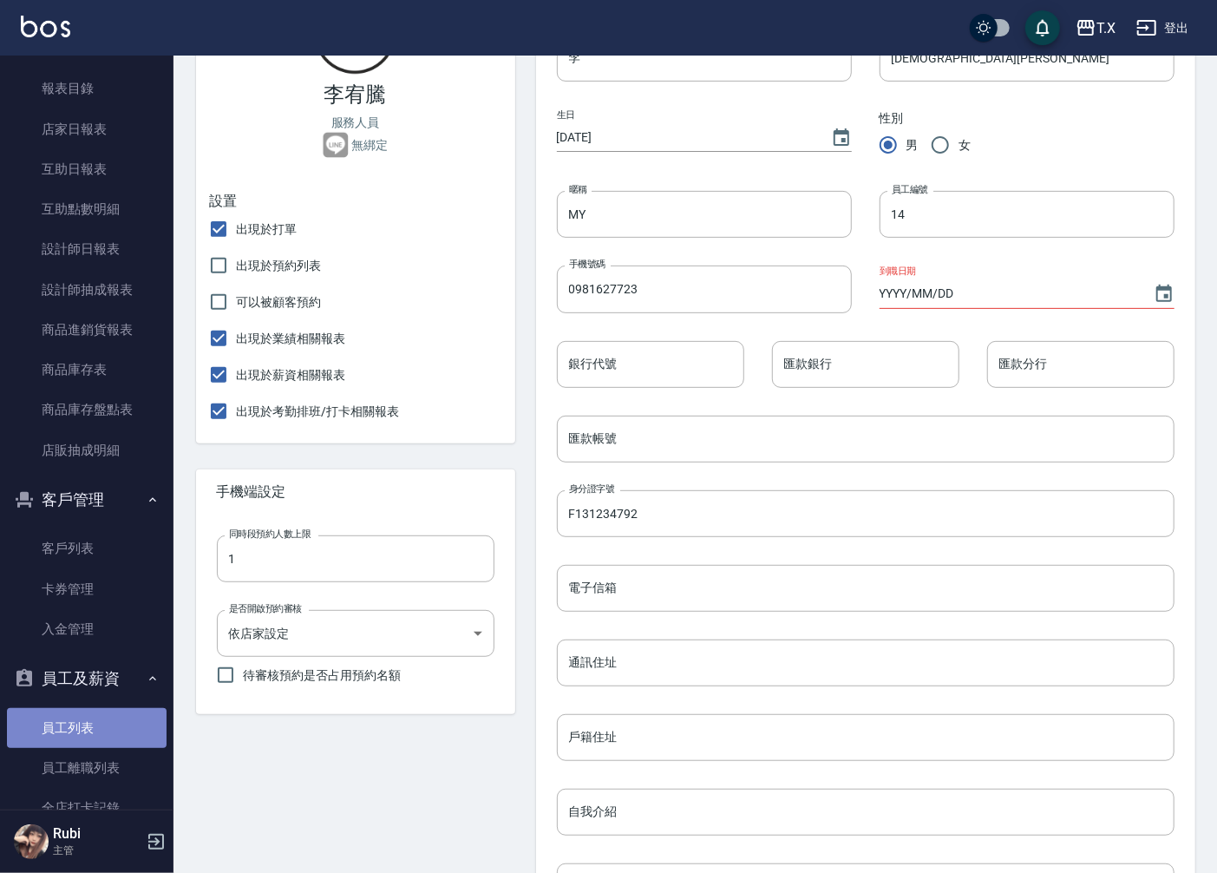
click at [124, 733] on link "員工列表" at bounding box center [87, 728] width 160 height 40
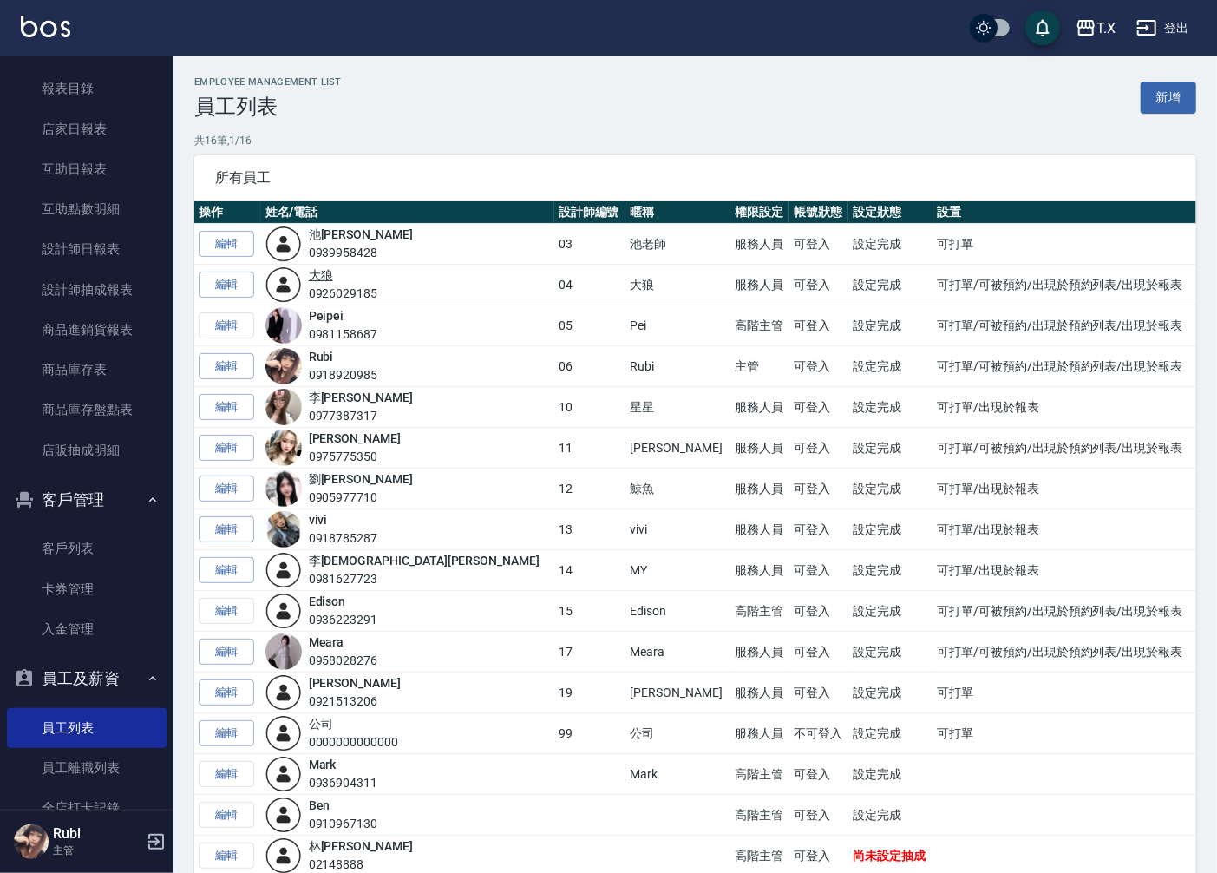
click at [333, 278] on link "大狼" at bounding box center [321, 275] width 24 height 14
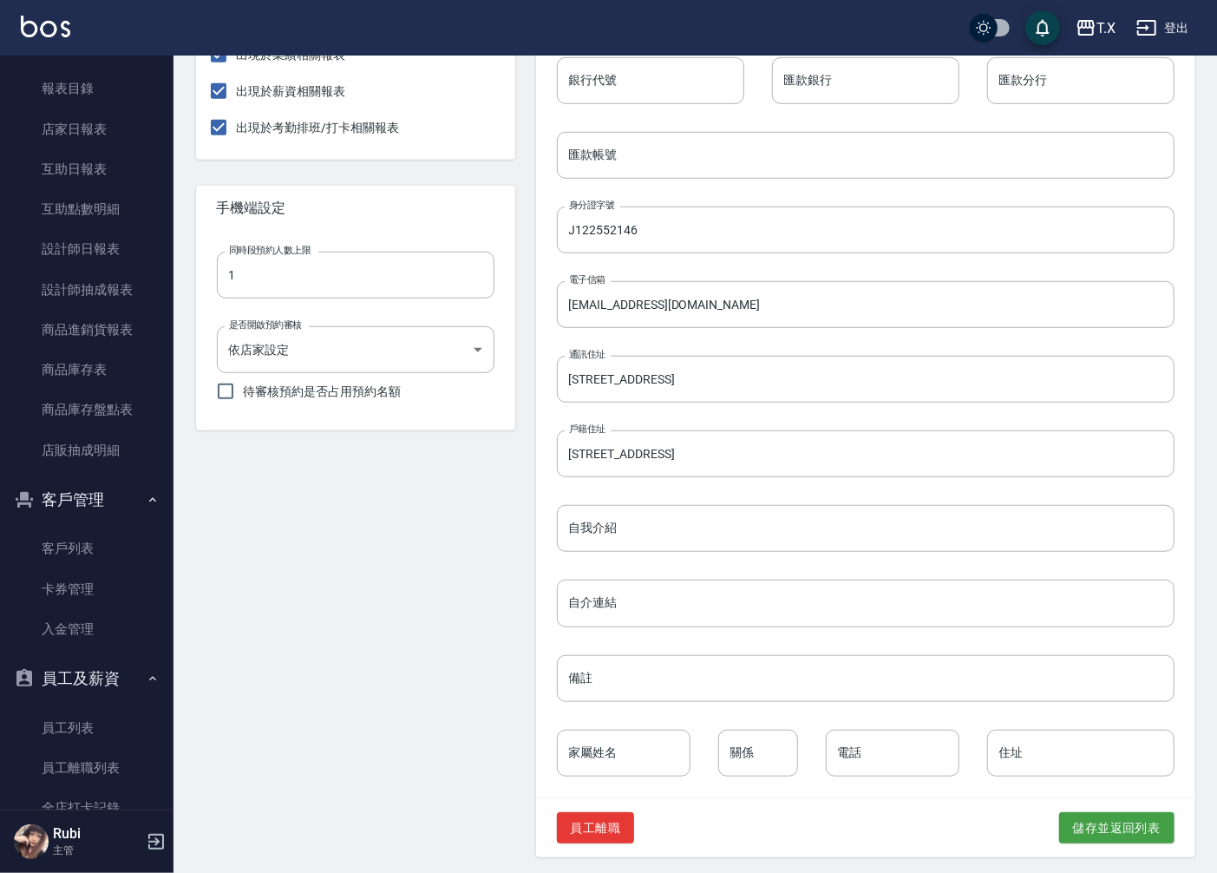
scroll to position [510, 0]
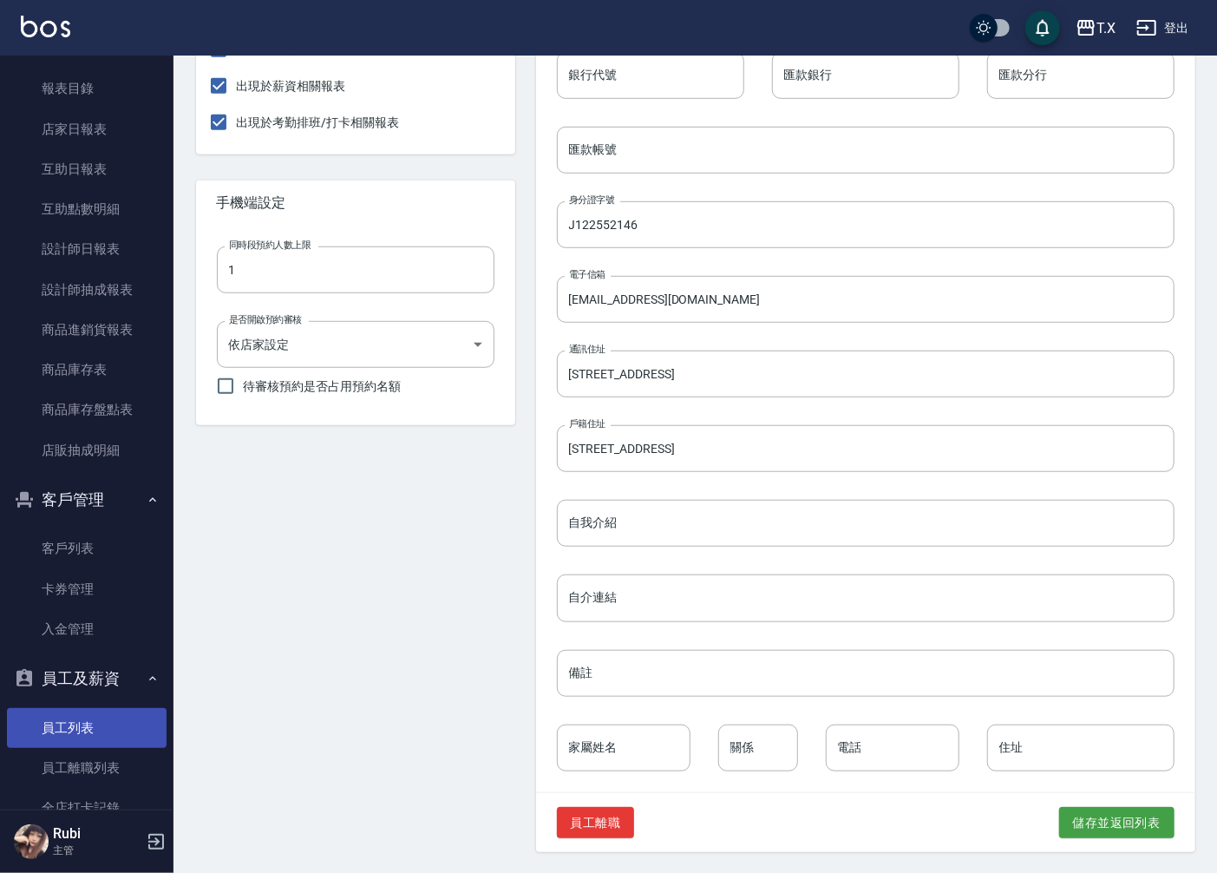
click at [132, 727] on link "員工列表" at bounding box center [87, 728] width 160 height 40
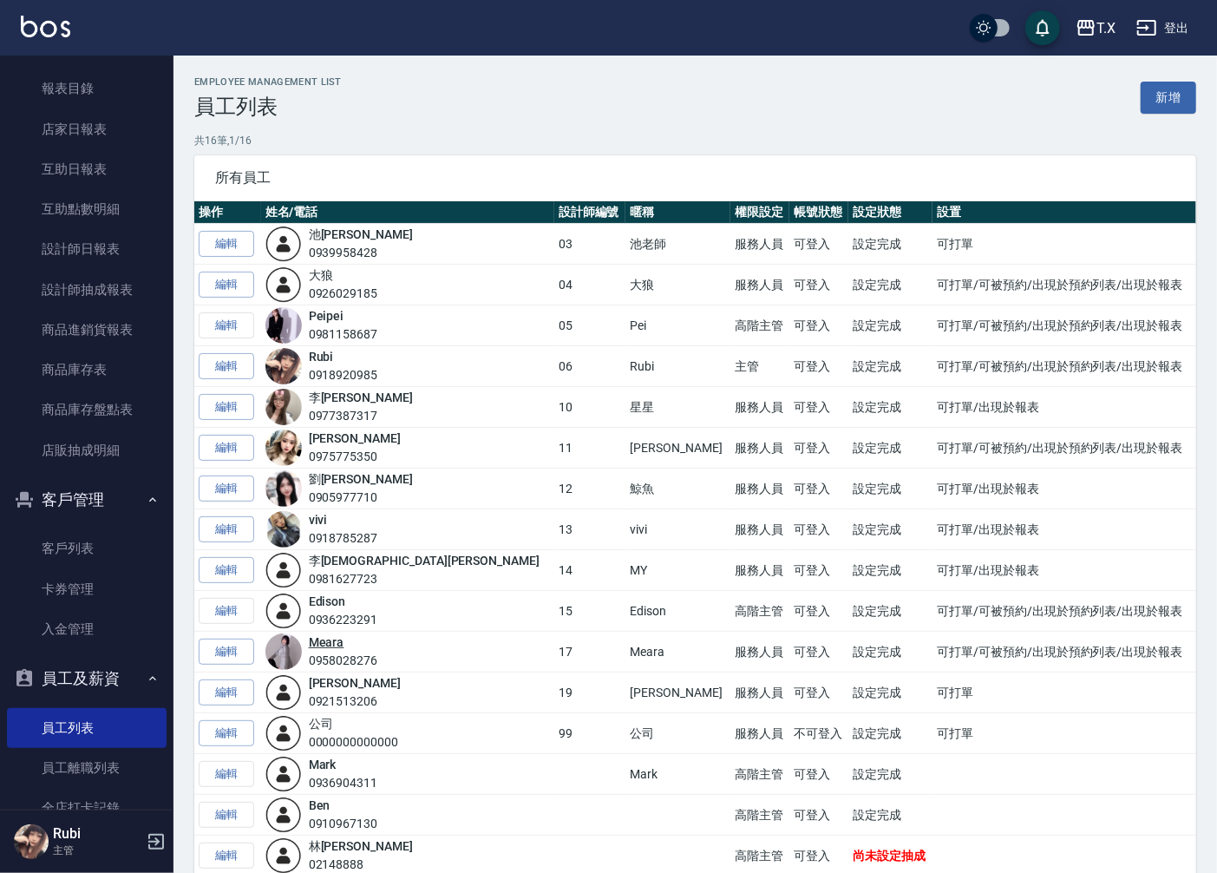
click at [344, 637] on link "Meara" at bounding box center [327, 642] width 36 height 14
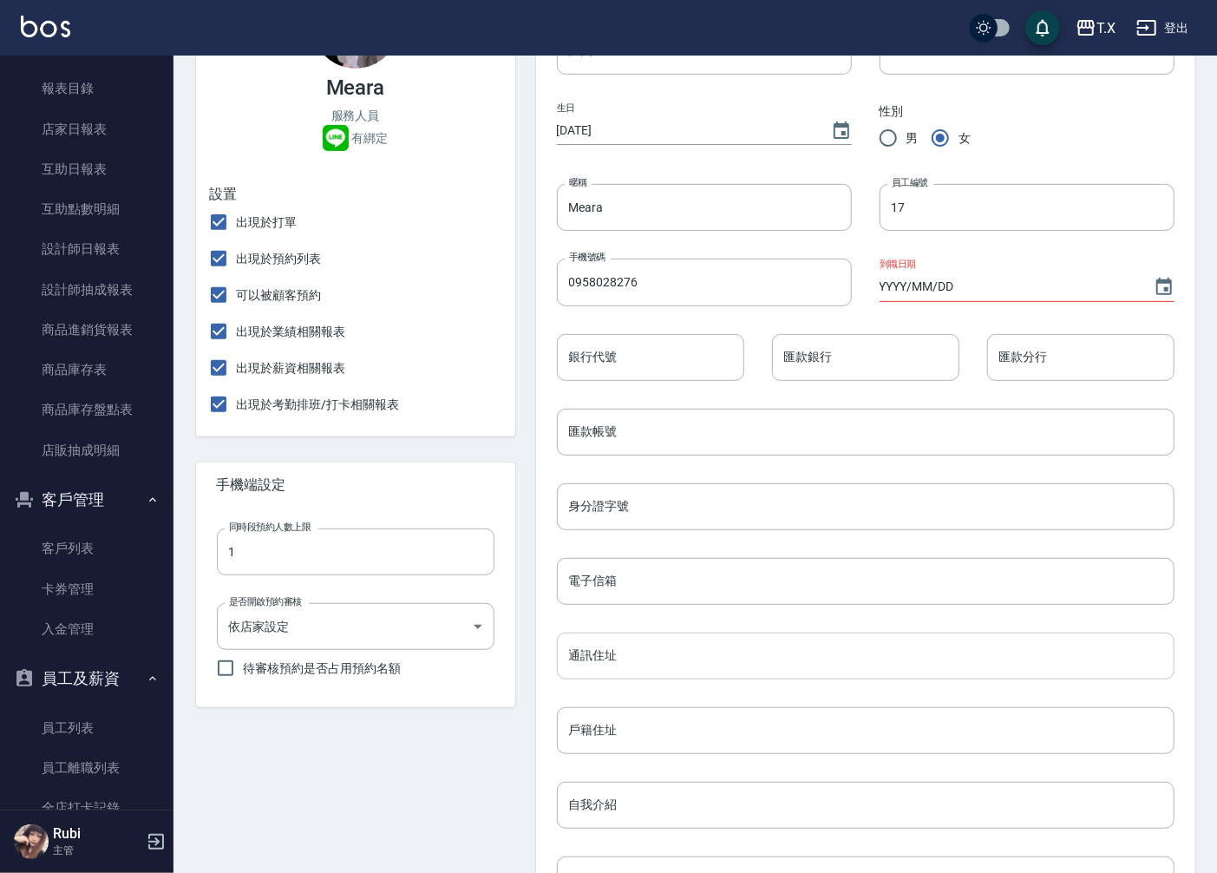
scroll to position [289, 0]
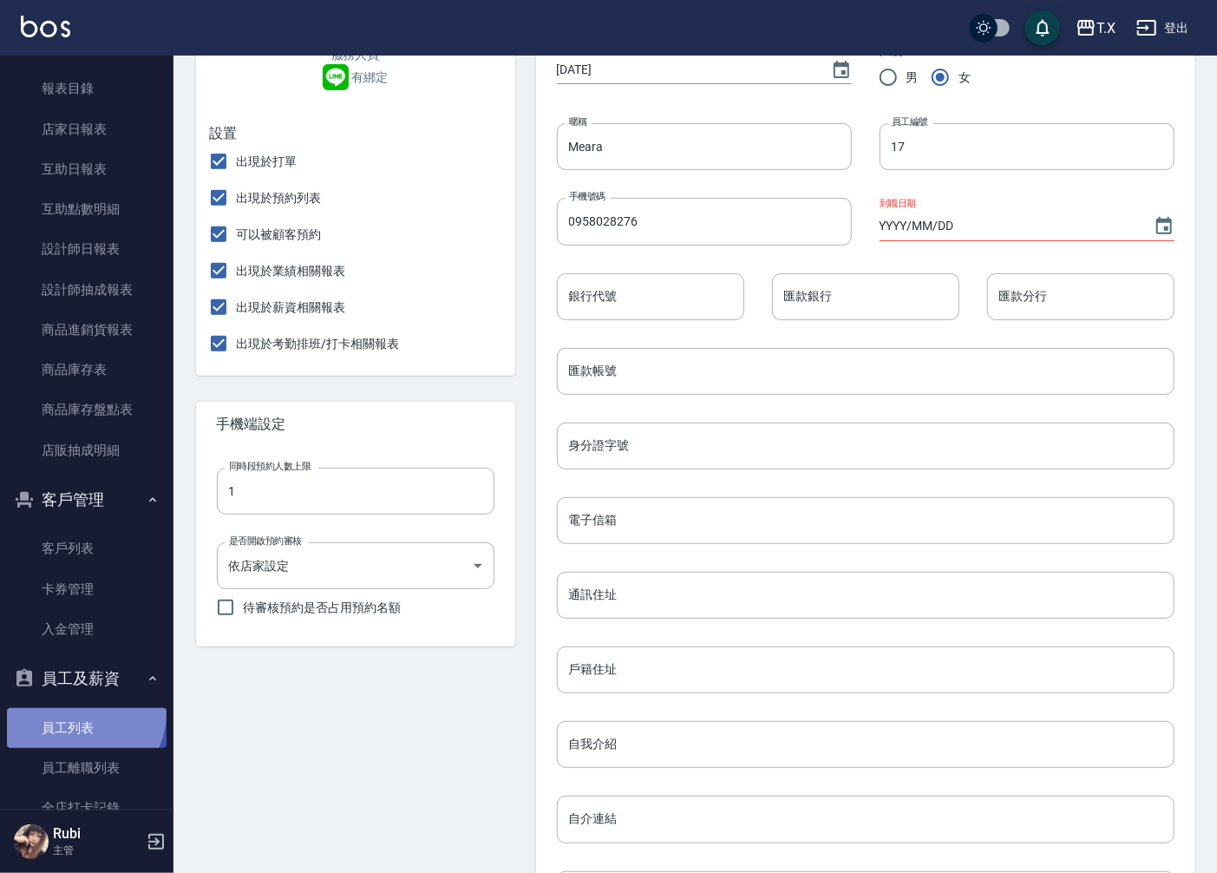
click at [79, 712] on link "員工列表" at bounding box center [87, 728] width 160 height 40
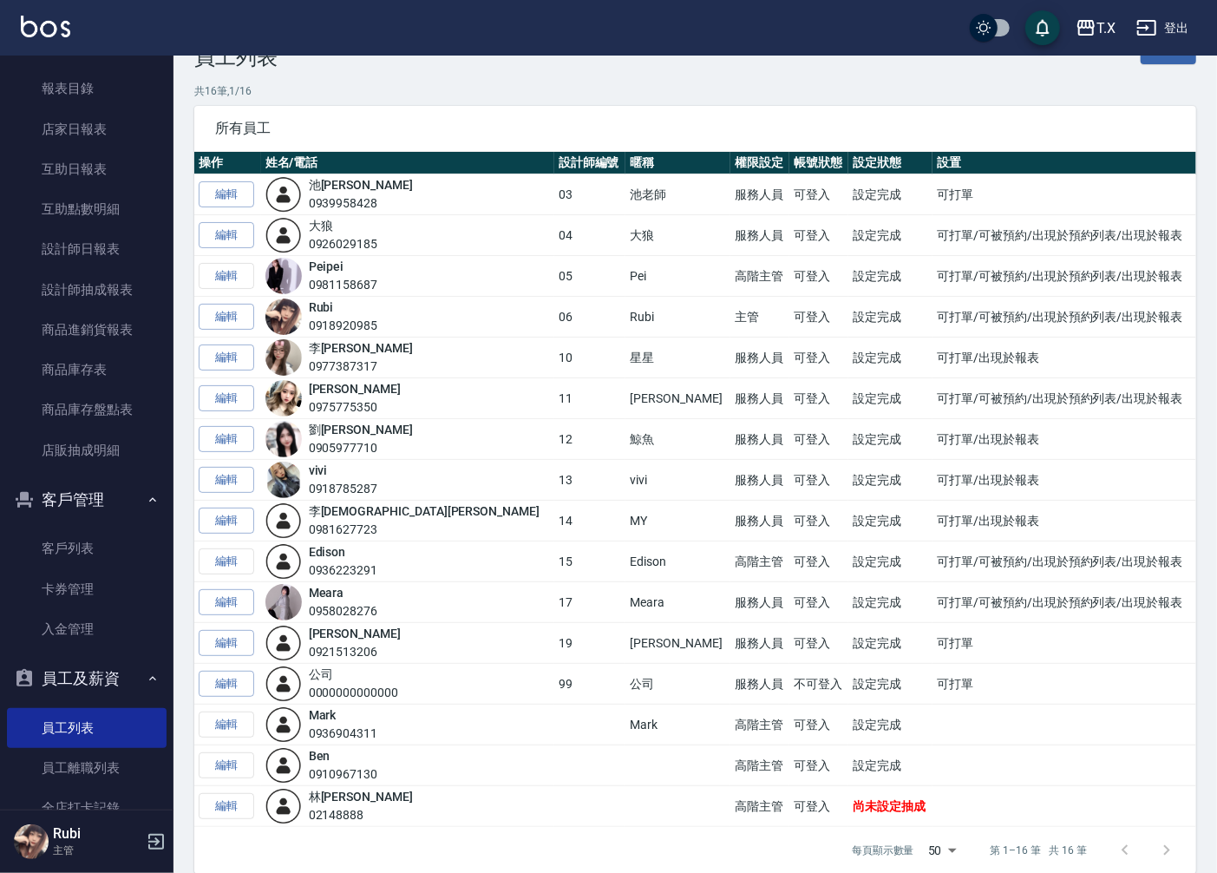
scroll to position [72, 0]
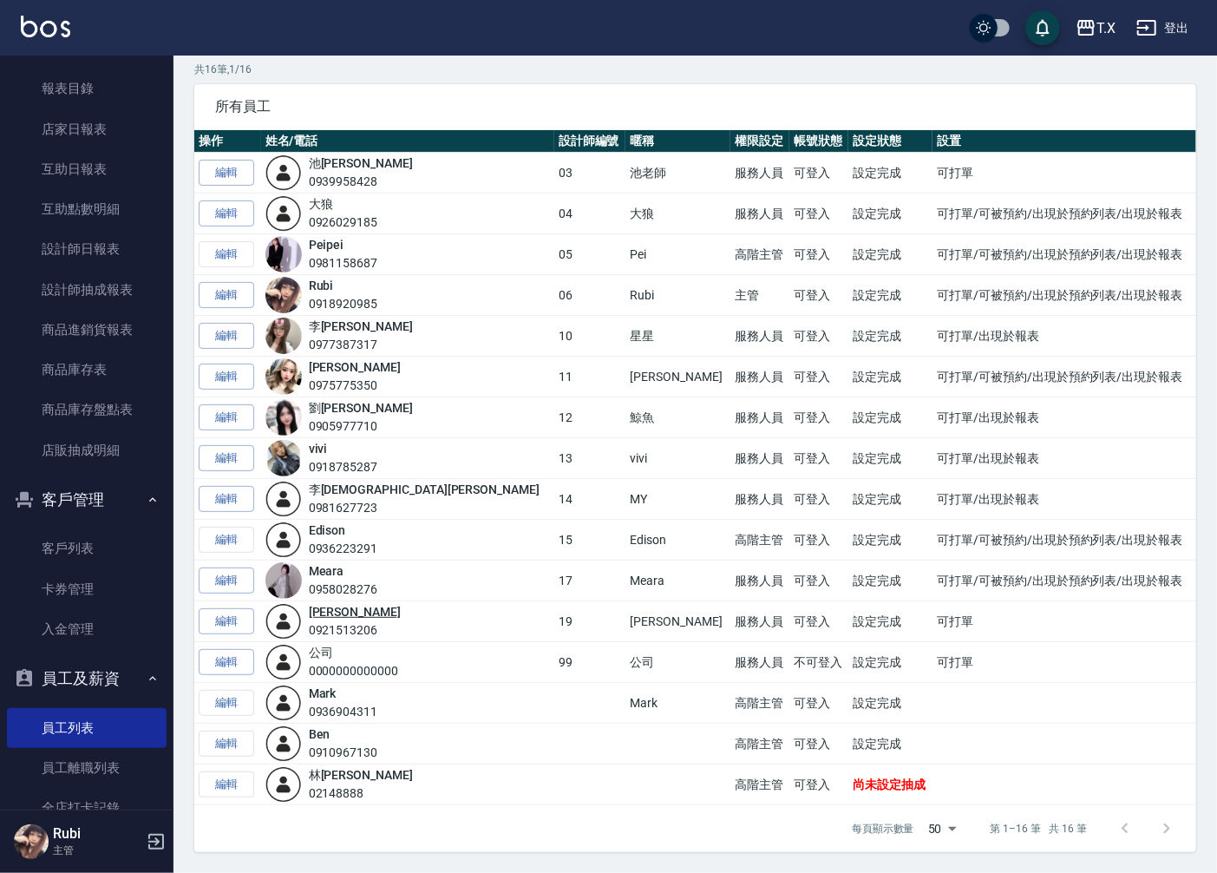
click at [344, 607] on link "[PERSON_NAME]" at bounding box center [355, 612] width 92 height 14
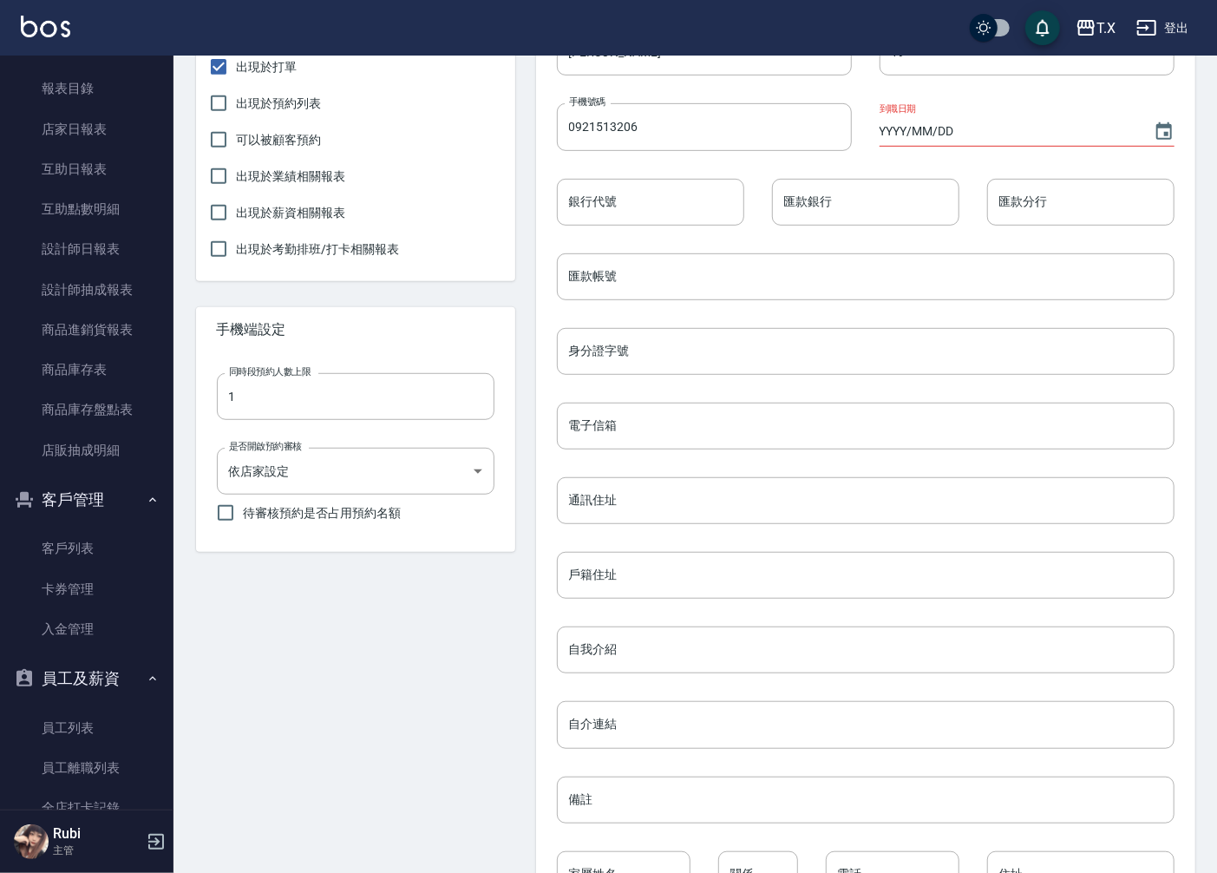
scroll to position [385, 0]
click at [66, 710] on link "員工列表" at bounding box center [87, 728] width 160 height 40
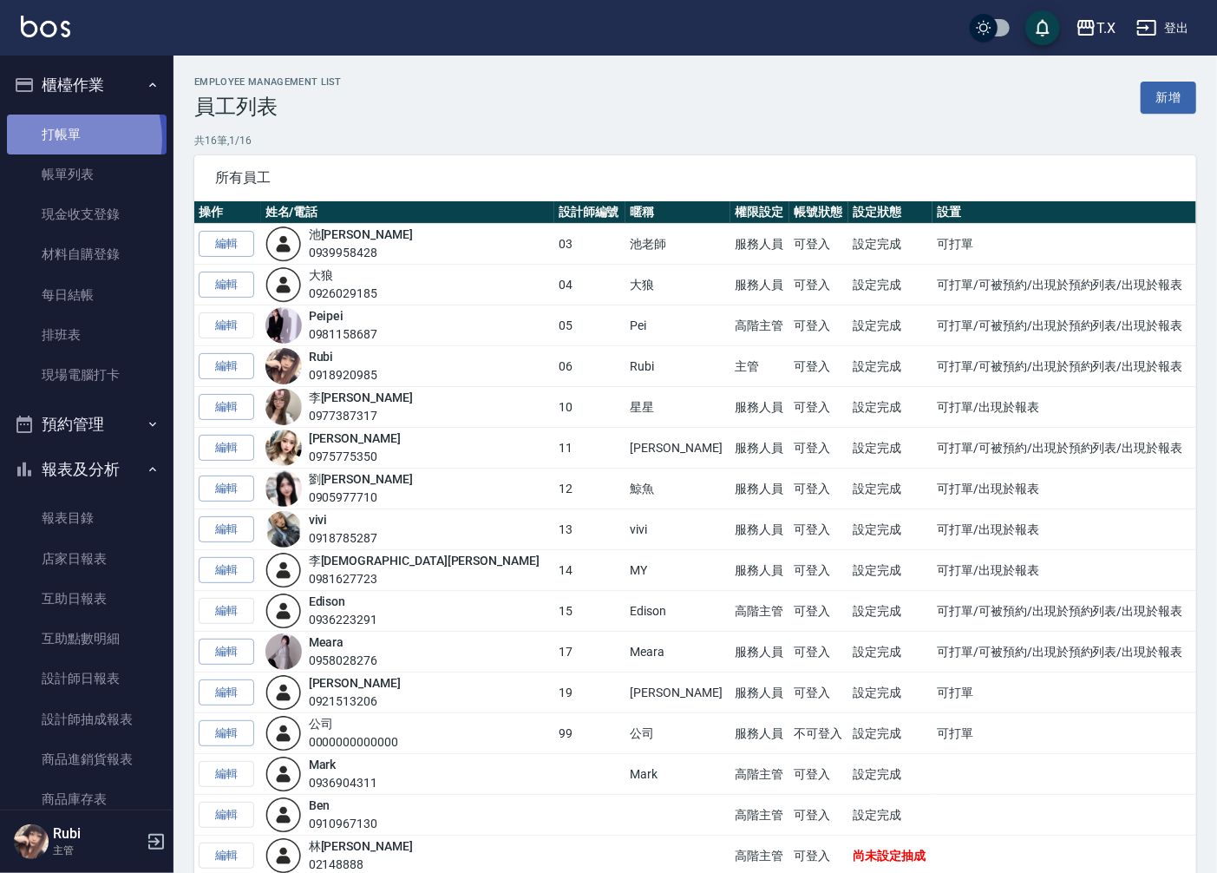
click at [57, 139] on link "打帳單" at bounding box center [87, 135] width 160 height 40
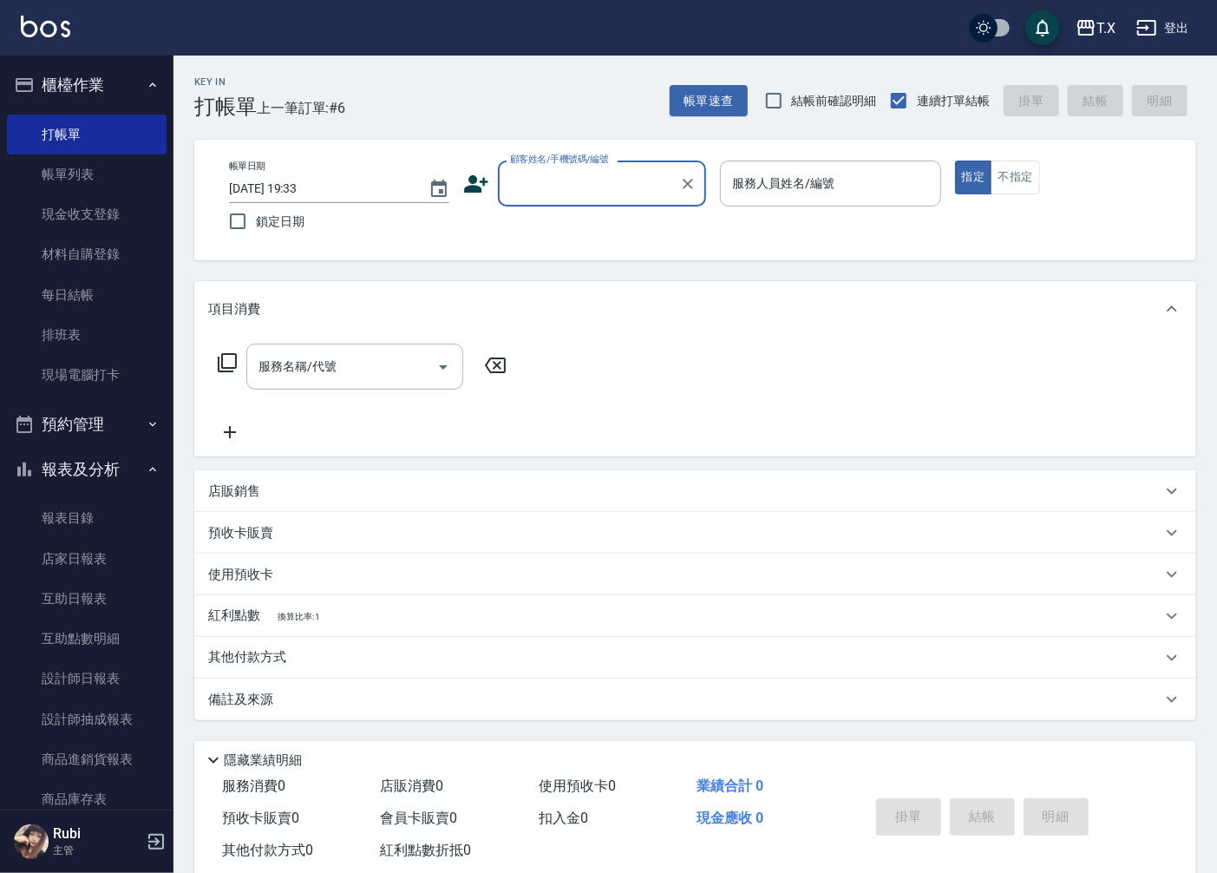
click at [567, 184] on input "顧客姓名/手機號碼/編號" at bounding box center [589, 183] width 167 height 30
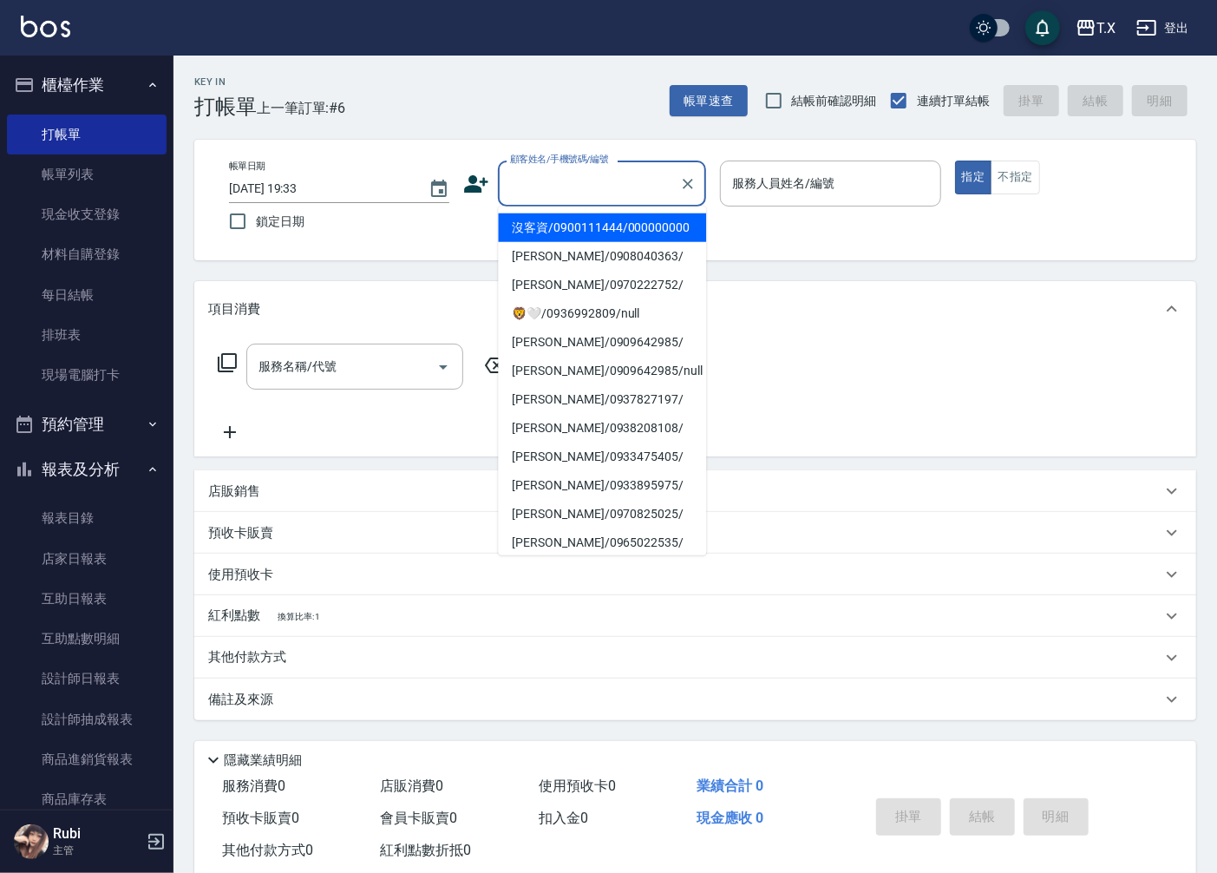
click at [557, 232] on li "沒客資/0900111444/000000000" at bounding box center [602, 227] width 208 height 29
type input "沒客資/0900111444/000000000"
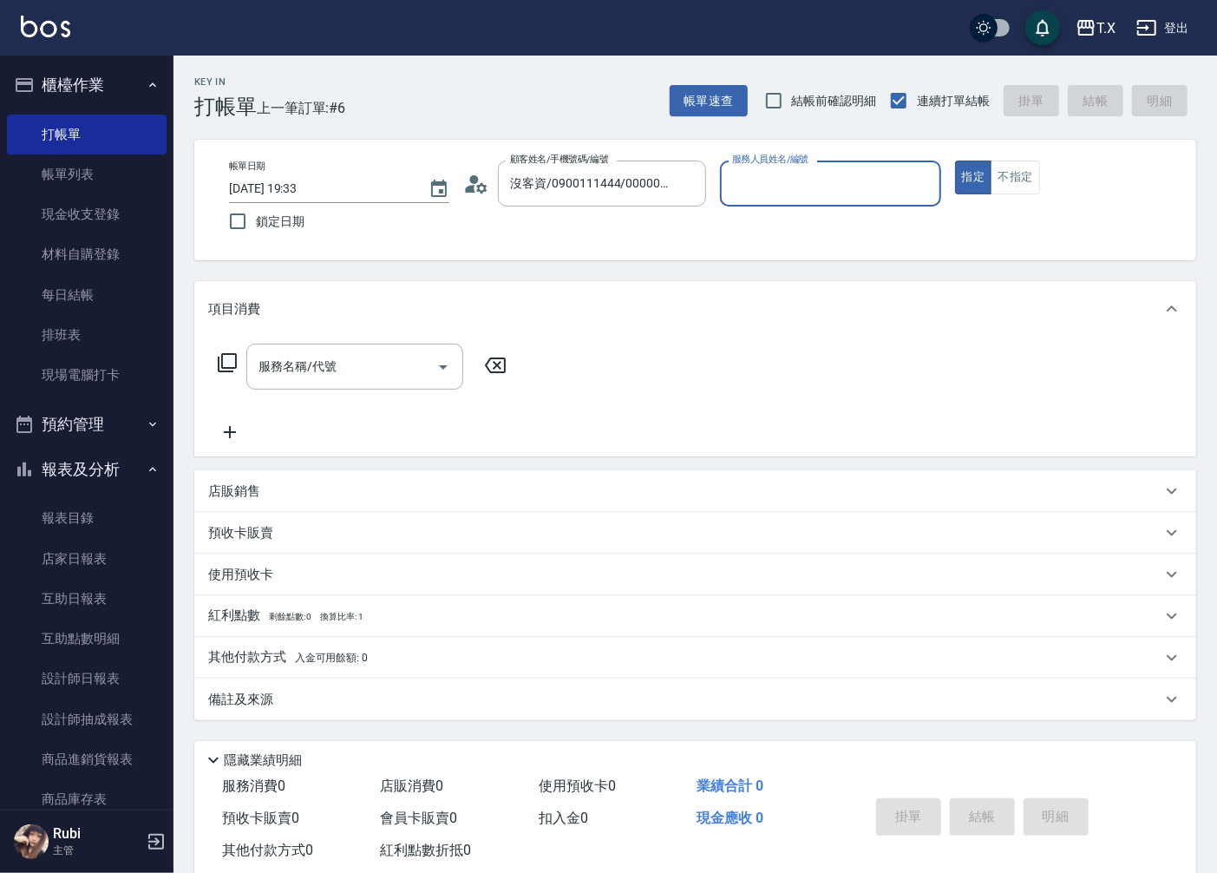
click at [759, 191] on input "服務人員姓名/編號" at bounding box center [830, 183] width 205 height 30
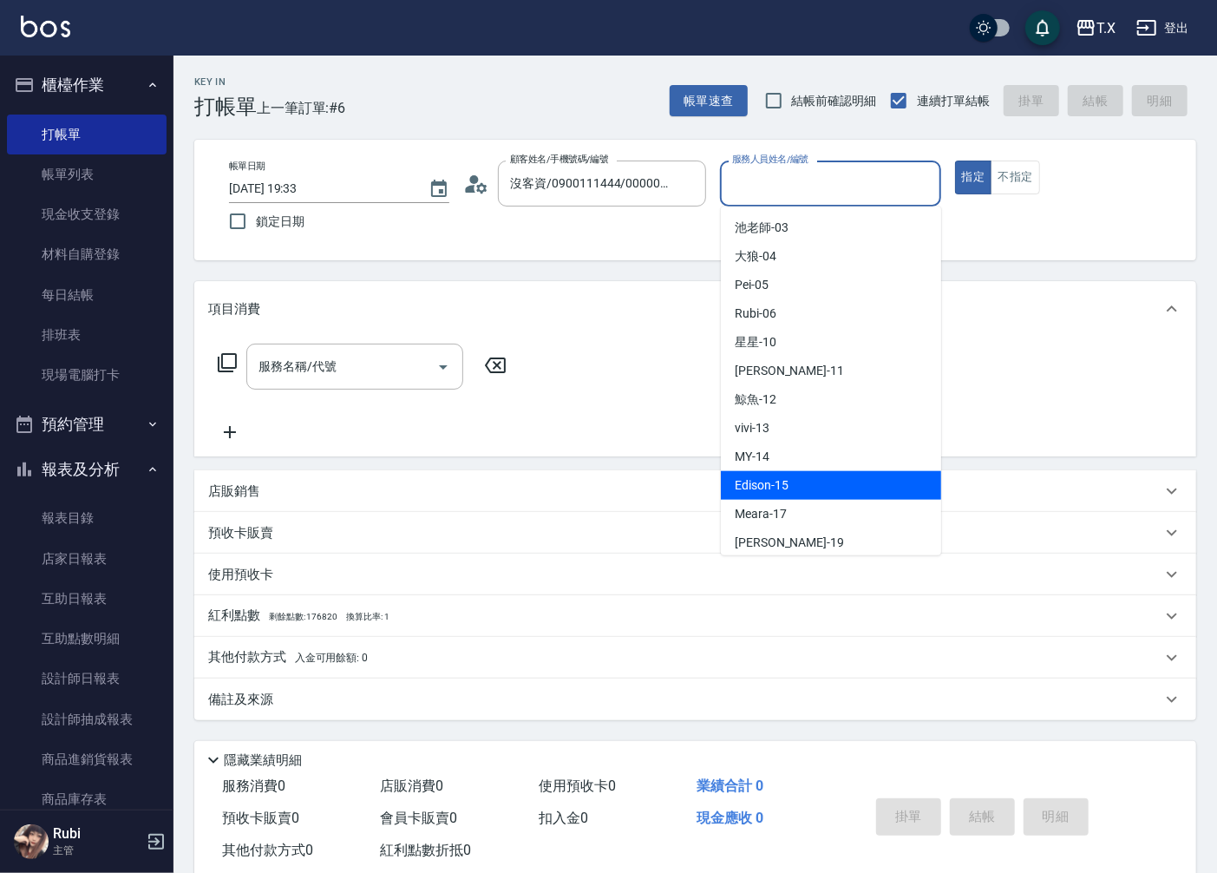
click at [802, 475] on div "Edison -15" at bounding box center [831, 485] width 220 height 29
type input "Edison-15"
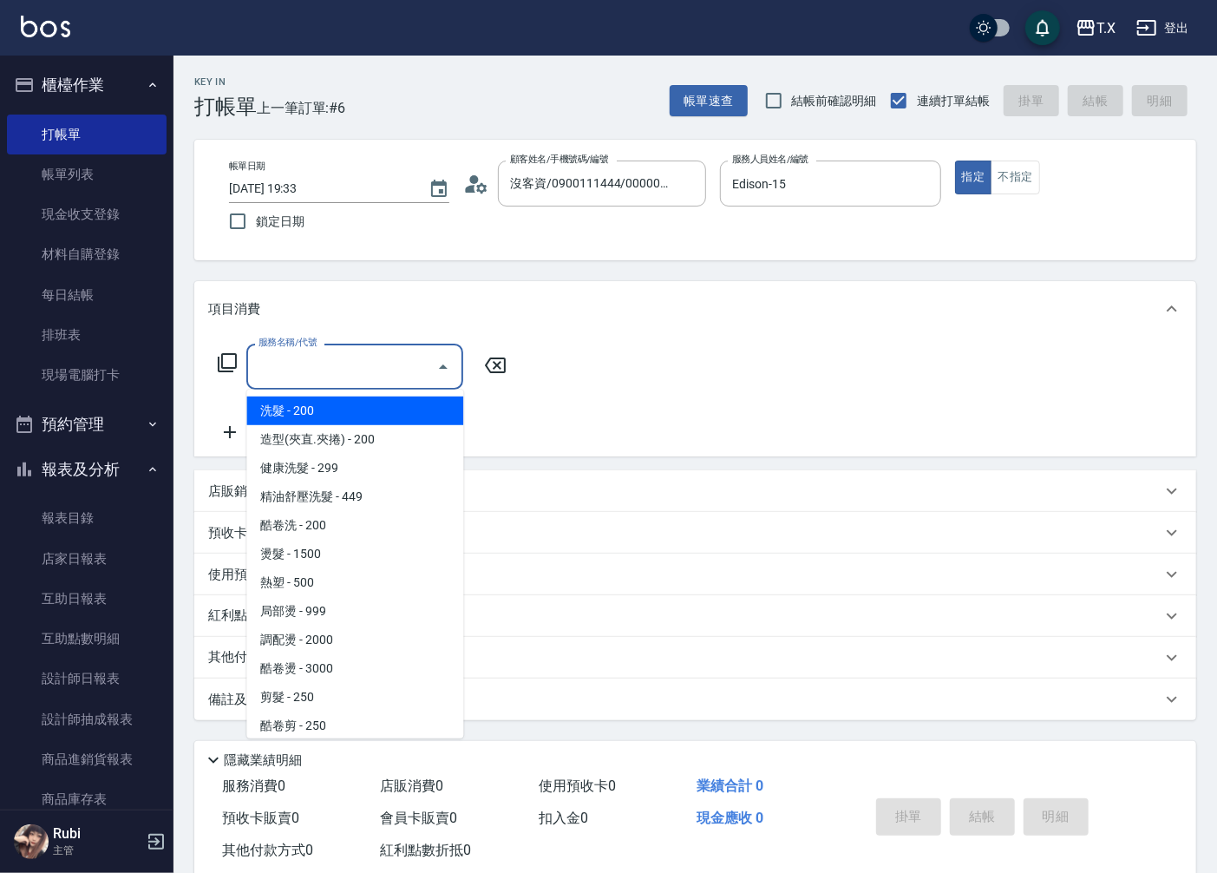
click at [354, 373] on input "服務名稱/代號" at bounding box center [341, 366] width 175 height 30
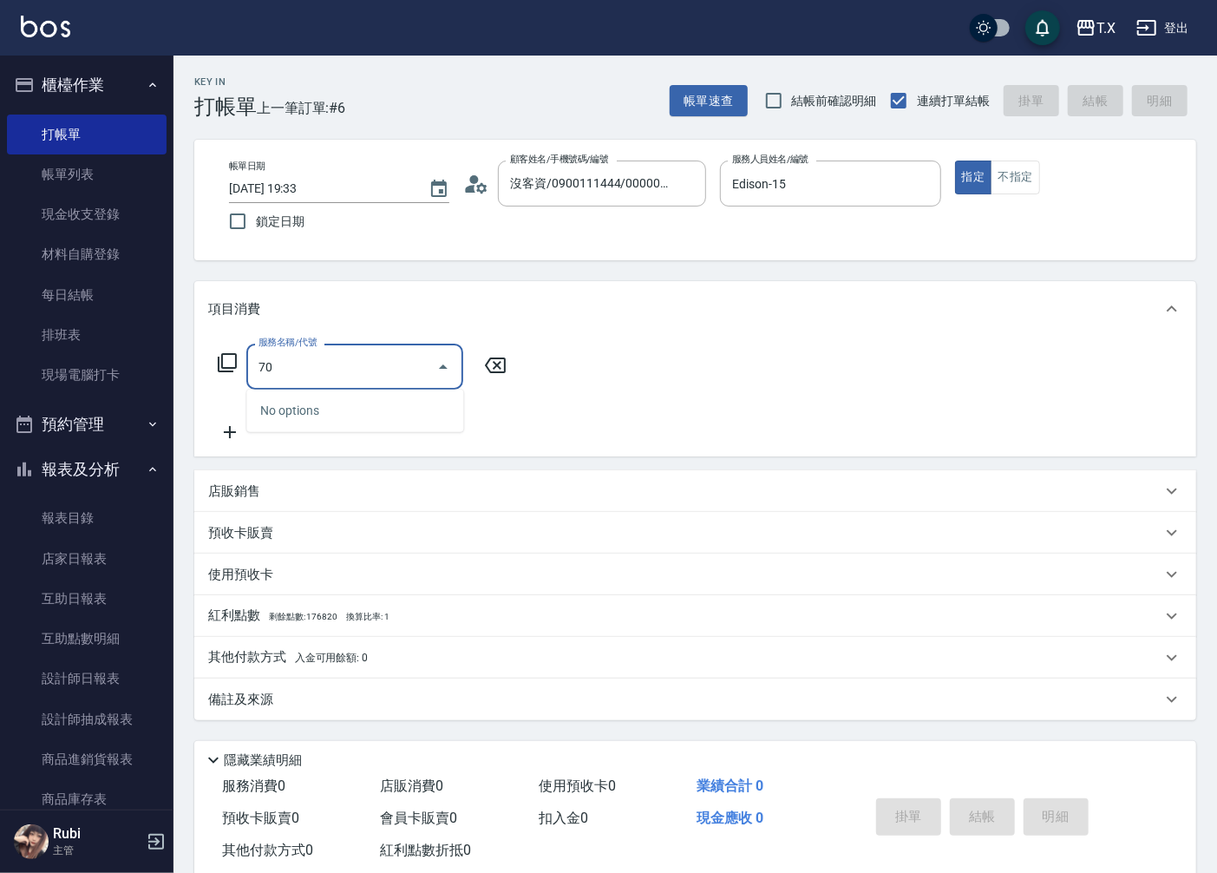
type input "704"
type input "500"
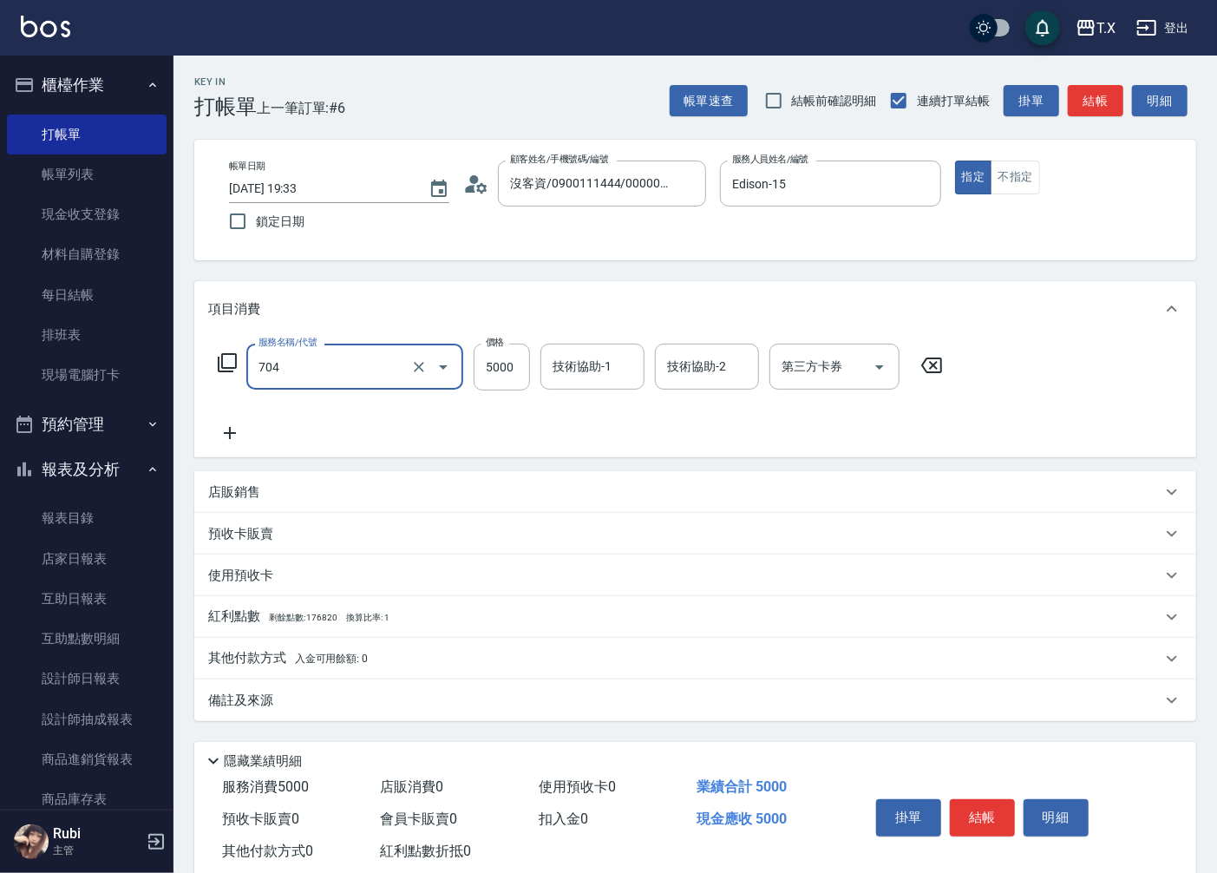
type input "新羽毛鉑金接髮調整(704)"
type input "8"
type input "0"
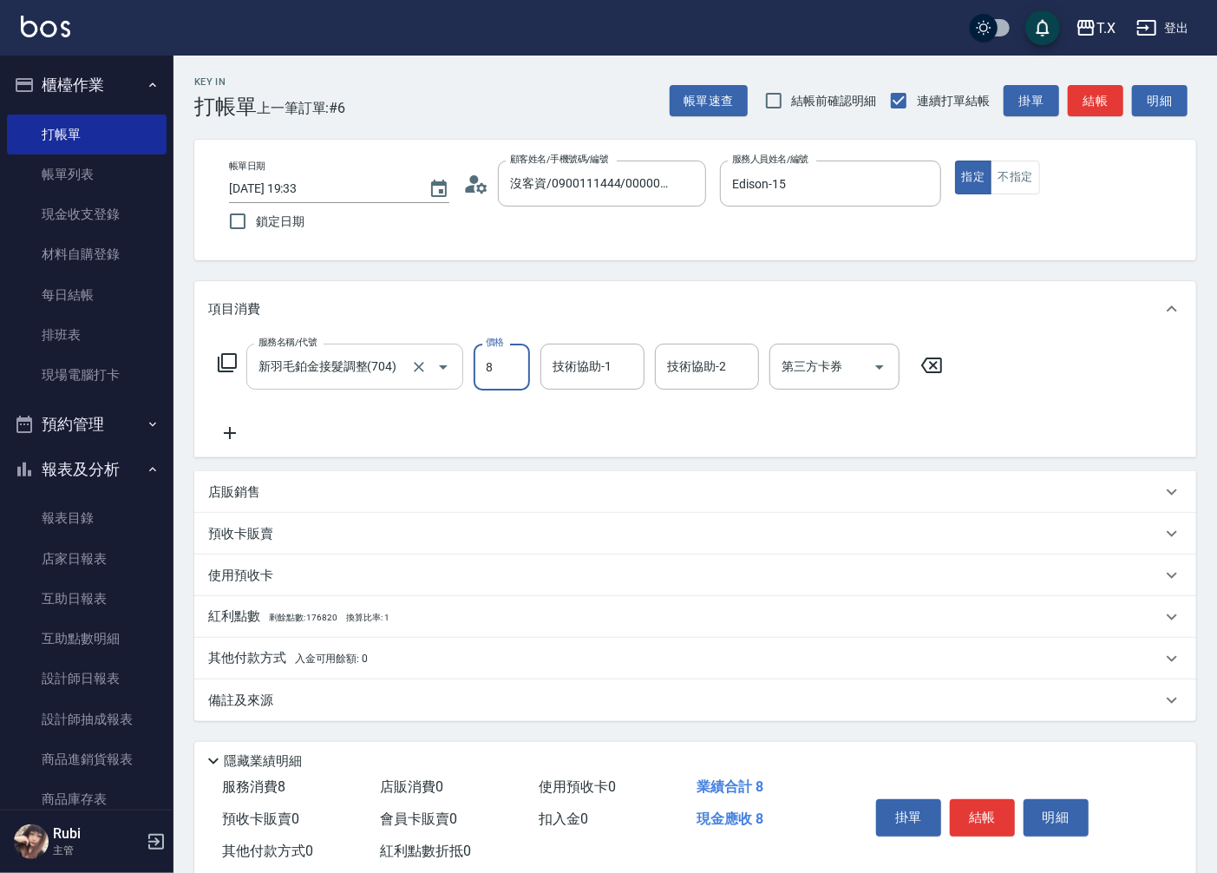
type input "80"
type input "8000"
type input "800"
type input "8000"
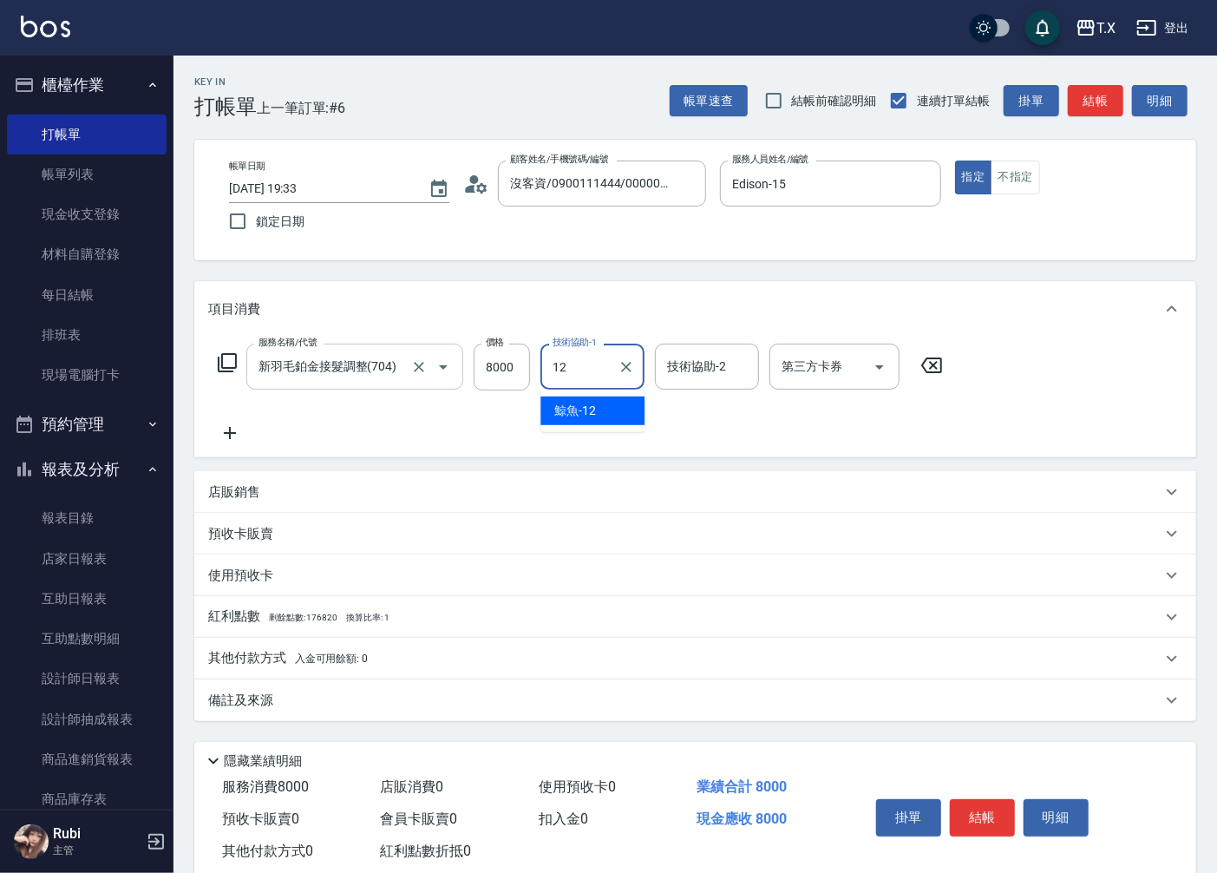
type input "鯨魚-12"
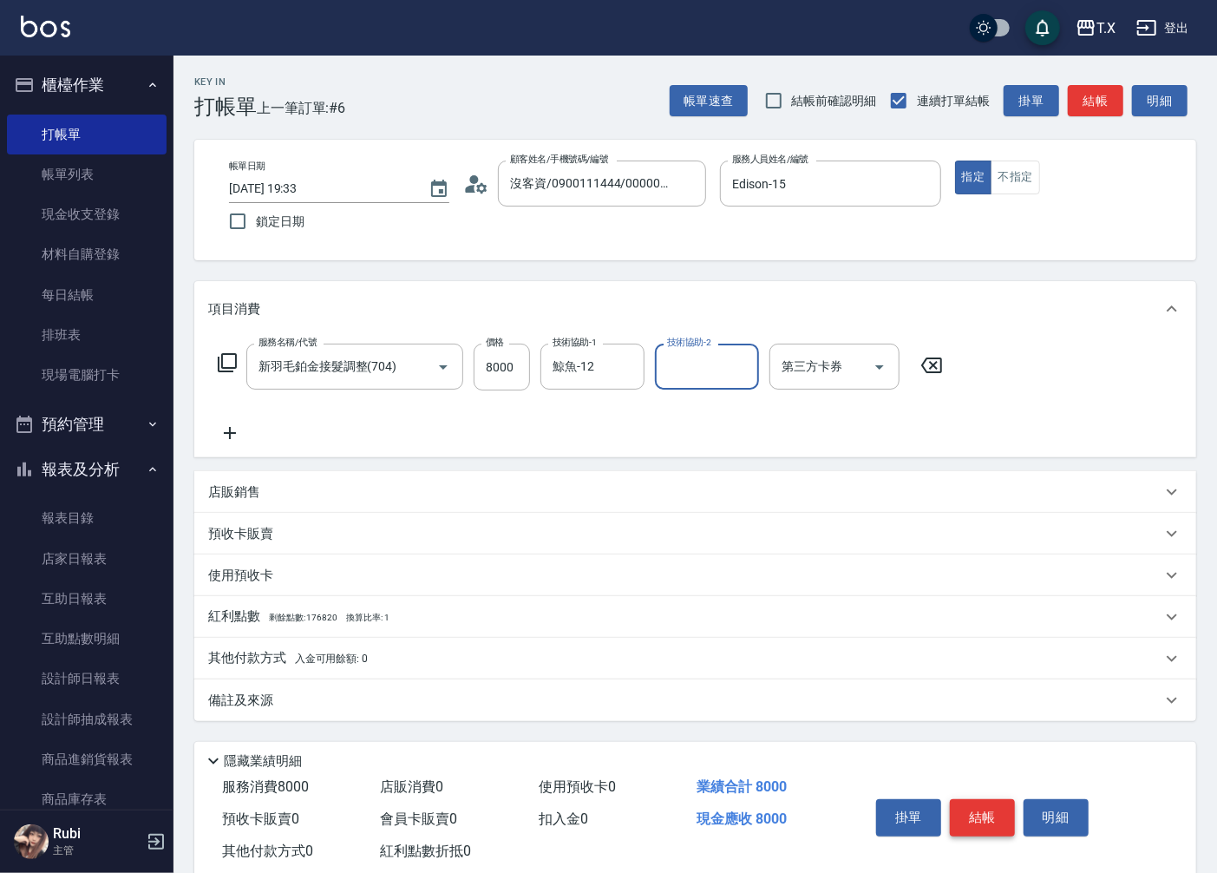
click at [998, 821] on button "結帳" at bounding box center [982, 817] width 65 height 36
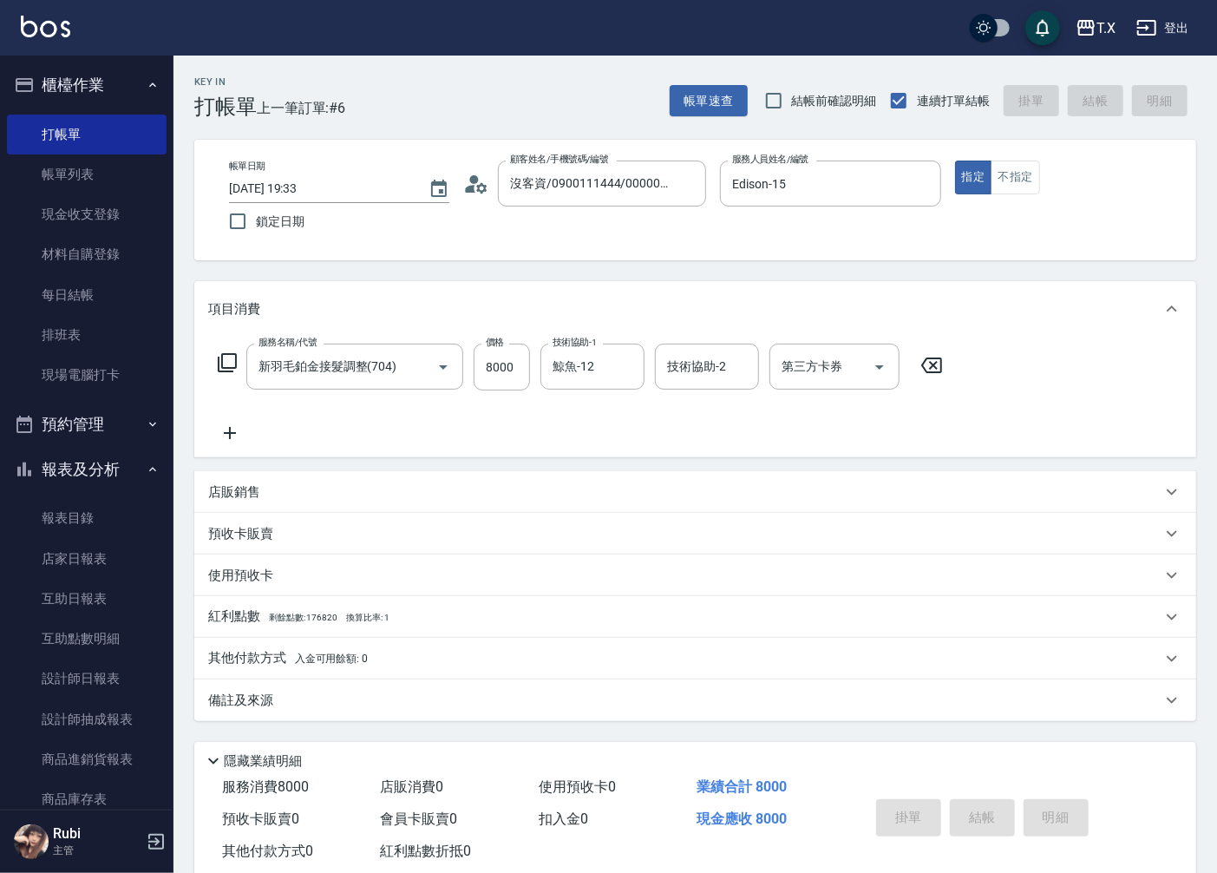
type input "0"
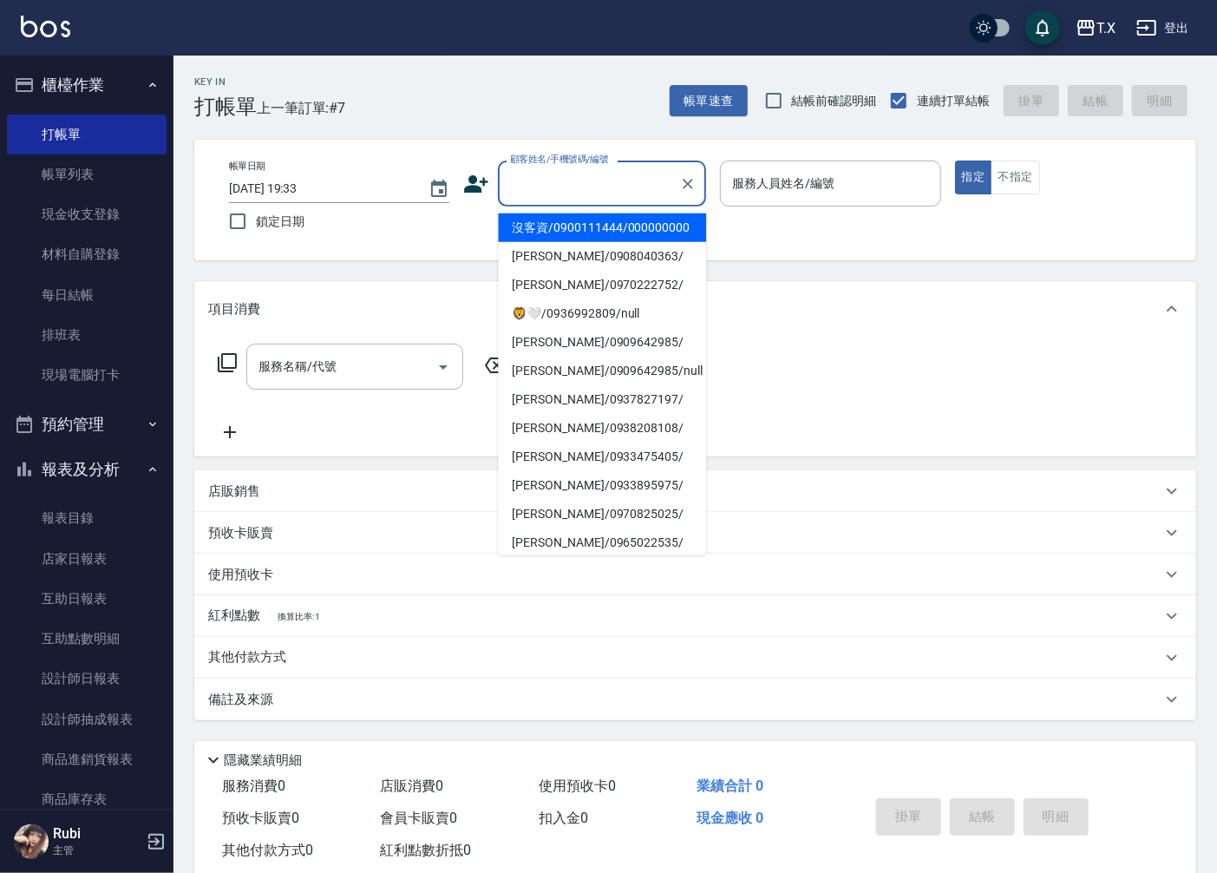
click at [546, 193] on input "顧客姓名/手機號碼/編號" at bounding box center [589, 183] width 167 height 30
click at [638, 242] on li "沒客資/0900111444/000000000" at bounding box center [602, 227] width 208 height 29
type input "沒客資/0900111444/000000000"
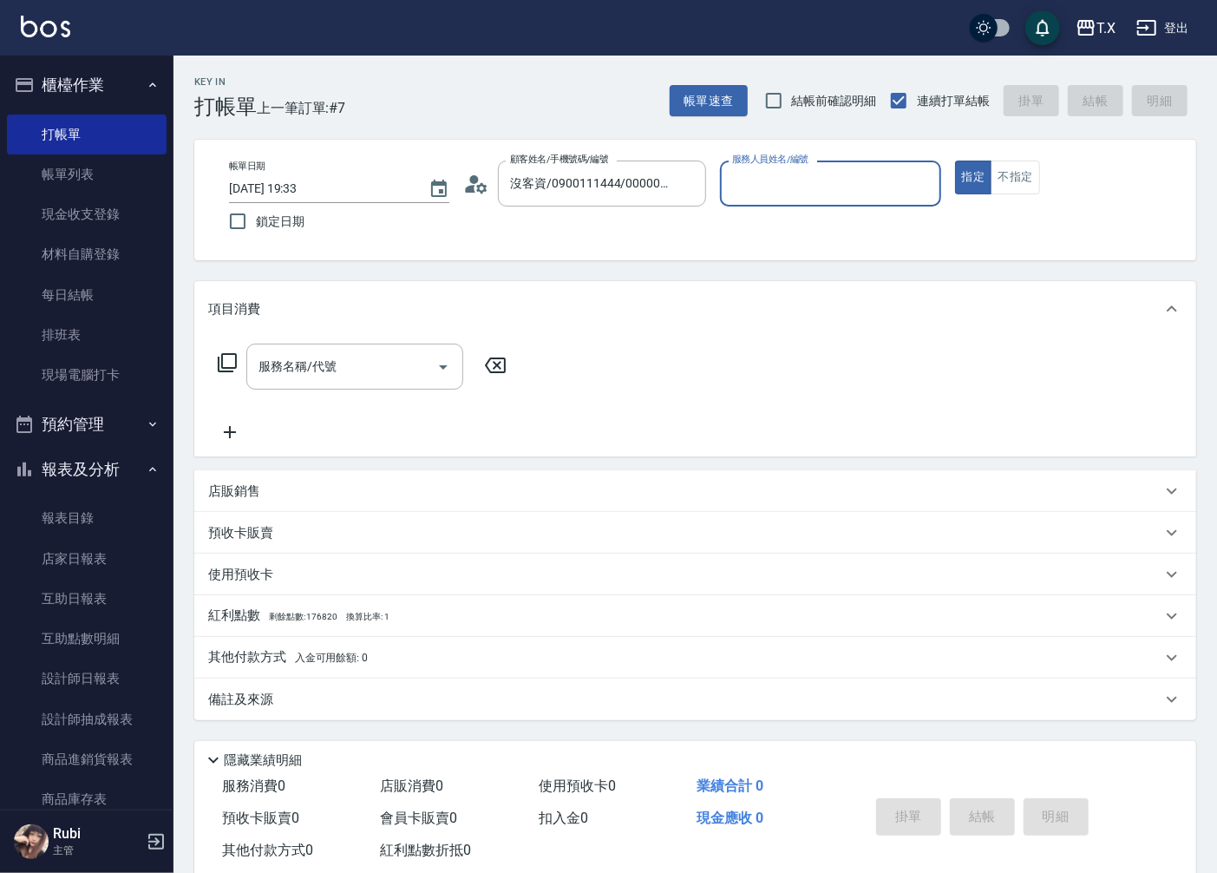
click at [805, 182] on input "服務人員姓名/編號" at bounding box center [830, 183] width 205 height 30
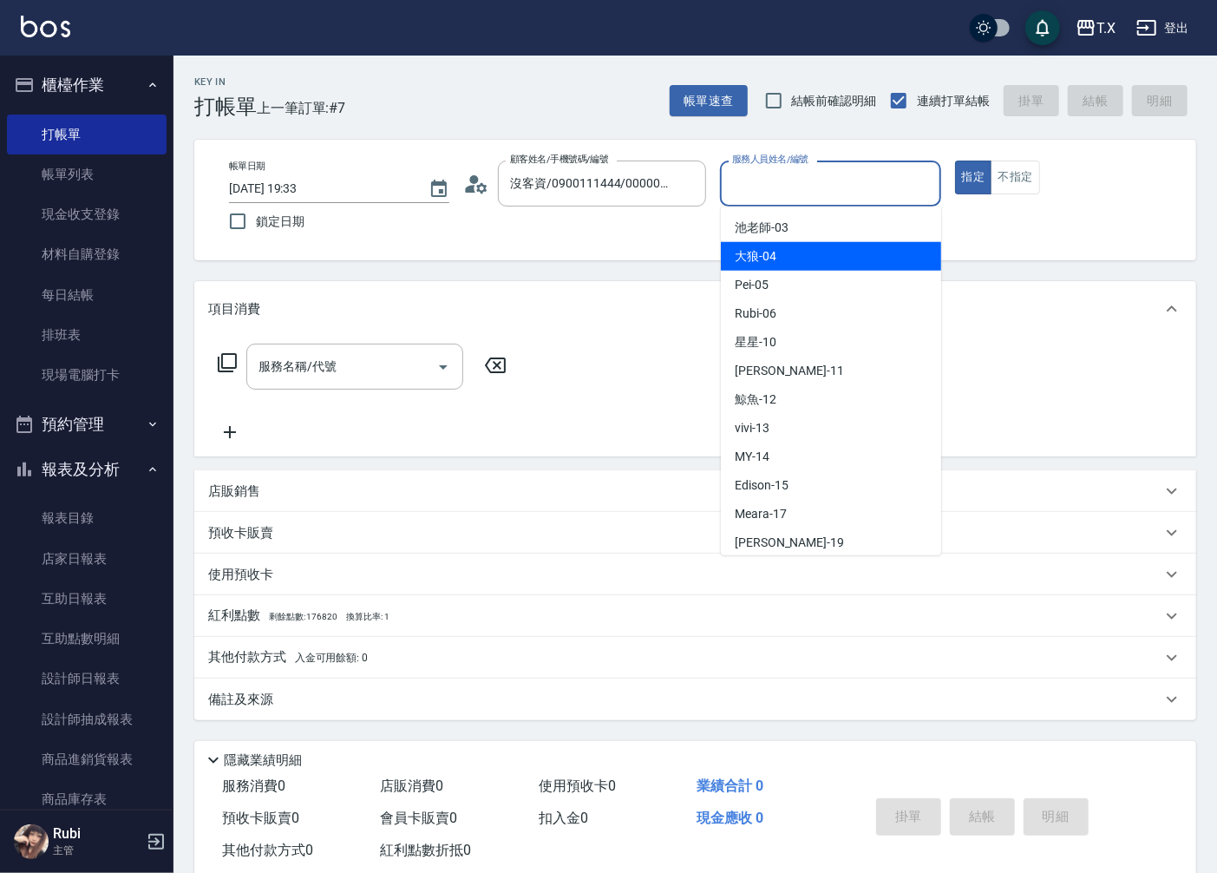
click at [793, 260] on div "大狼 -04" at bounding box center [831, 256] width 220 height 29
type input "大狼-04"
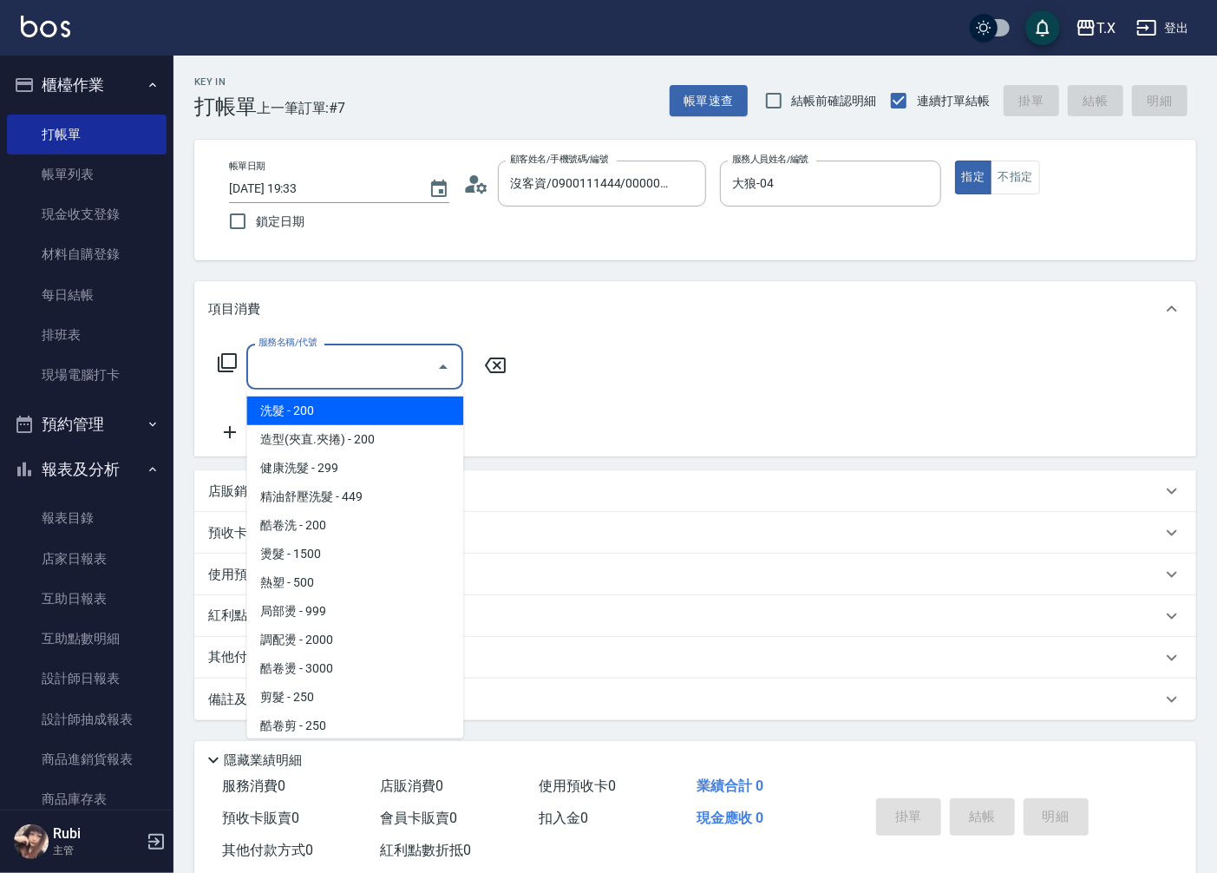
click at [367, 360] on input "服務名稱/代號" at bounding box center [341, 366] width 175 height 30
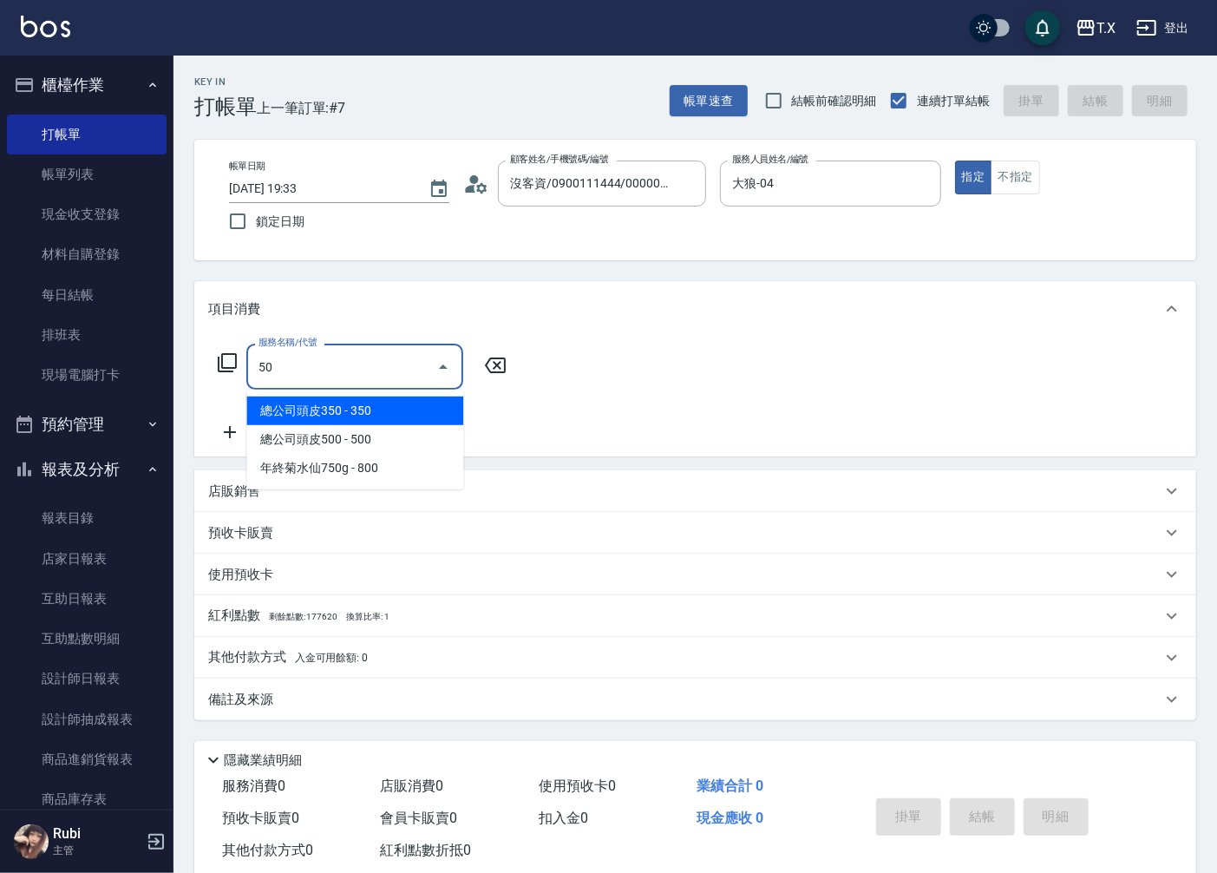
type input "5"
type input "301"
type input "150"
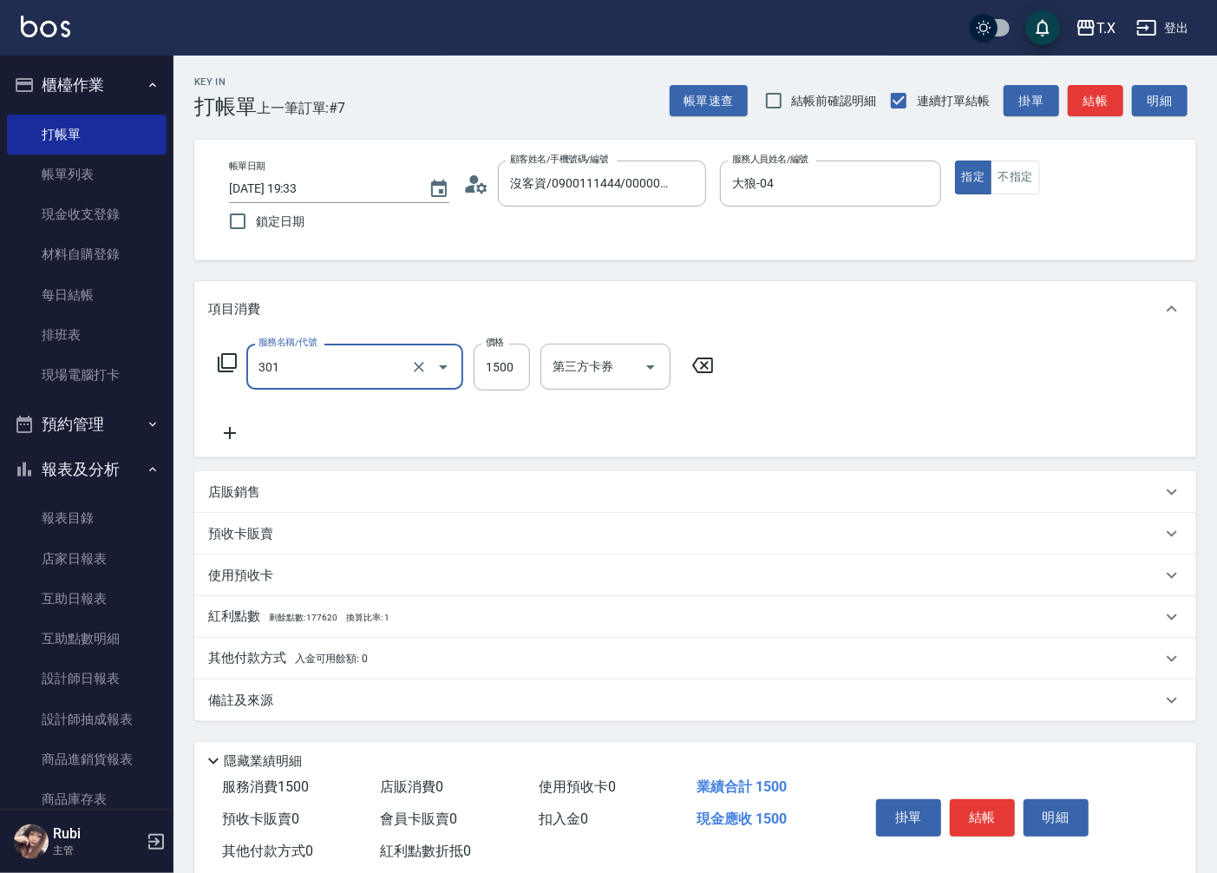
type input "燙髮(301)"
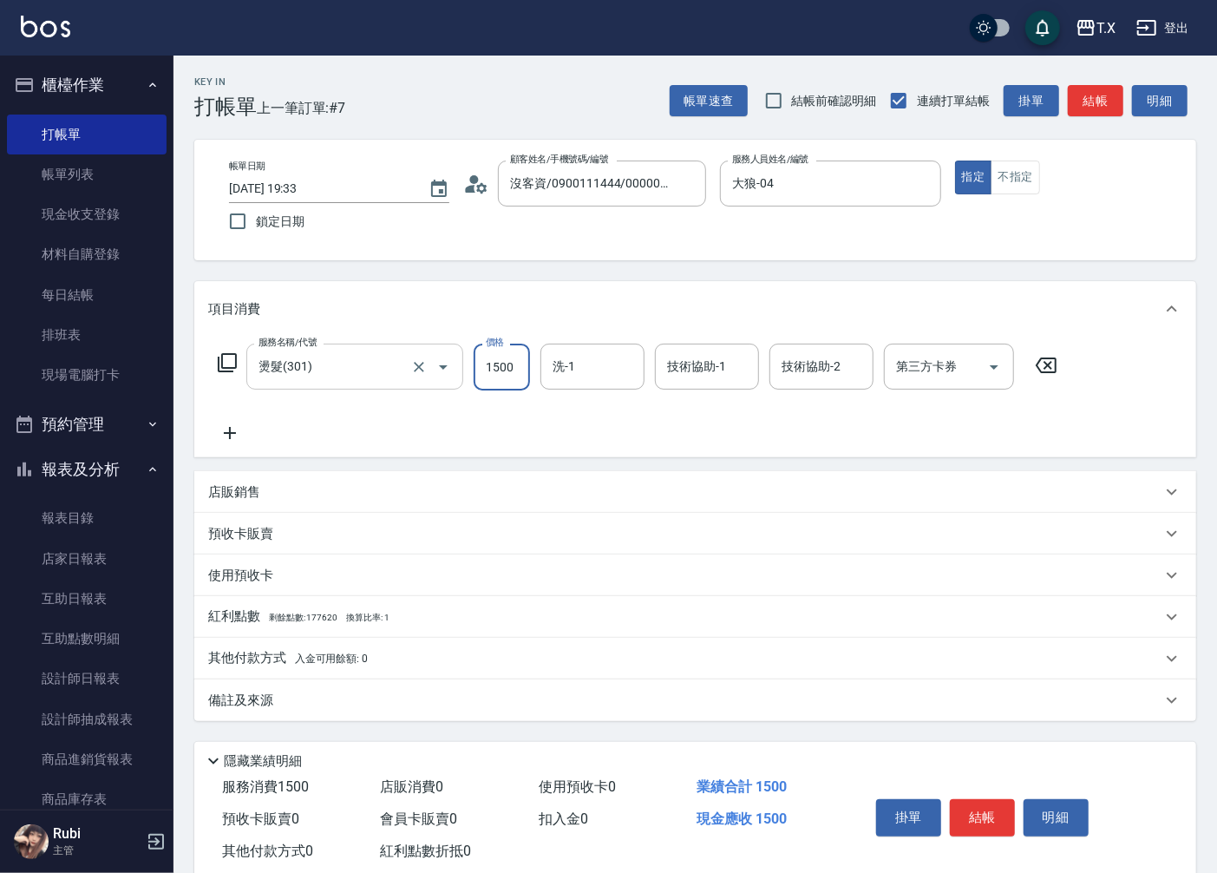
type input "5"
type input "0"
type input "50"
type input "500"
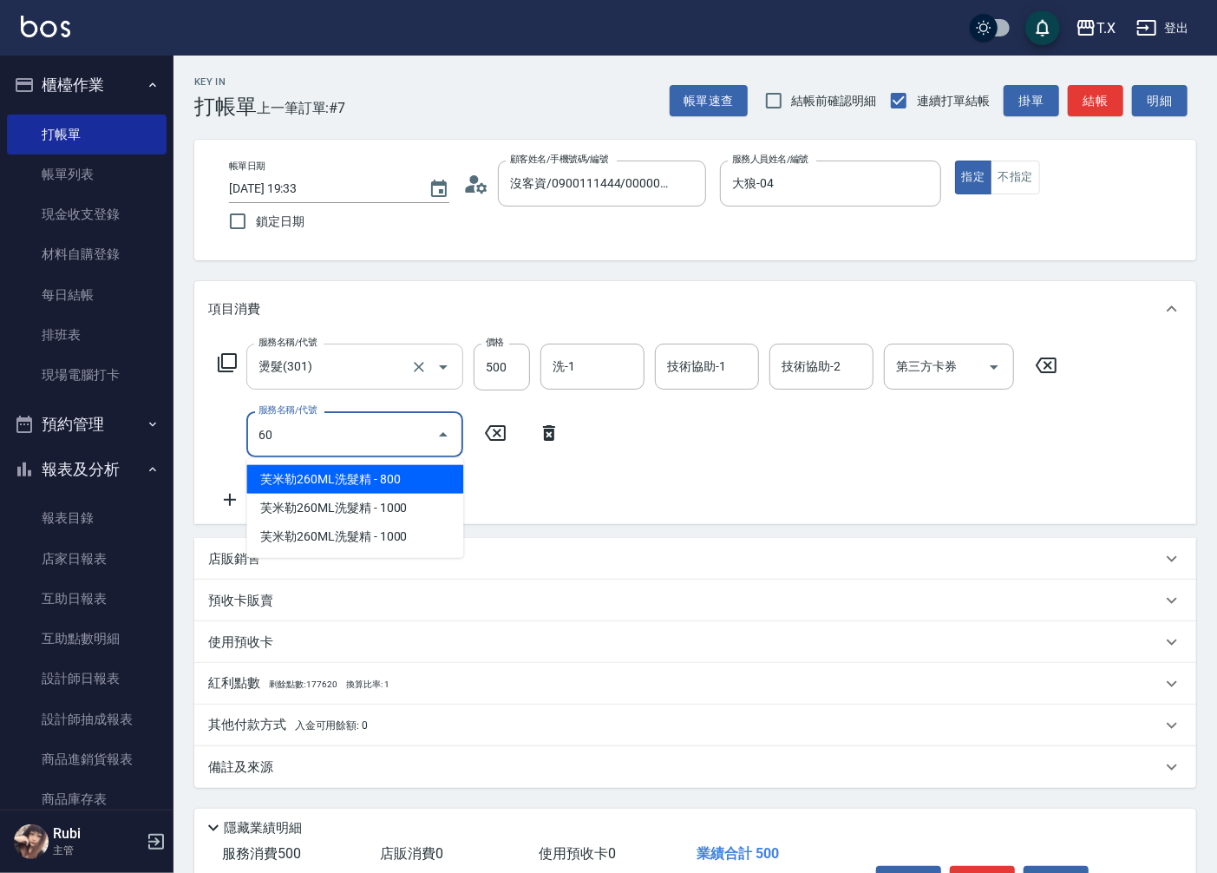
type input "609"
type input "160"
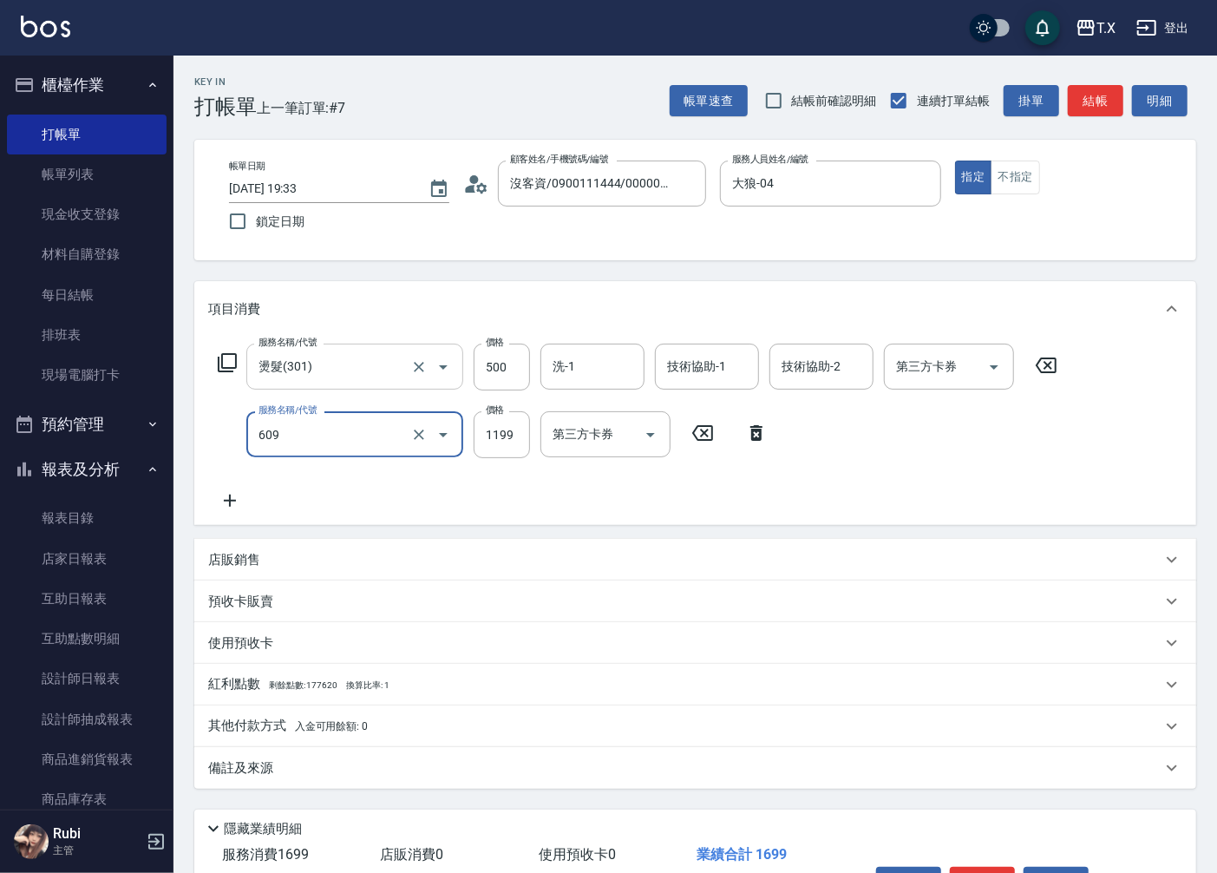
type input "自備三段(609)"
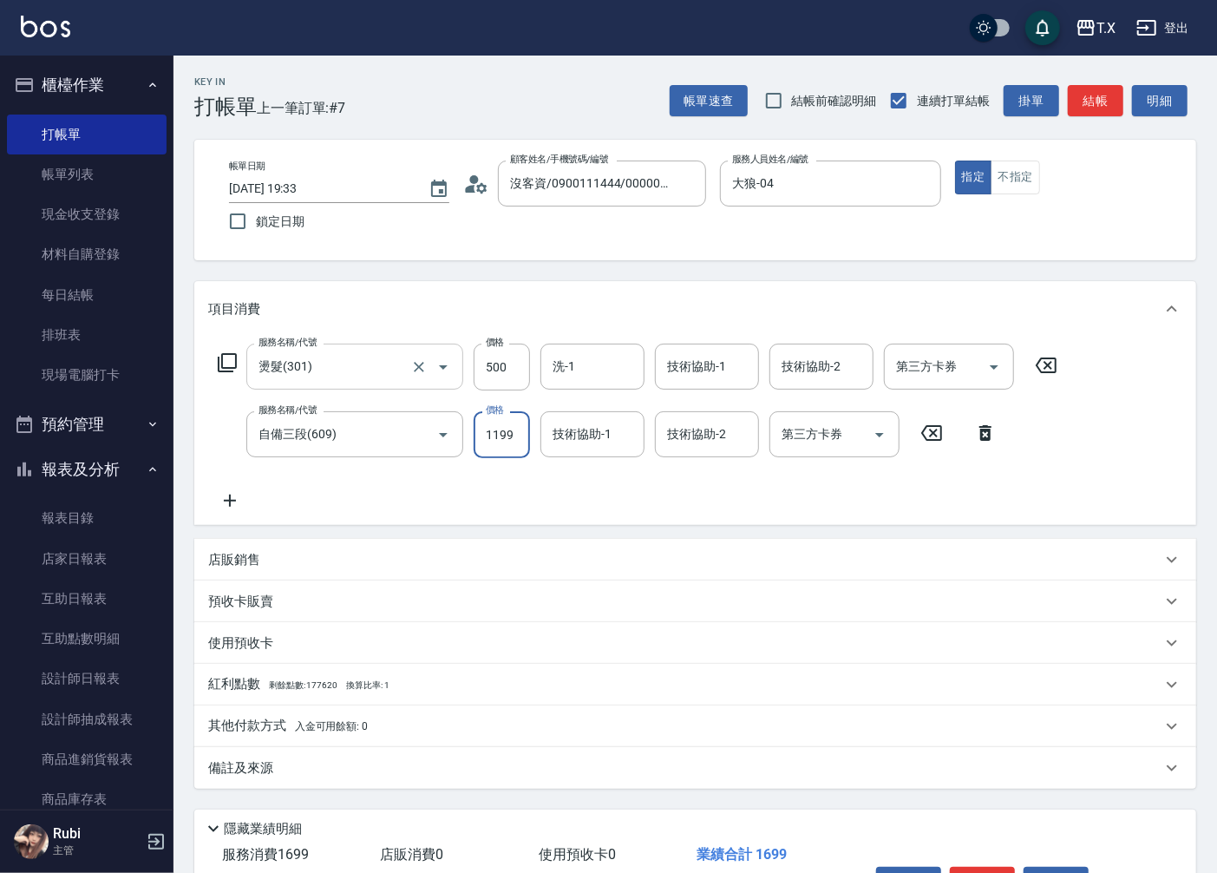
type input "1"
type input "50"
type input "11"
type input "60"
type input "110"
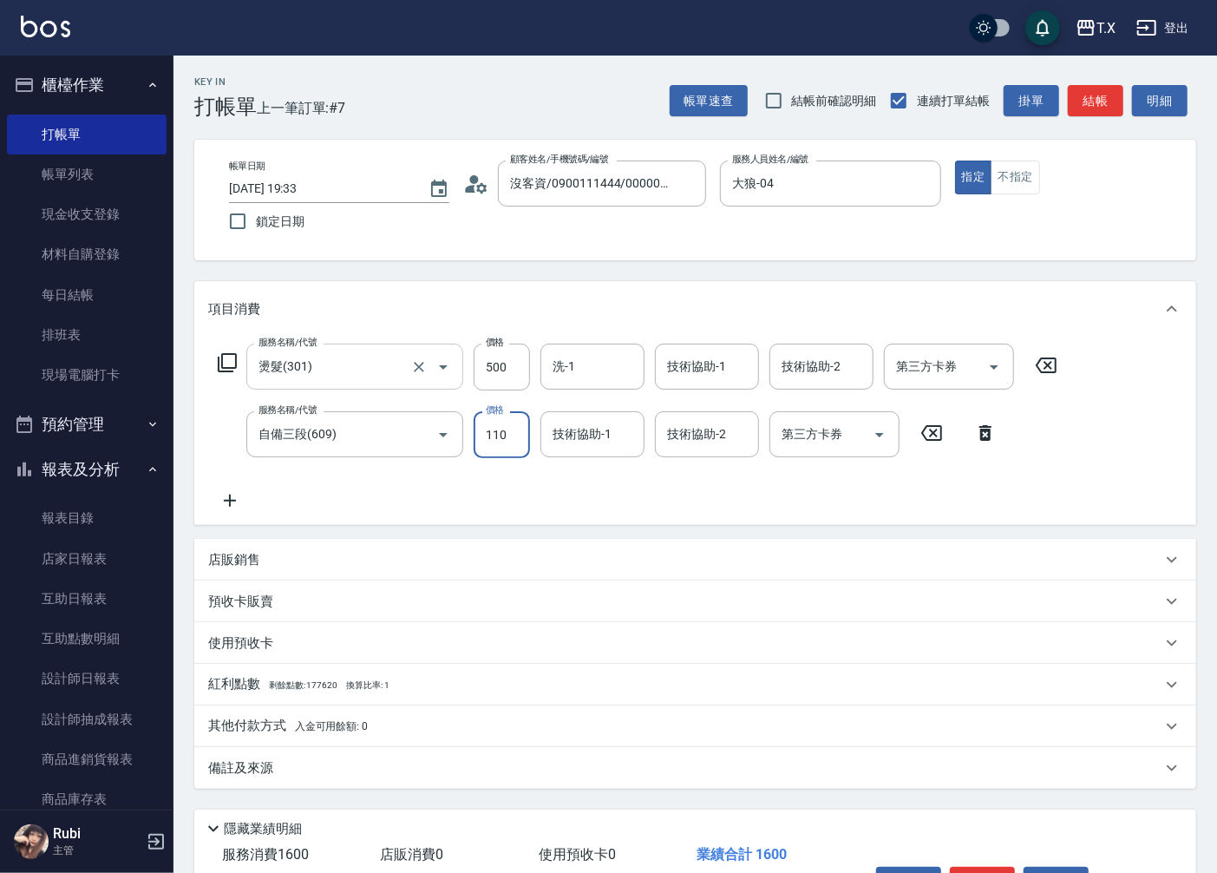
type input "160"
type input "1100"
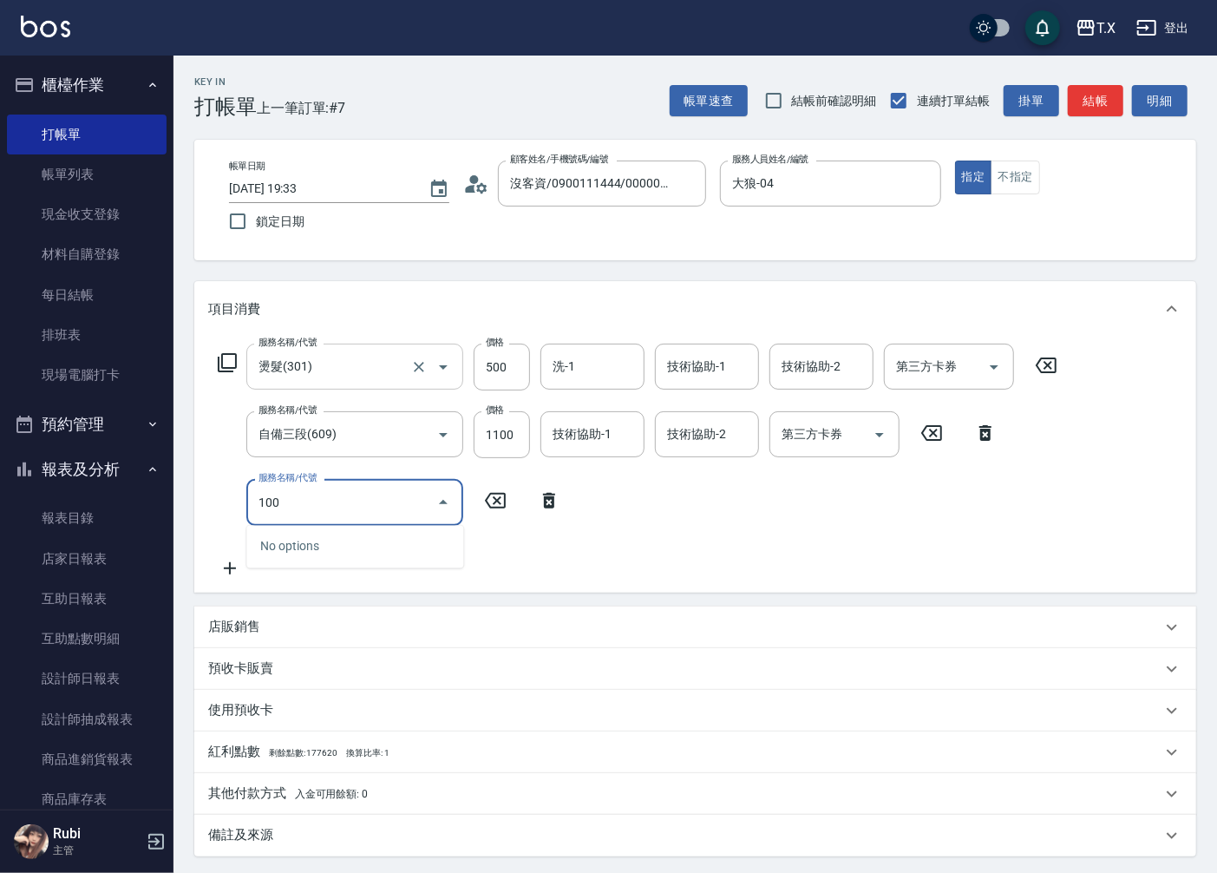
type input "1005"
type input "220"
type input "毛囊淨化洗髮(1005)"
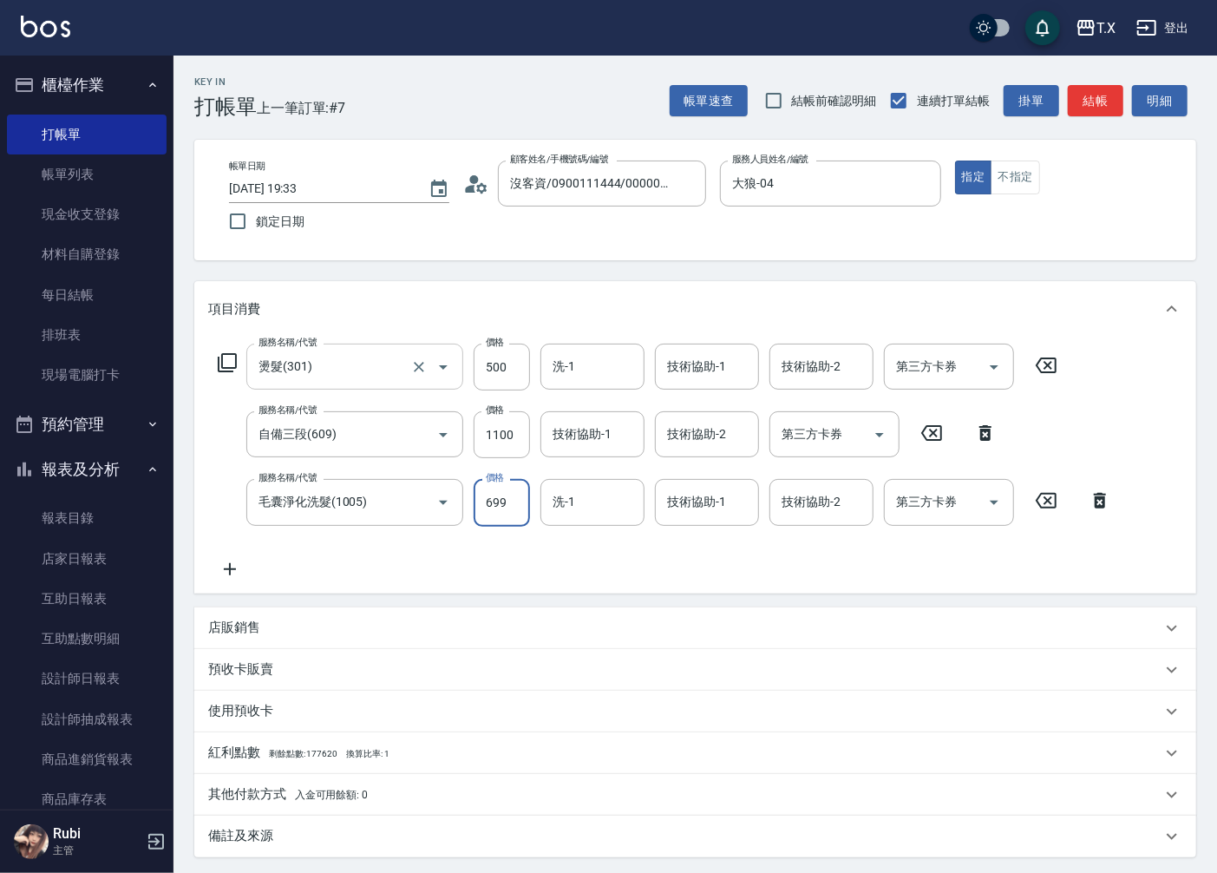
type input "7"
type input "160"
type input "700"
type input "230"
type input "700"
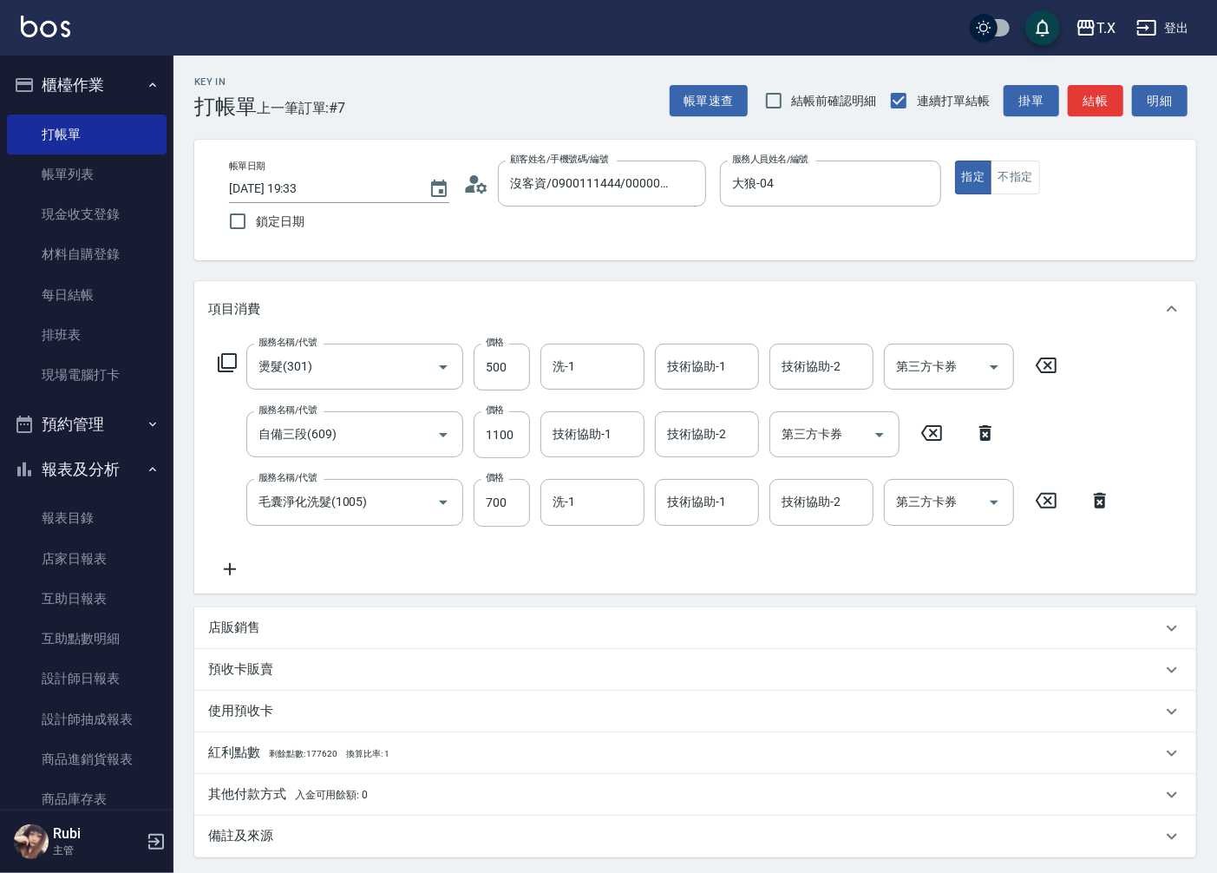
click at [264, 620] on div "店販銷售" at bounding box center [684, 627] width 953 height 18
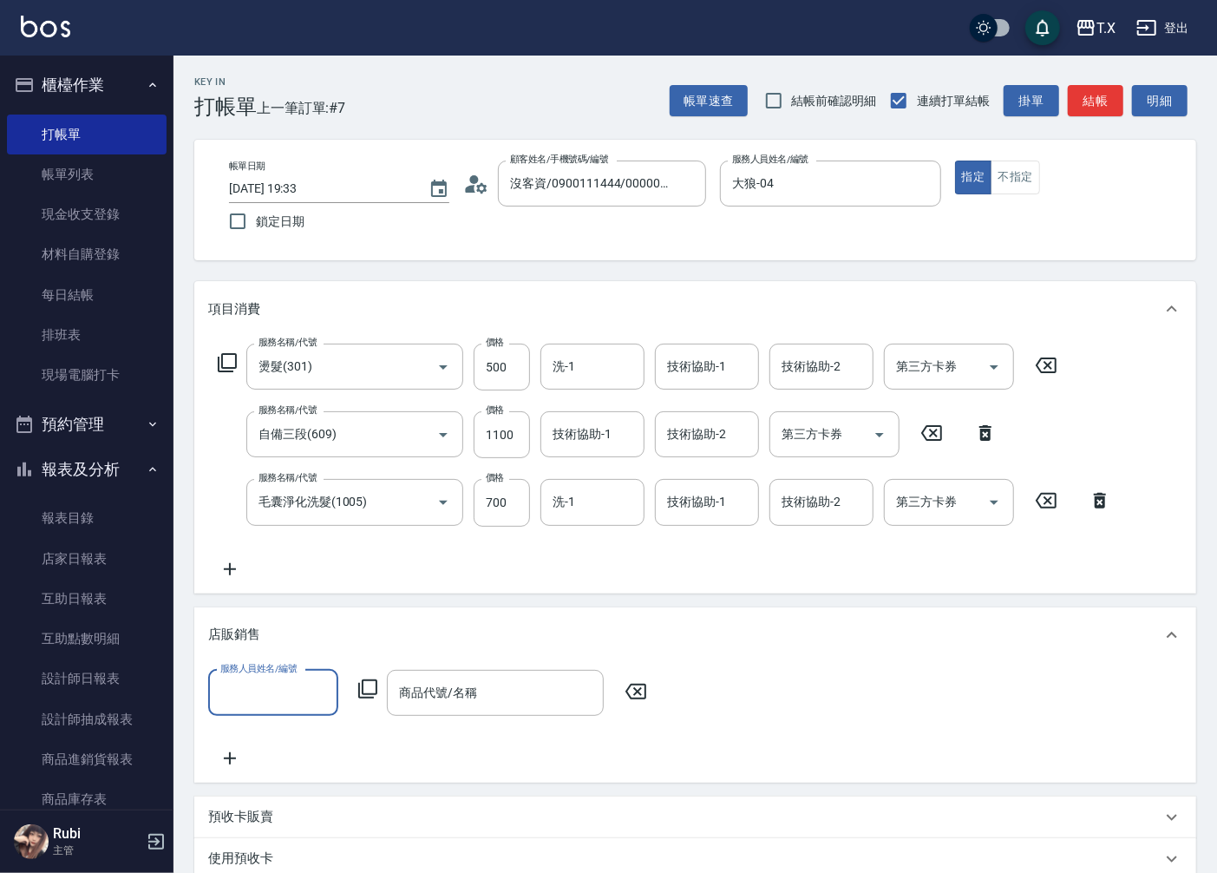
click at [269, 697] on input "服務人員姓名/編號" at bounding box center [273, 692] width 115 height 30
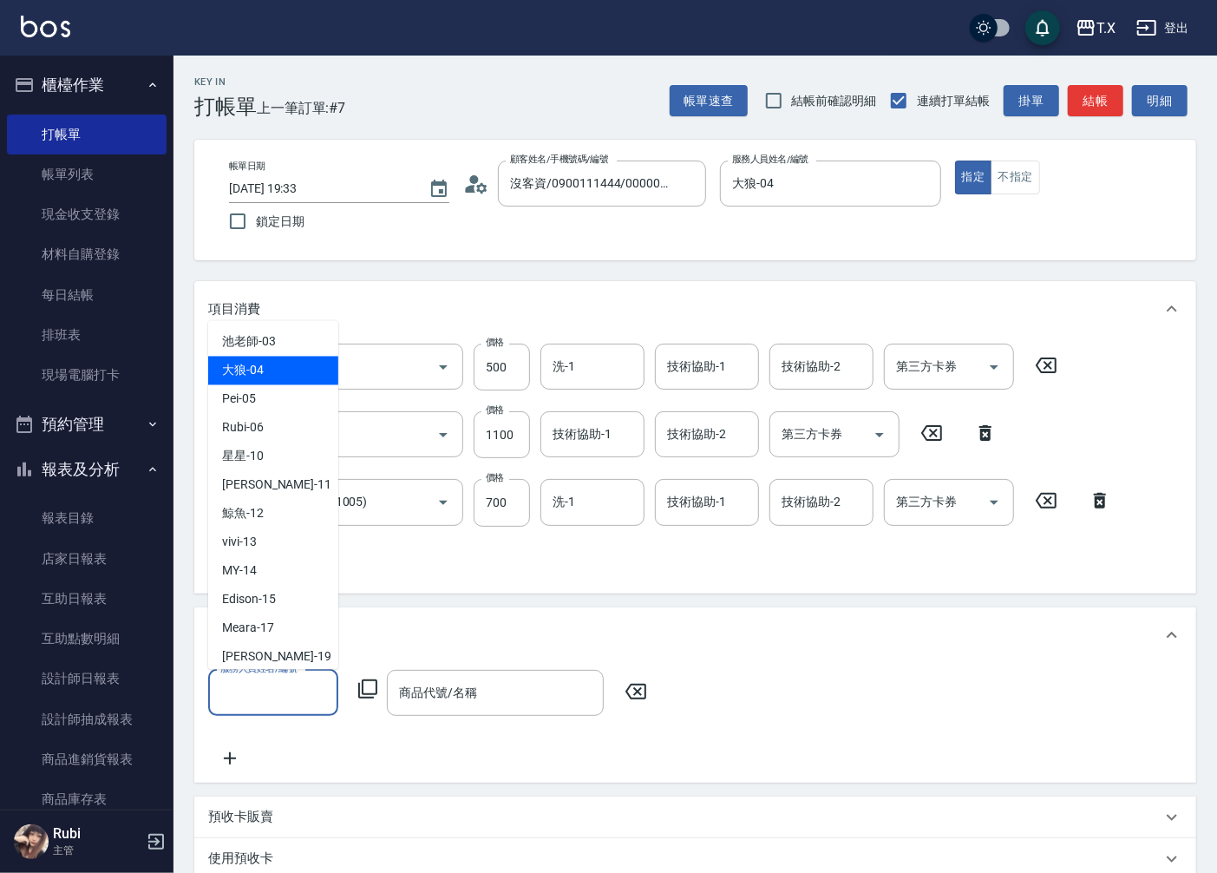
click at [280, 359] on div "大狼 -04" at bounding box center [273, 370] width 130 height 29
type input "大狼-04"
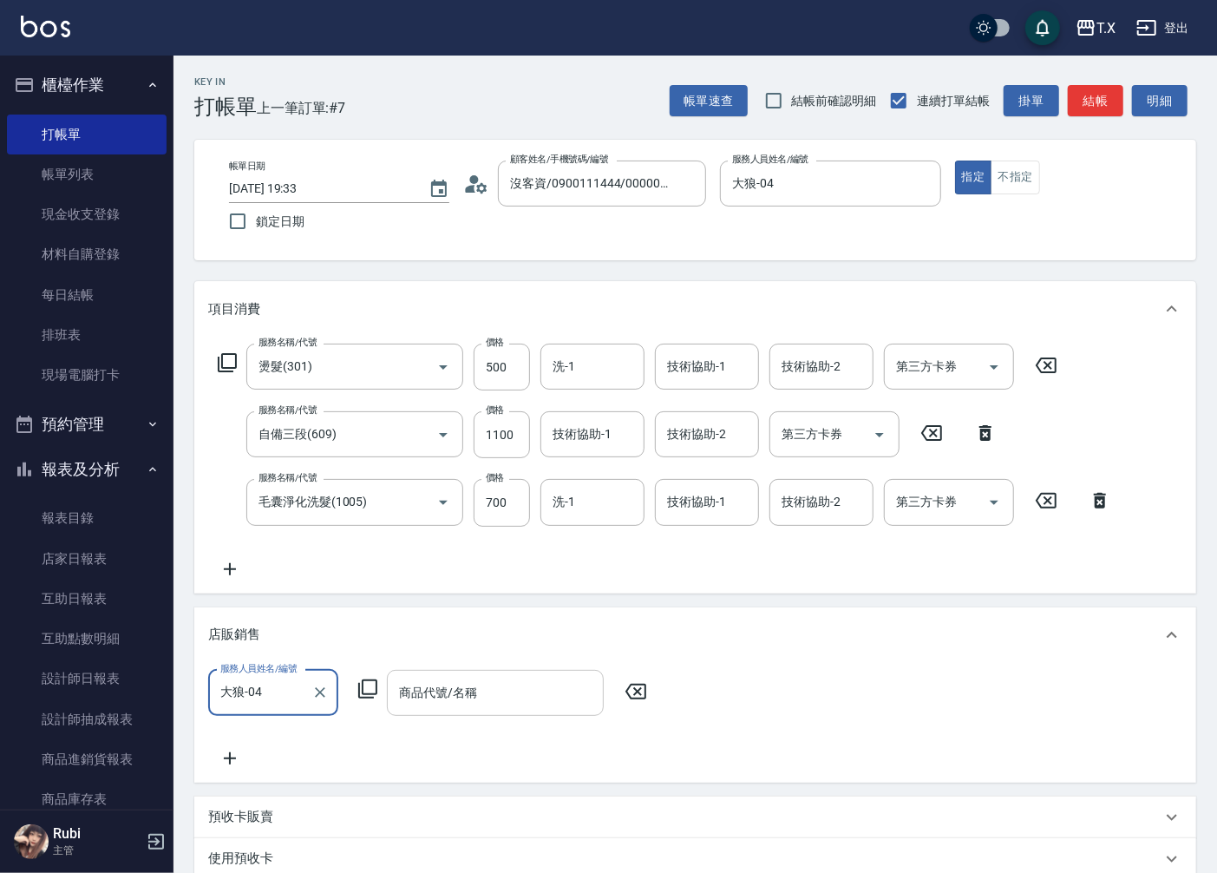
click at [495, 698] on input "商品代號/名稱" at bounding box center [495, 692] width 201 height 30
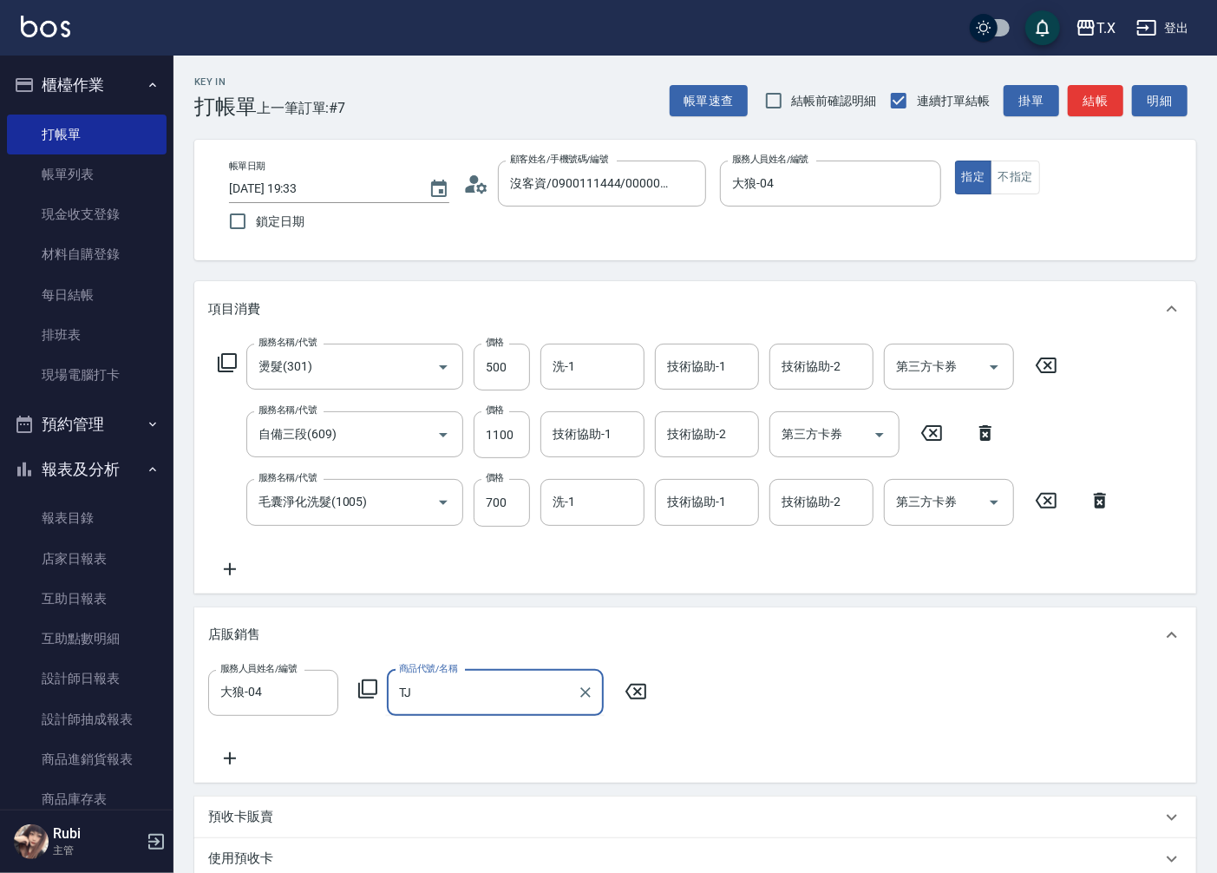
type input "T"
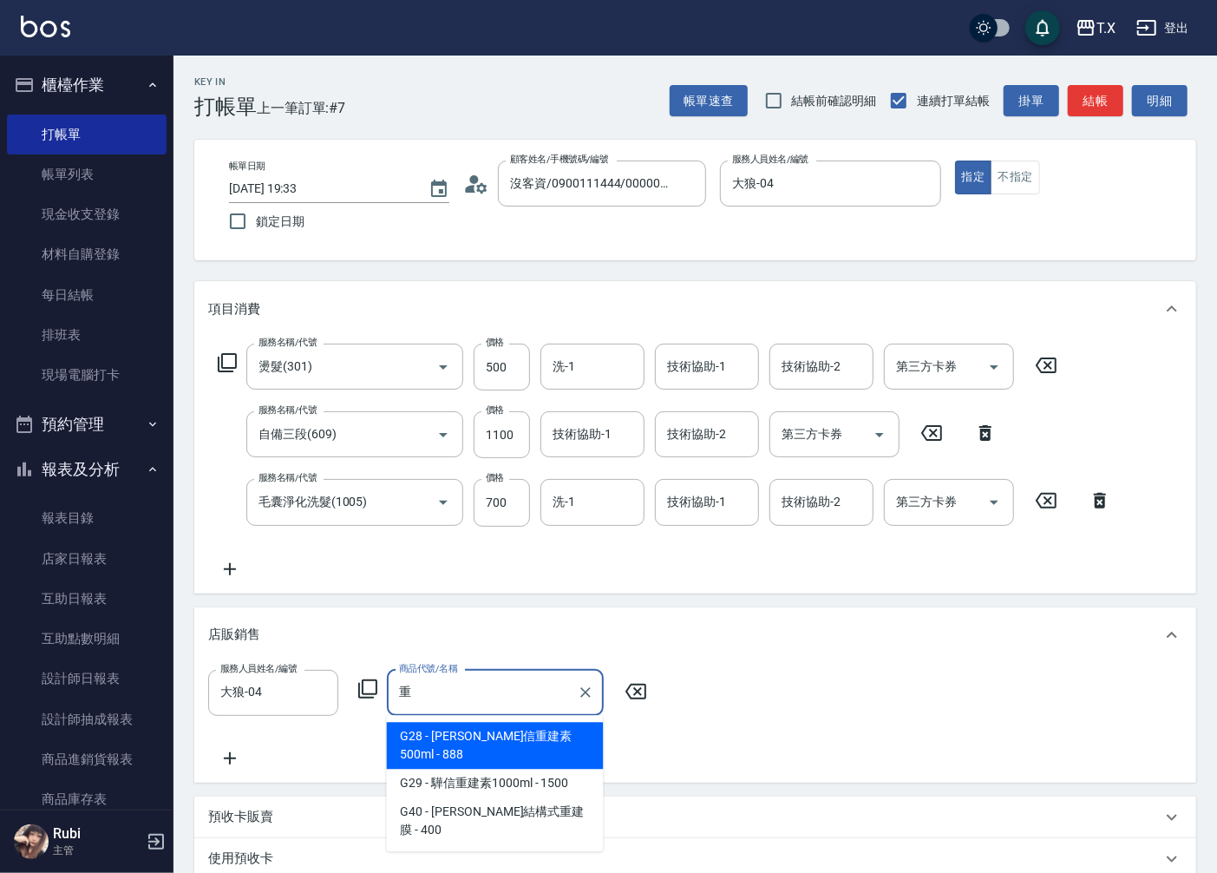
click at [521, 733] on span "G28 - [PERSON_NAME]信重建素500ml - 888" at bounding box center [495, 745] width 217 height 47
type input "驊信重建素500ml"
type input "310"
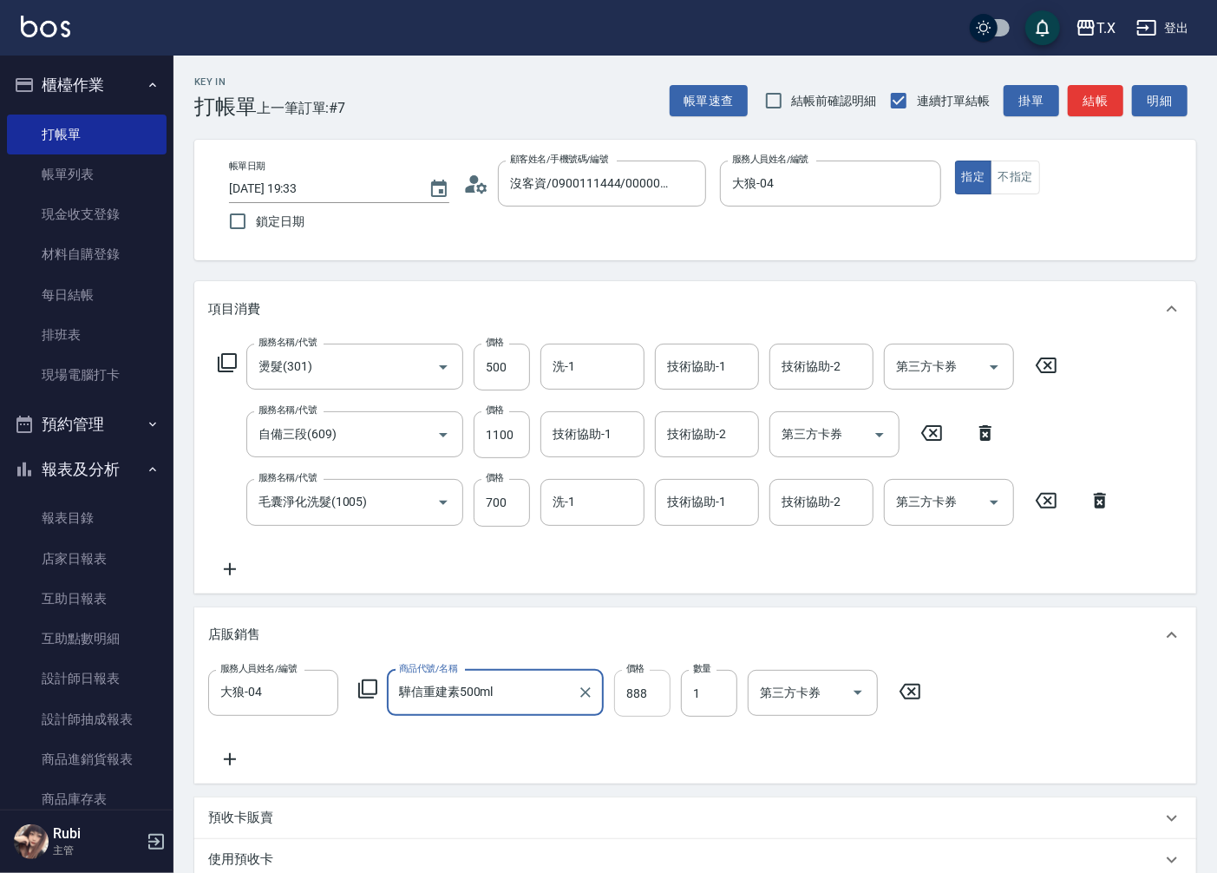
type input "驊信重建素500ml"
click at [649, 701] on input "888" at bounding box center [642, 693] width 56 height 47
type input "1"
type input "230"
type input "120"
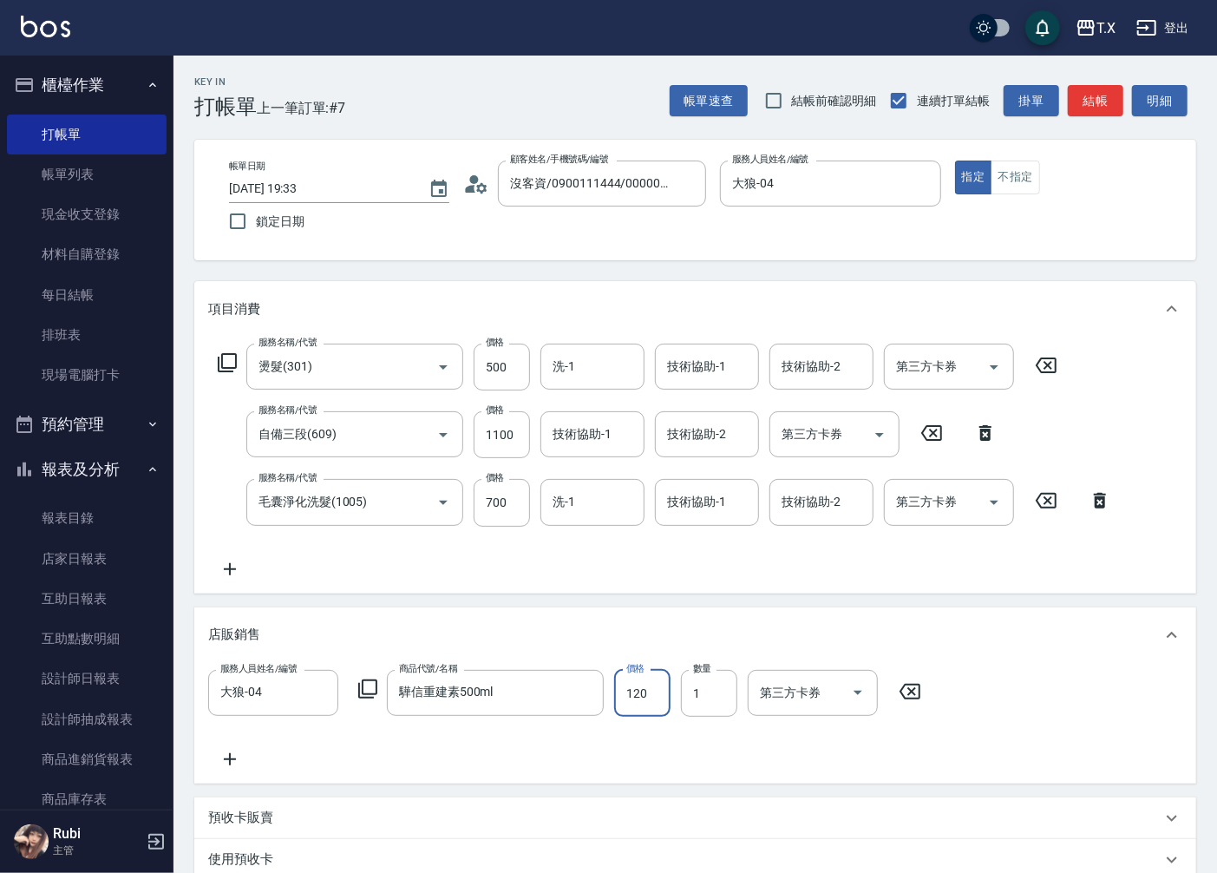
type input "350"
type input "1200"
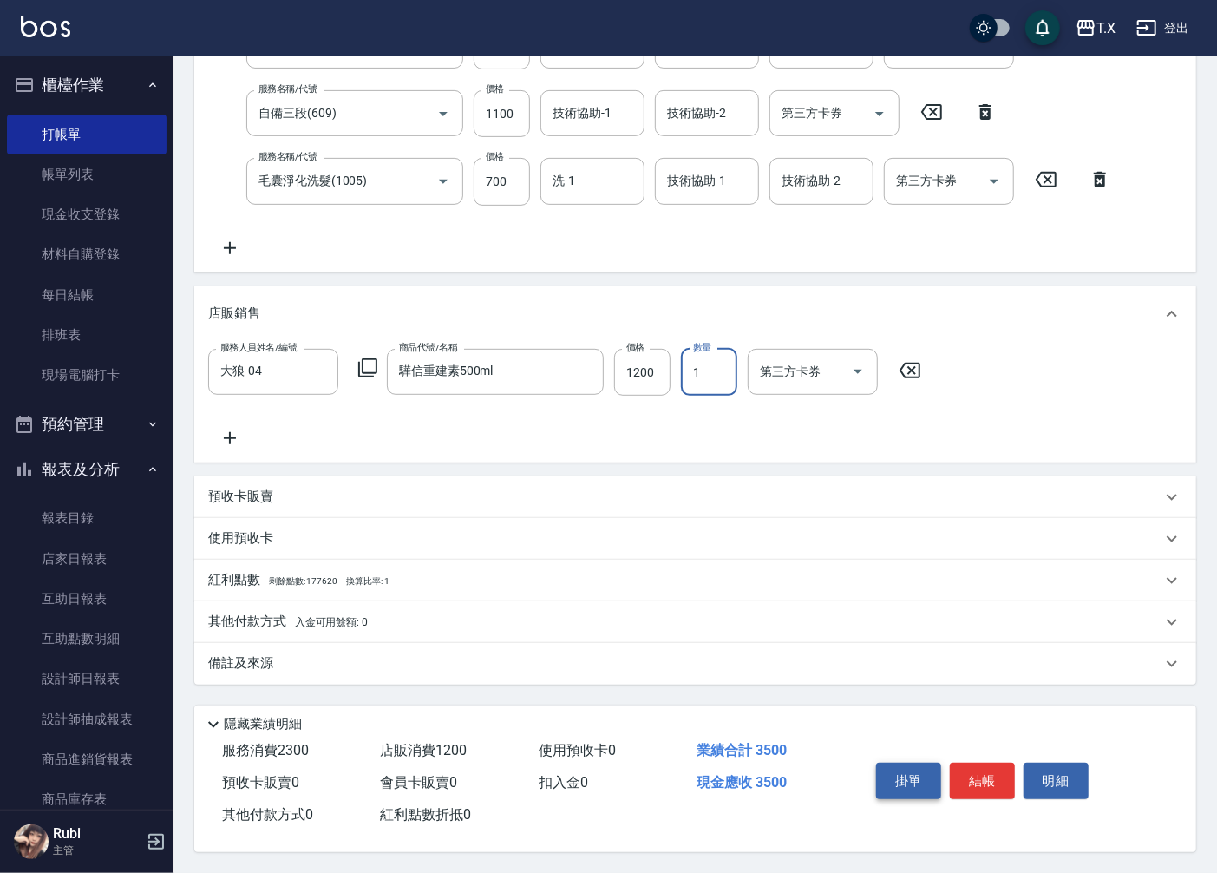
scroll to position [325, 0]
click at [990, 782] on button "結帳" at bounding box center [982, 780] width 65 height 36
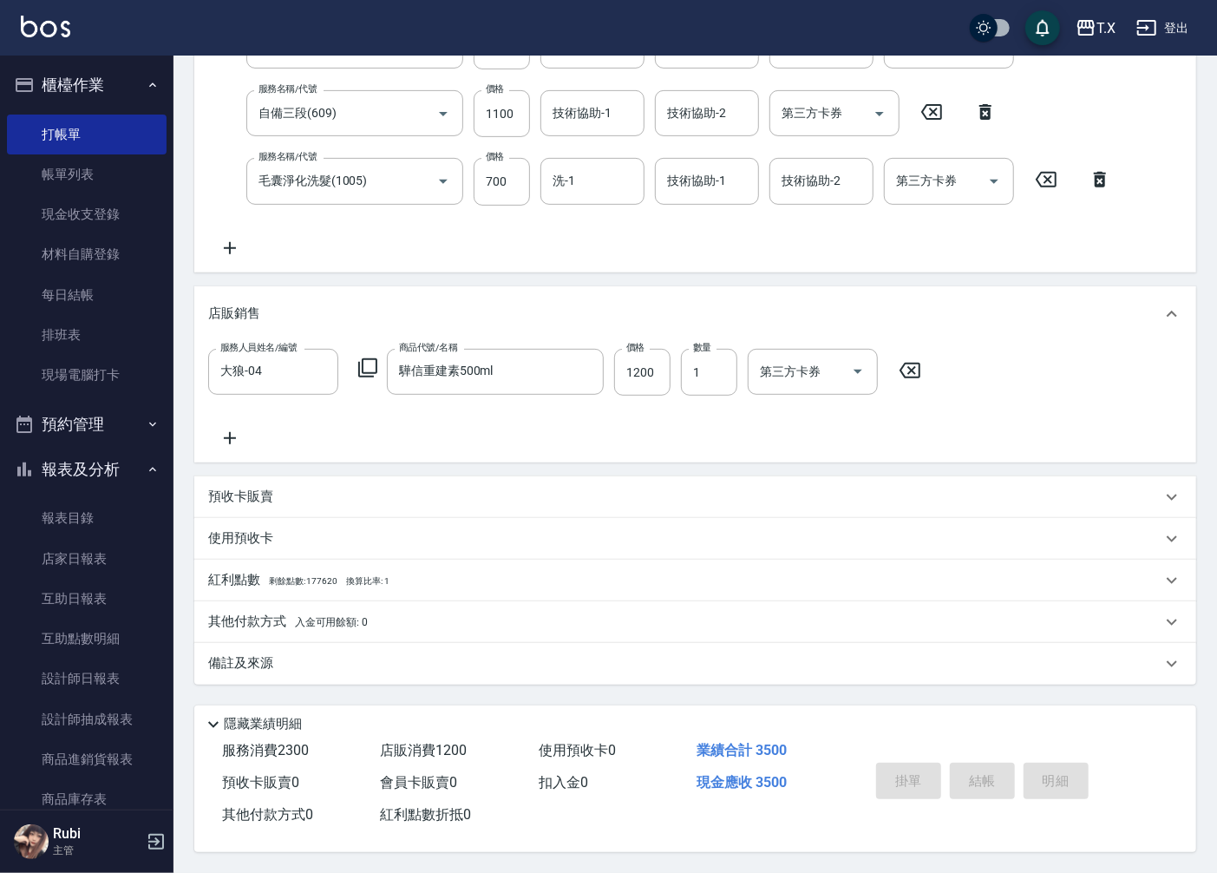
type input "[DATE] 19:51"
type input "0"
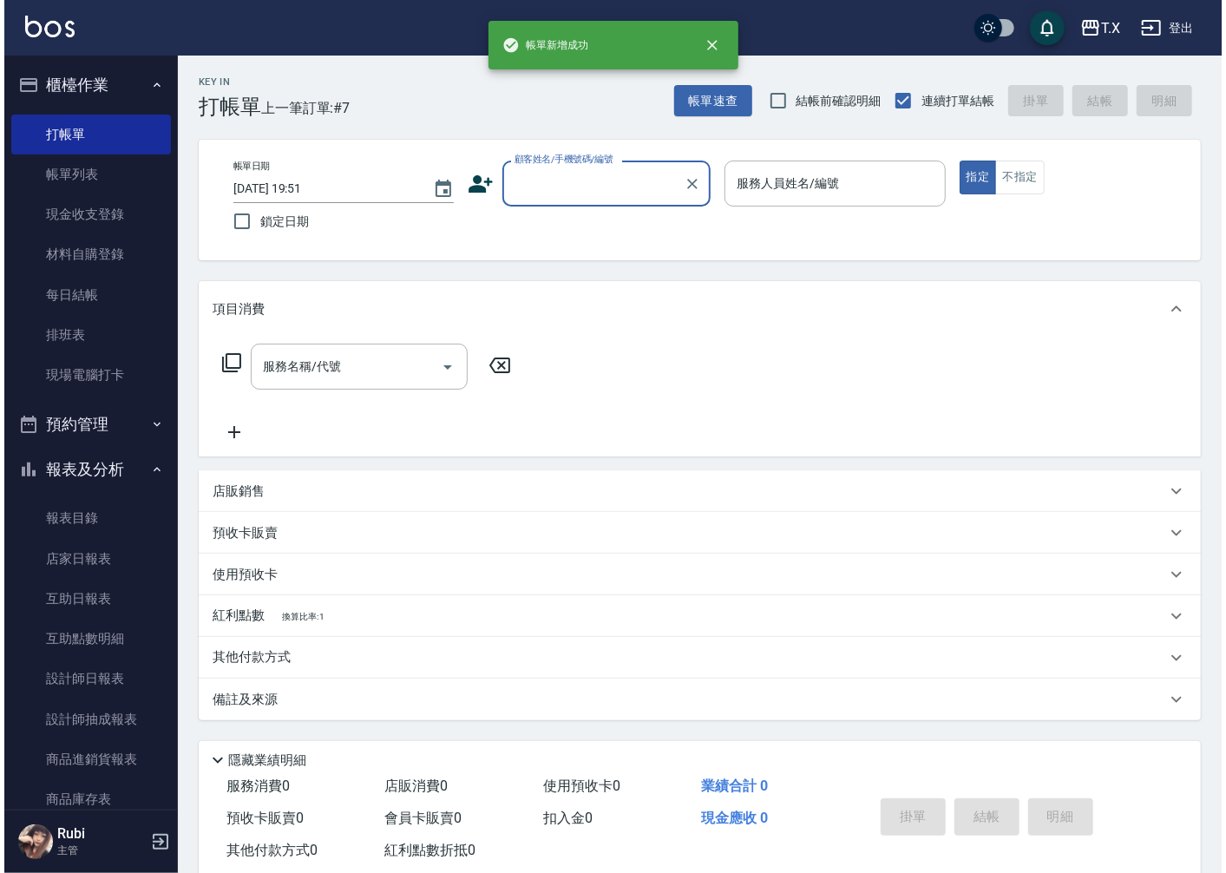
scroll to position [0, 0]
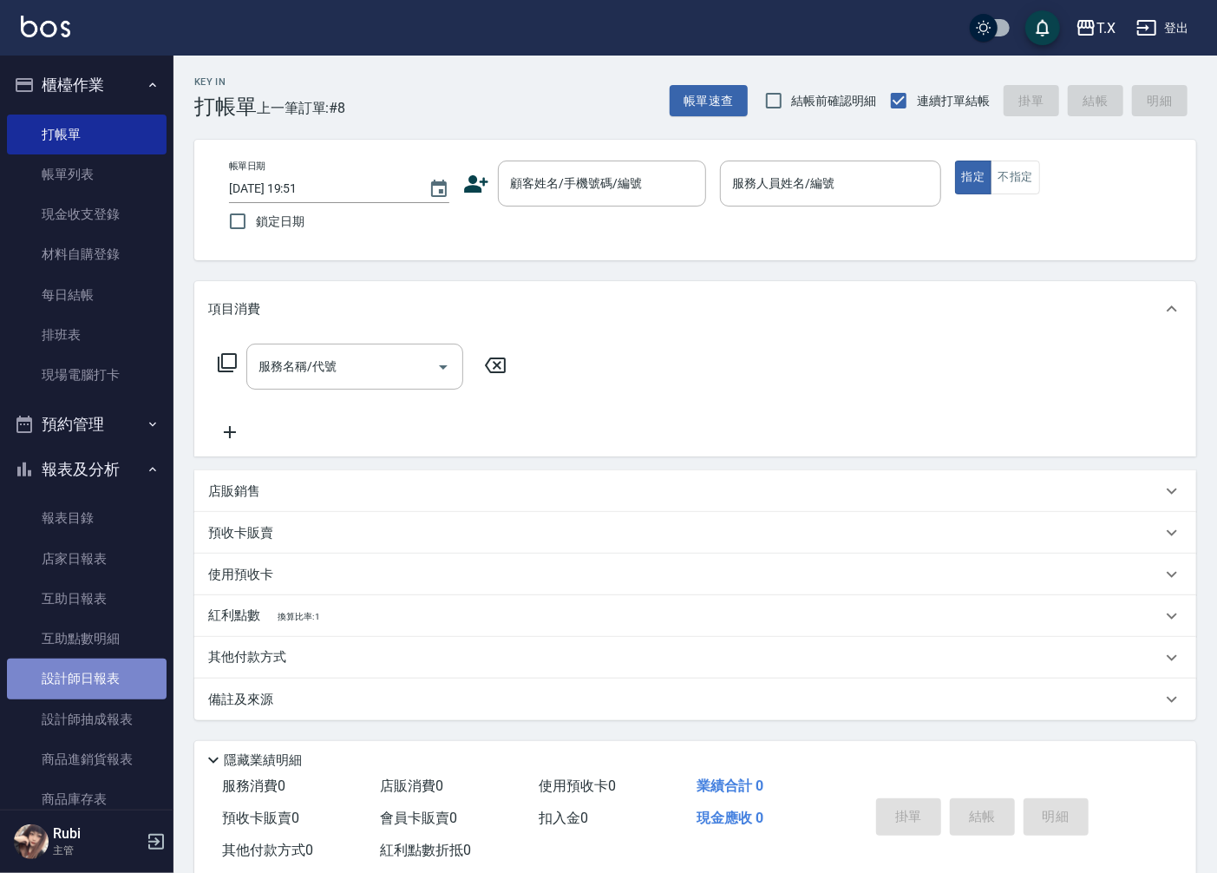
click at [132, 659] on link "設計師日報表" at bounding box center [87, 678] width 160 height 40
